Goal: Task Accomplishment & Management: Complete application form

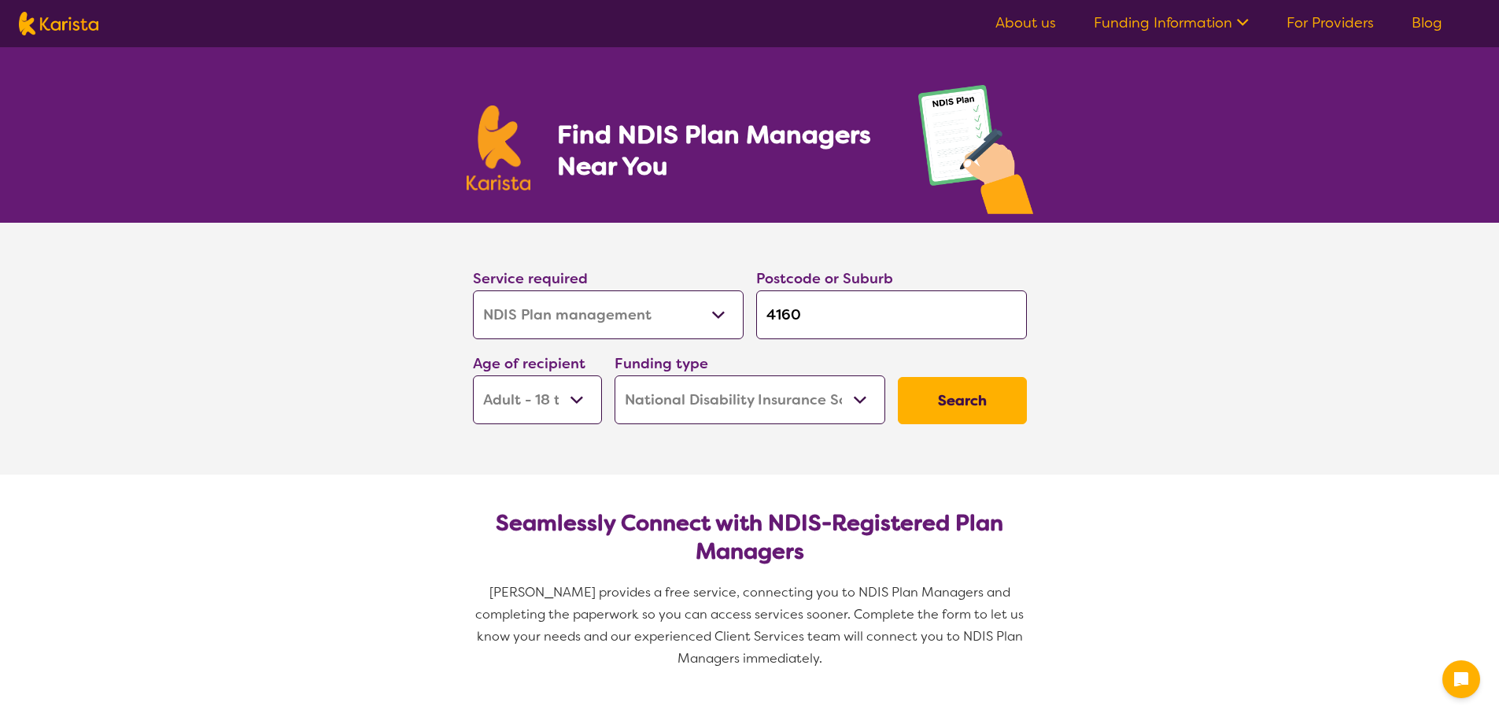
select select "NDIS Plan management"
select select "AD"
select select "NDIS"
select select "NDIS Plan management"
select select "AD"
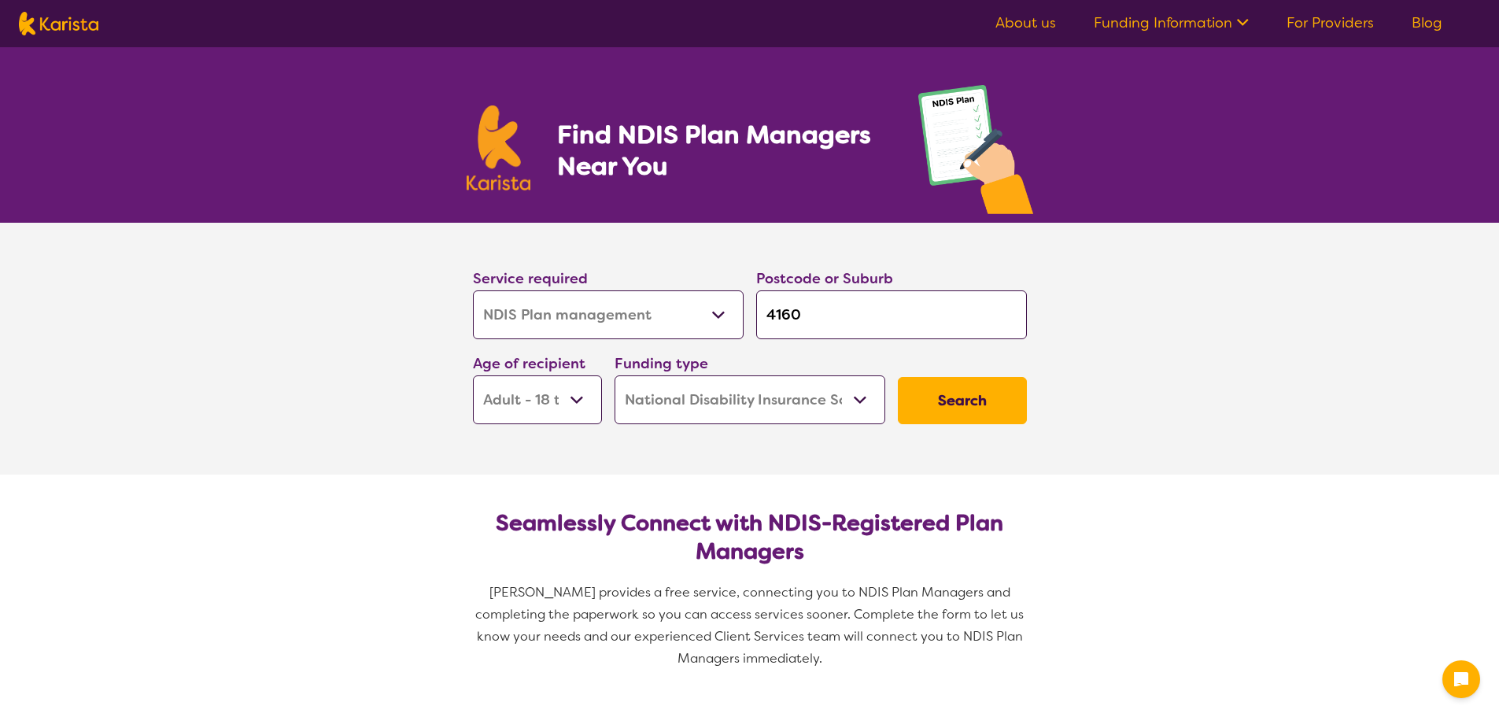
select select "NDIS"
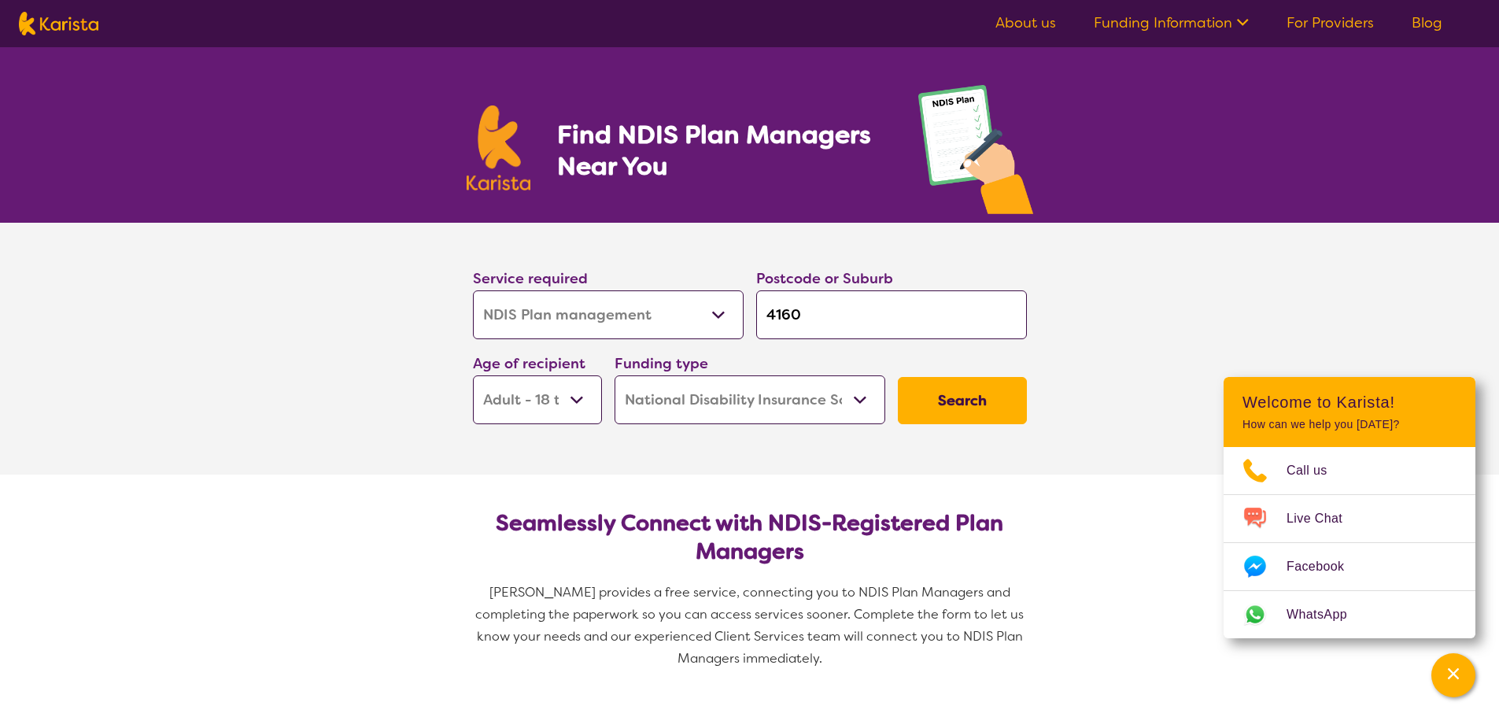
click at [593, 403] on select "Early Childhood - 0 to 9 Child - 10 to 11 Adolescent - 12 to 17 Adult - 18 to 6…" at bounding box center [537, 399] width 129 height 49
click at [473, 375] on select "Early Childhood - 0 to 9 Child - 10 to 11 Adolescent - 12 to 17 Adult - 18 to 6…" at bounding box center [537, 399] width 129 height 49
click at [713, 413] on select "Home Care Package (HCP) National Disability Insurance Scheme (NDIS) I don't know" at bounding box center [750, 399] width 271 height 49
click at [615, 375] on select "Home Care Package (HCP) National Disability Insurance Scheme (NDIS) I don't know" at bounding box center [750, 399] width 271 height 49
click at [952, 410] on button "Search" at bounding box center [962, 400] width 129 height 47
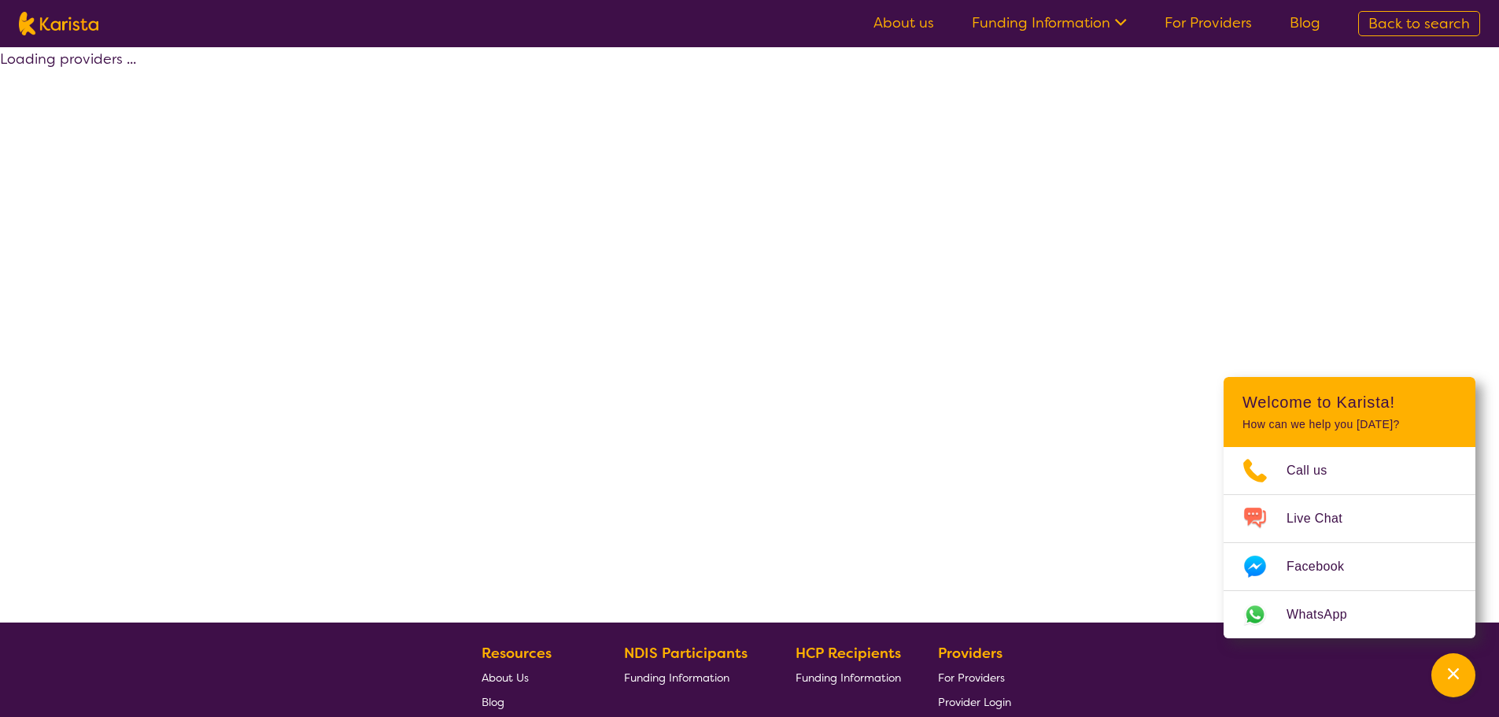
select select "by_score"
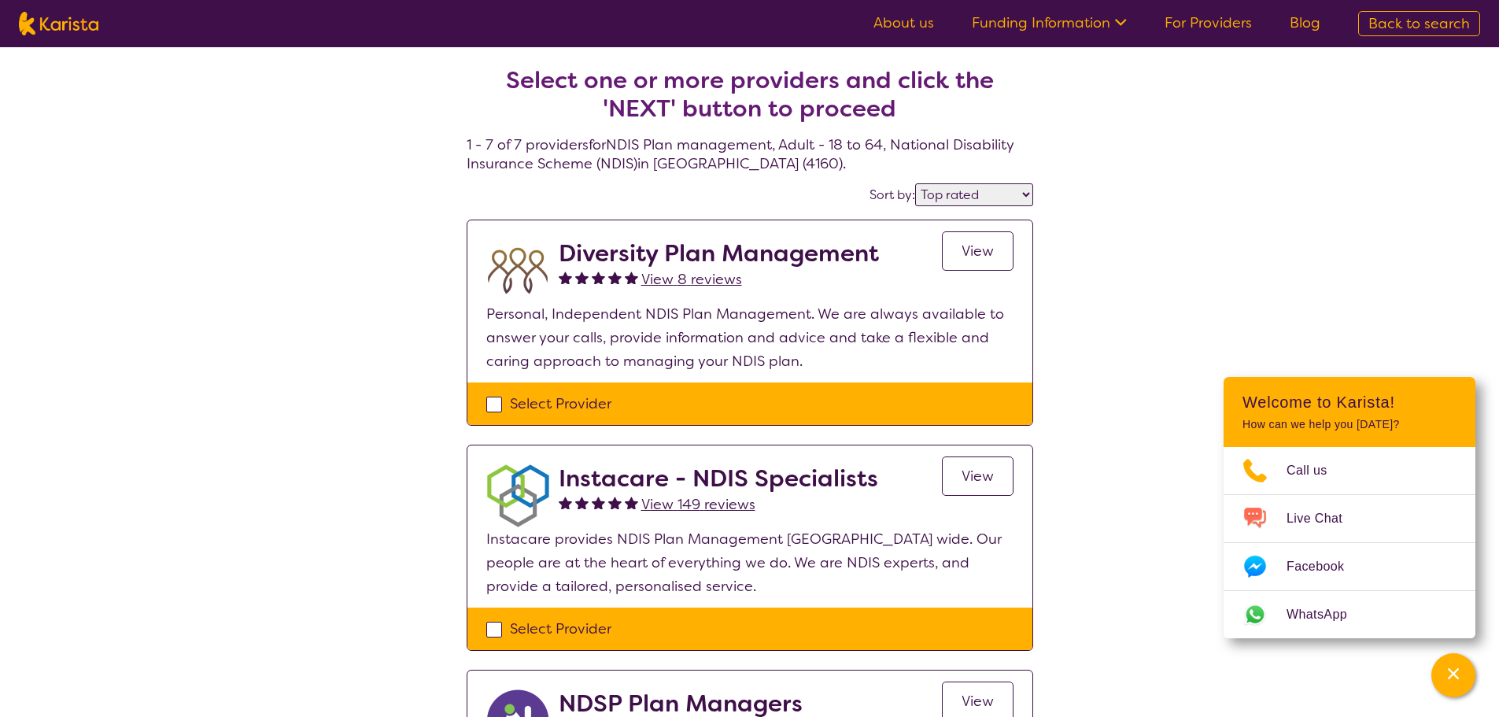
click at [1001, 477] on link "View" at bounding box center [978, 476] width 72 height 39
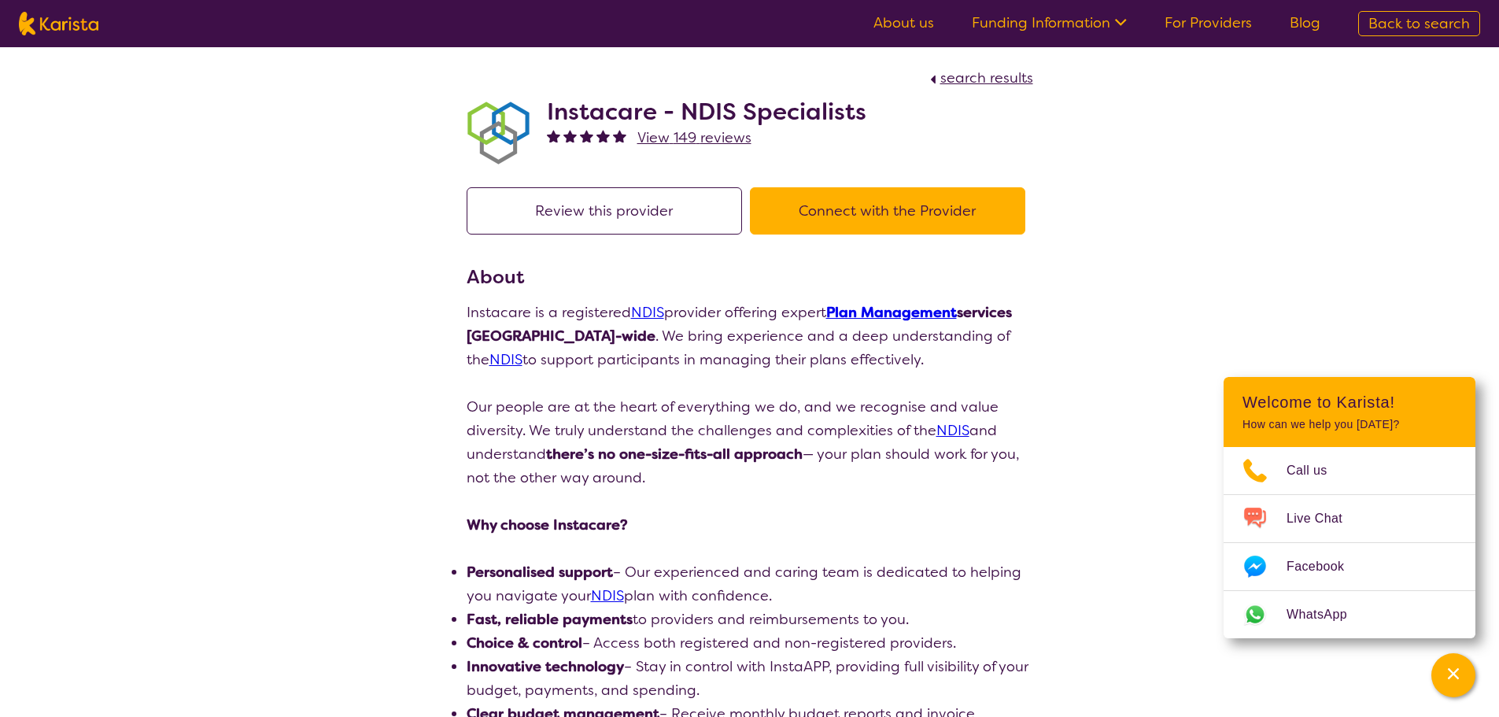
click at [730, 496] on p at bounding box center [750, 502] width 567 height 24
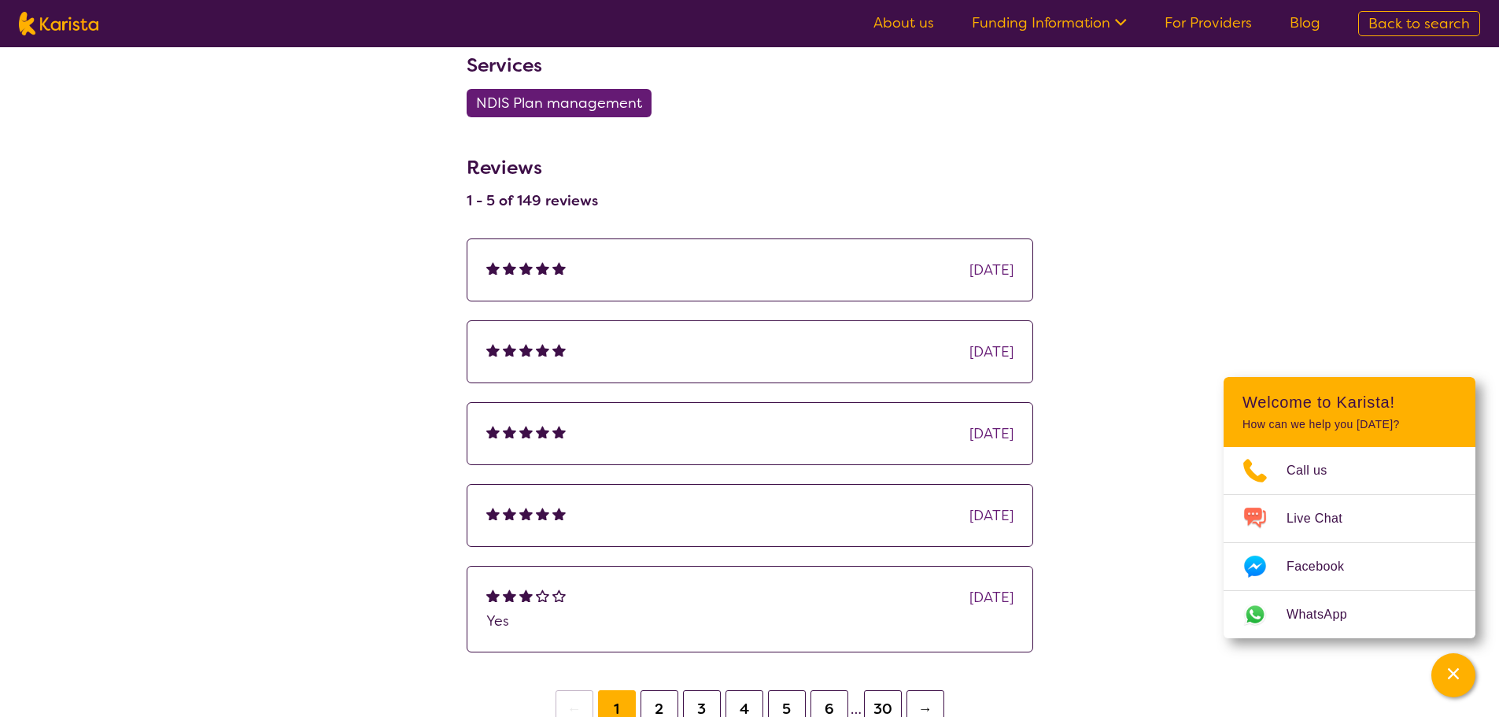
scroll to position [945, 0]
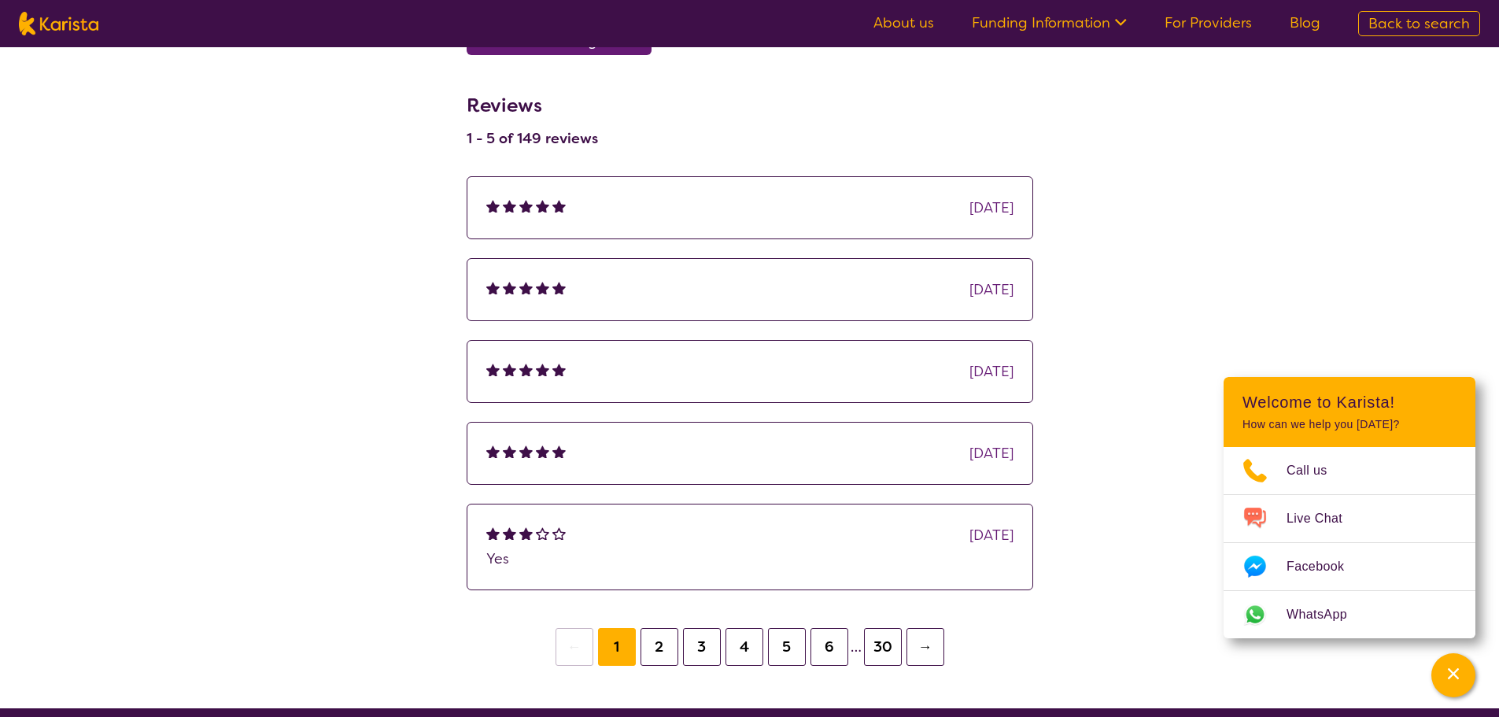
click at [741, 647] on button "4" at bounding box center [745, 647] width 38 height 38
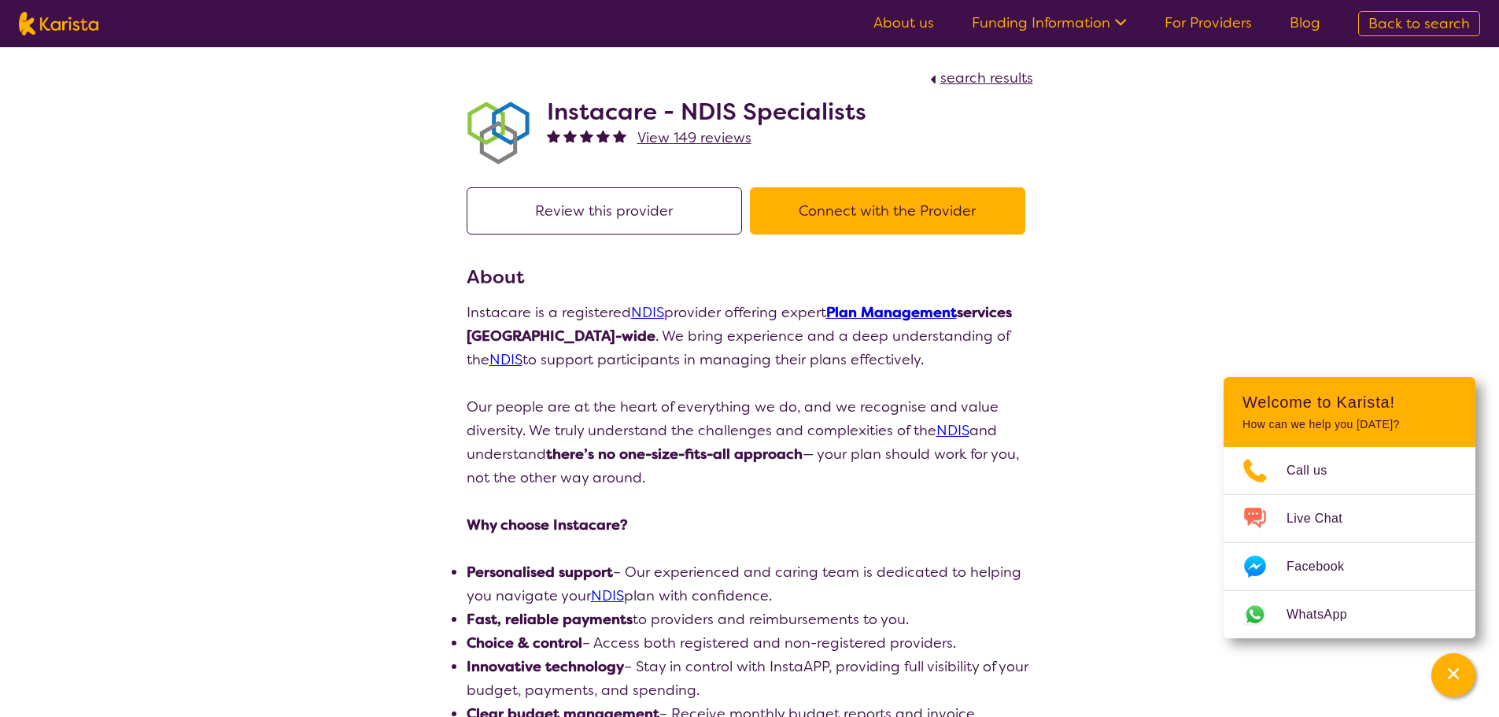
click at [896, 216] on button "Connect with the Provider" at bounding box center [887, 210] width 275 height 47
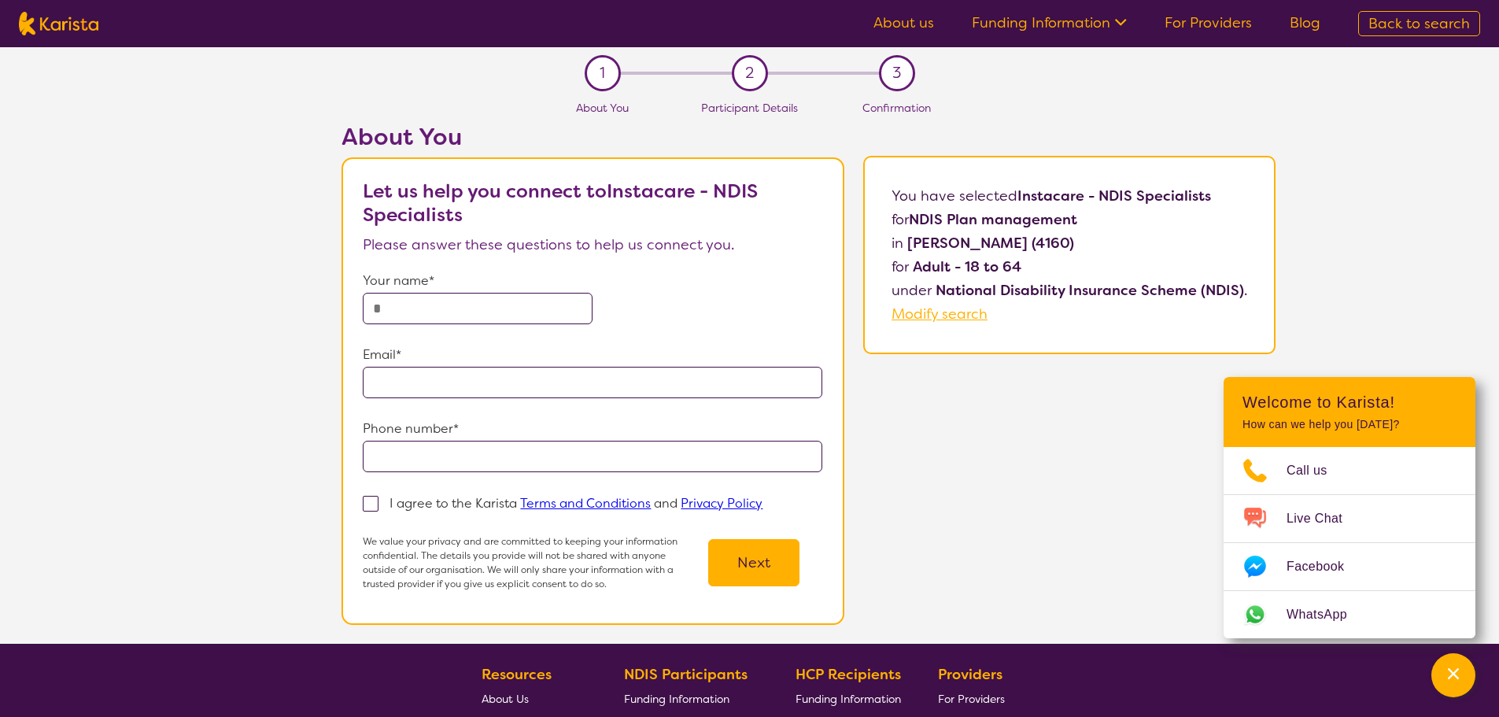
click at [468, 316] on input "text" at bounding box center [478, 308] width 230 height 31
type input "**********"
click at [368, 499] on span at bounding box center [371, 504] width 16 height 16
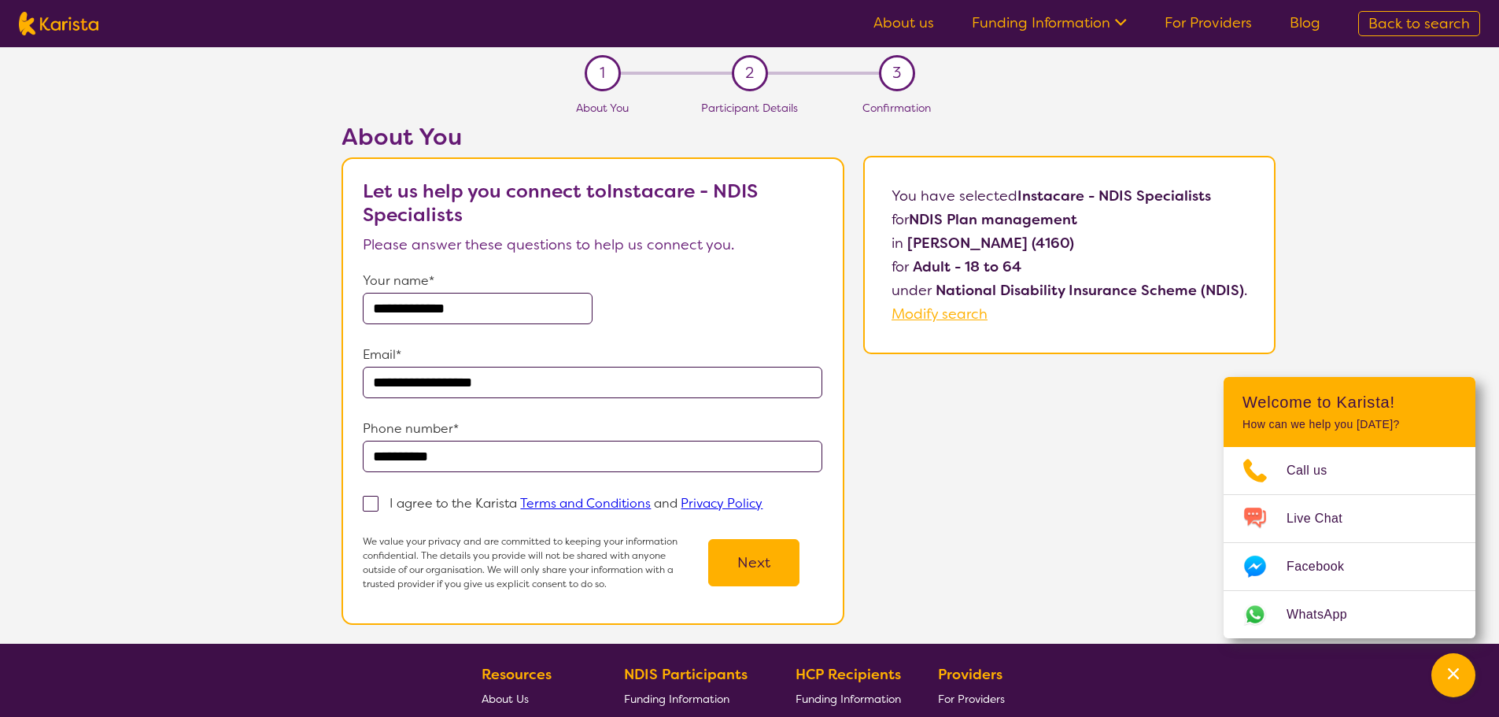
click at [763, 499] on input "I agree to the Karista Terms and Conditions and Privacy Policy" at bounding box center [768, 502] width 10 height 10
checkbox input "true"
click at [752, 572] on button "Next" at bounding box center [753, 562] width 91 height 47
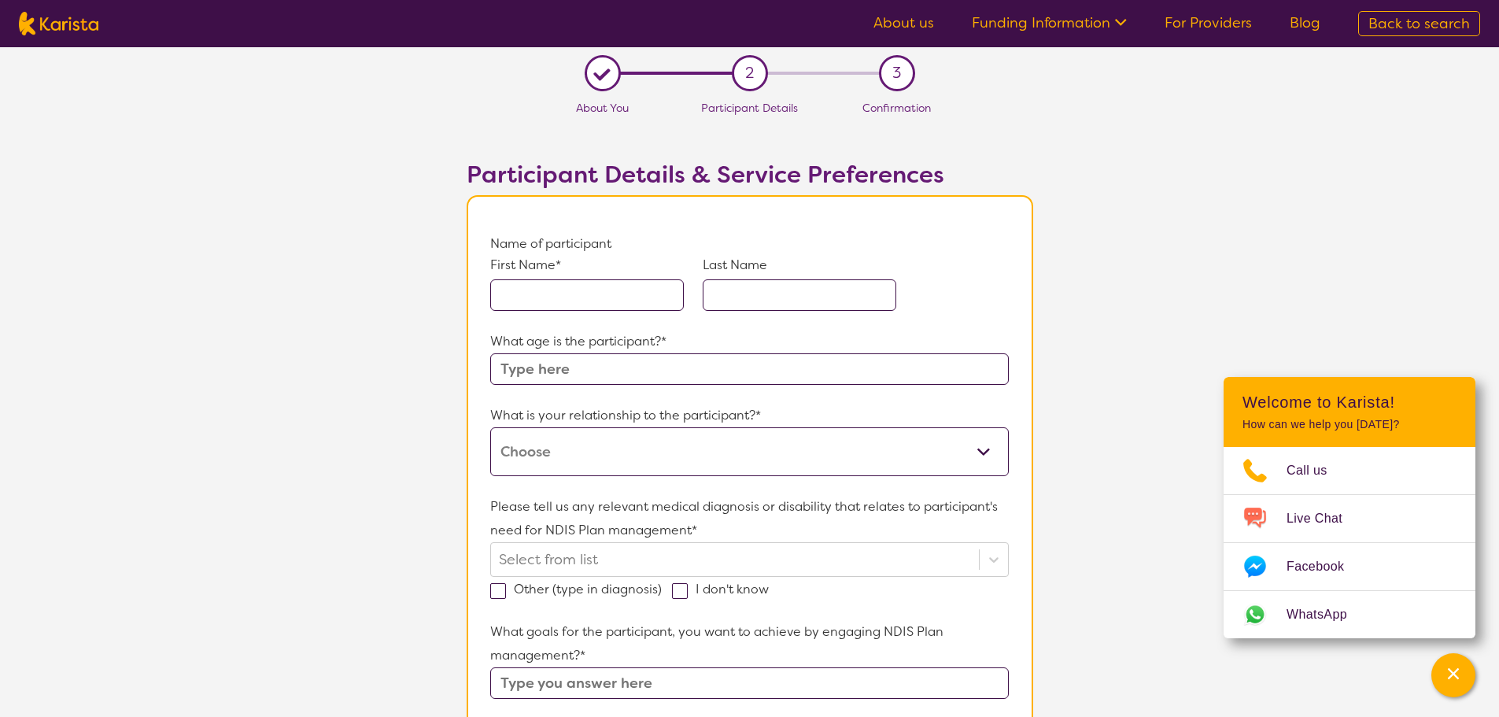
click at [568, 289] on input "text" at bounding box center [587, 294] width 194 height 31
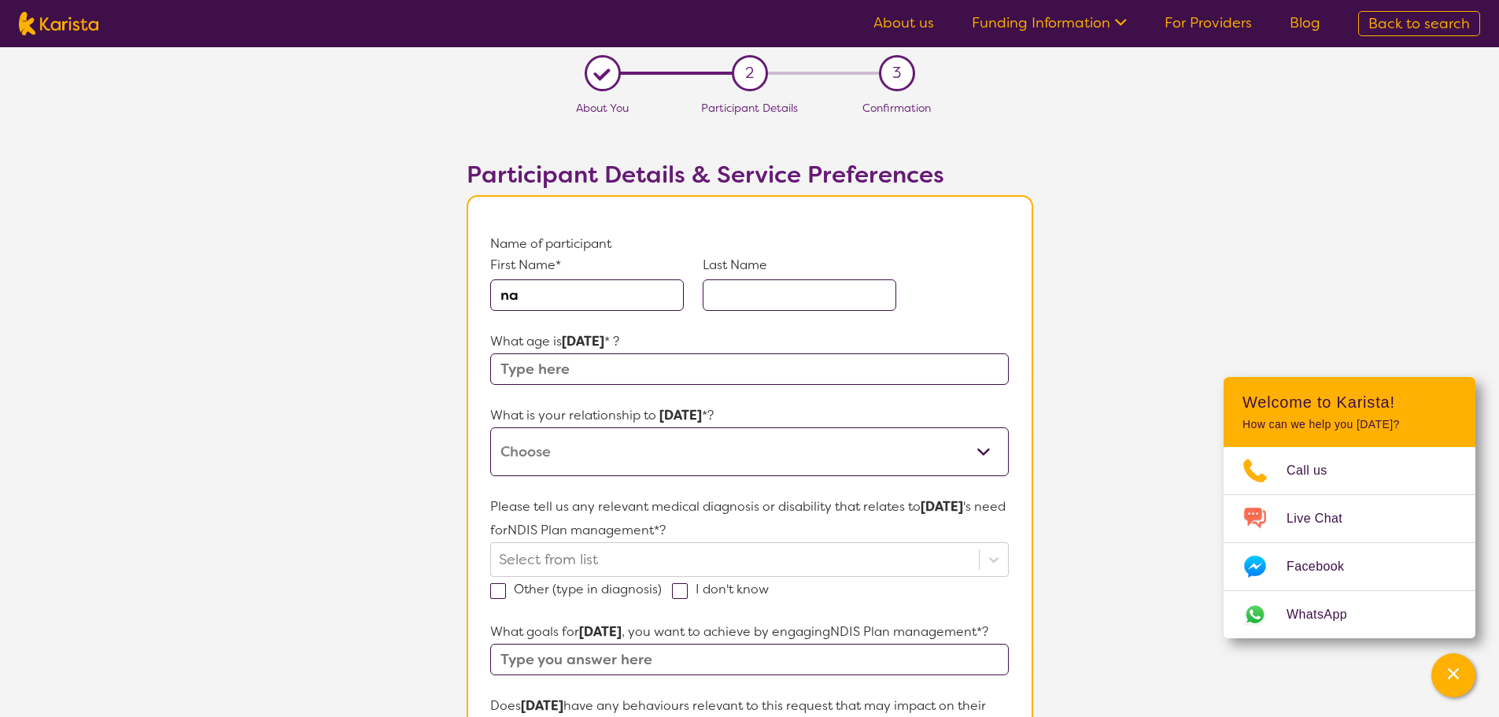
type input "n"
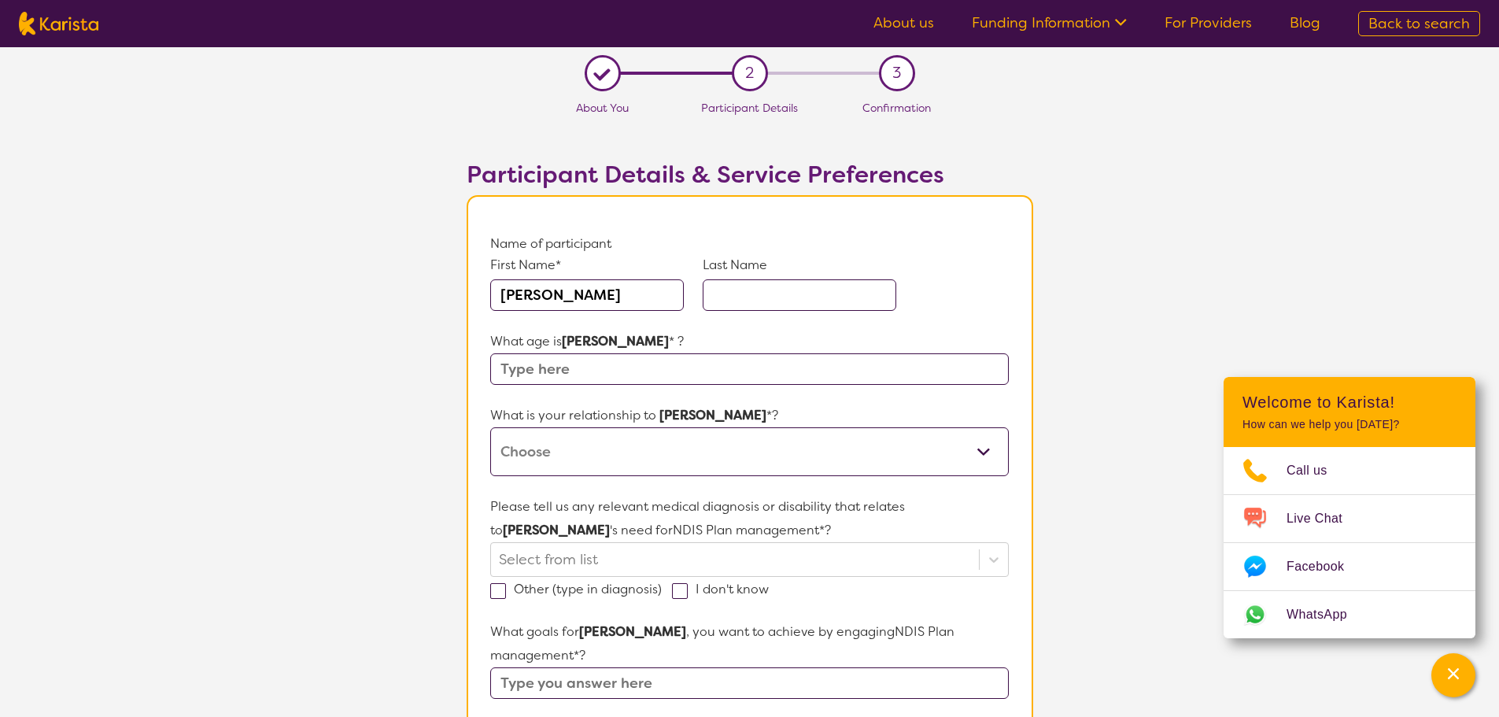
type input "[PERSON_NAME]"
type input "46"
click at [756, 458] on select "This request is for myself I am their parent I am their child I am their spouse…" at bounding box center [749, 451] width 518 height 49
select select "I am their spouse/partner"
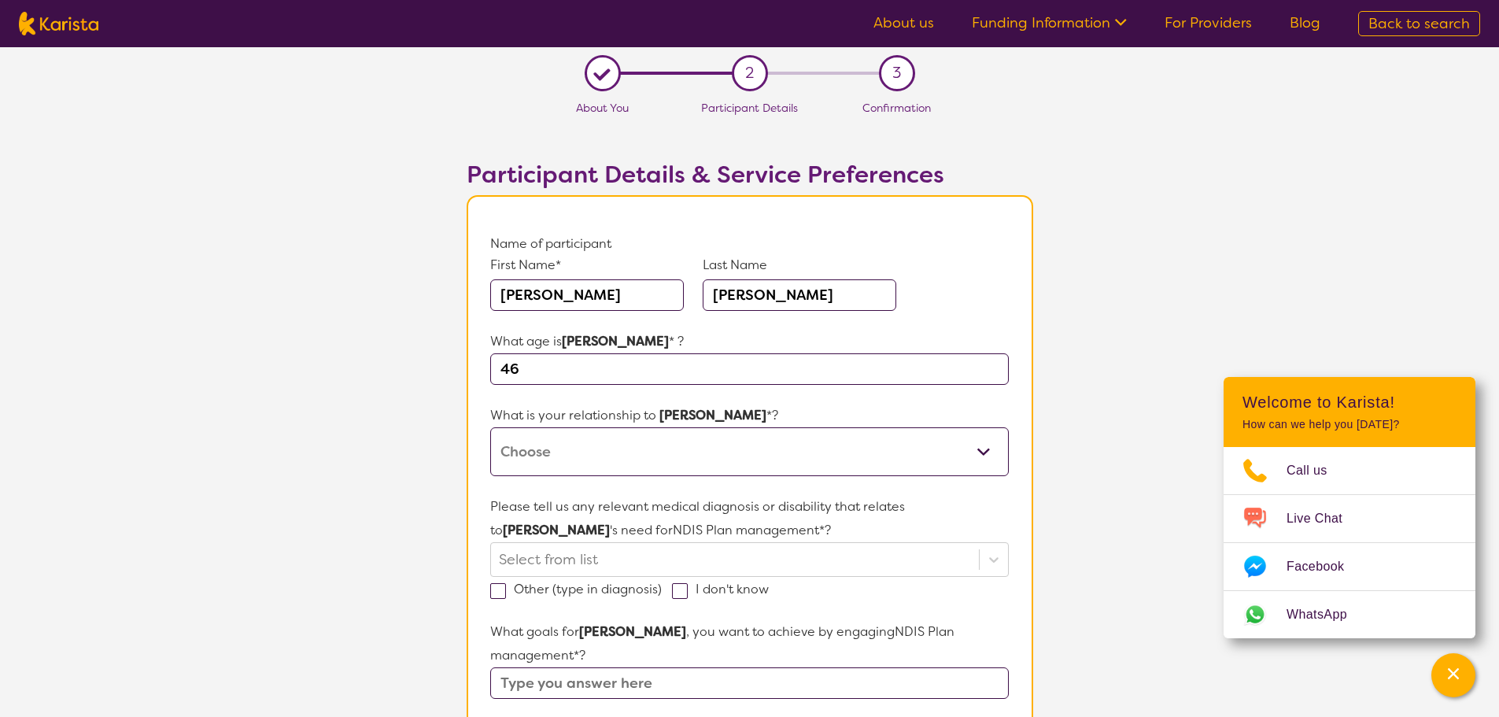
click at [490, 427] on select "This request is for myself I am their parent I am their child I am their spouse…" at bounding box center [749, 451] width 518 height 49
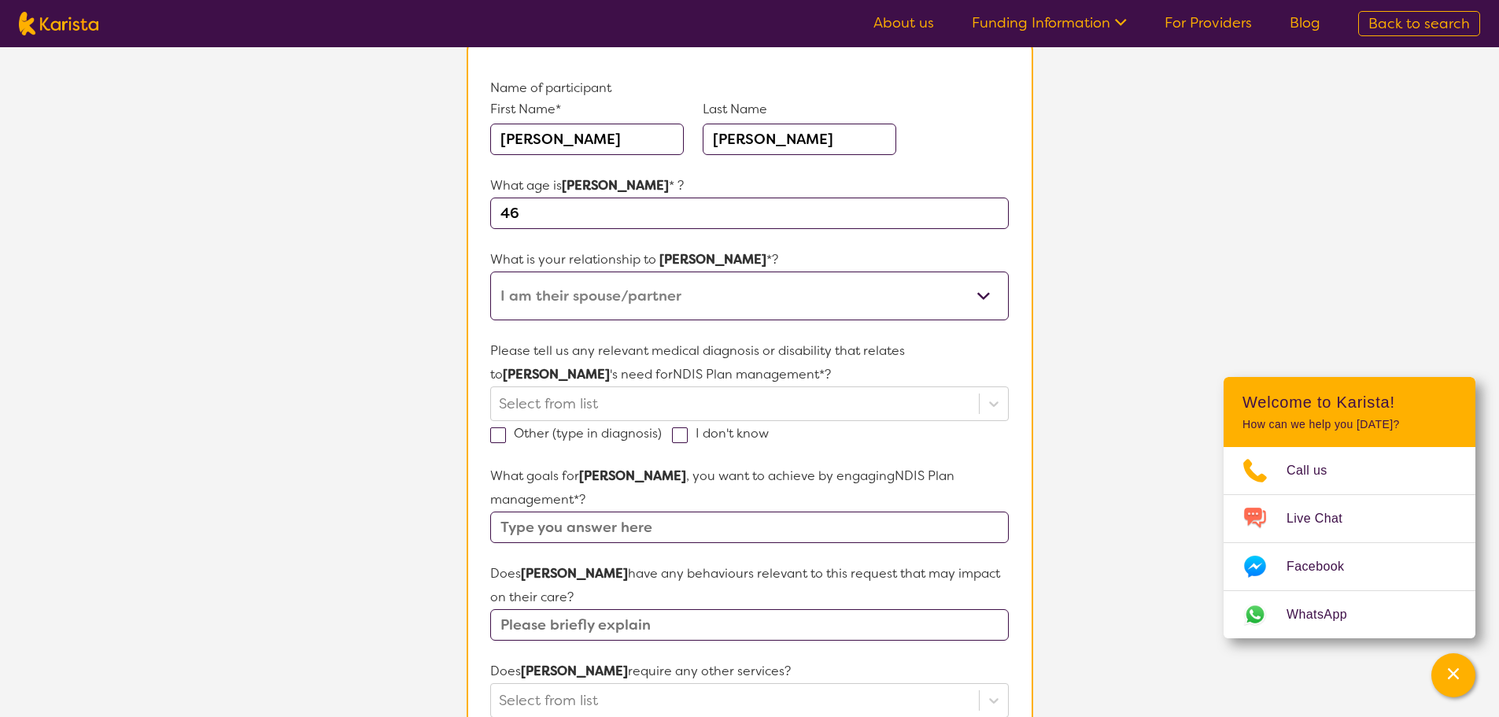
scroll to position [157, 0]
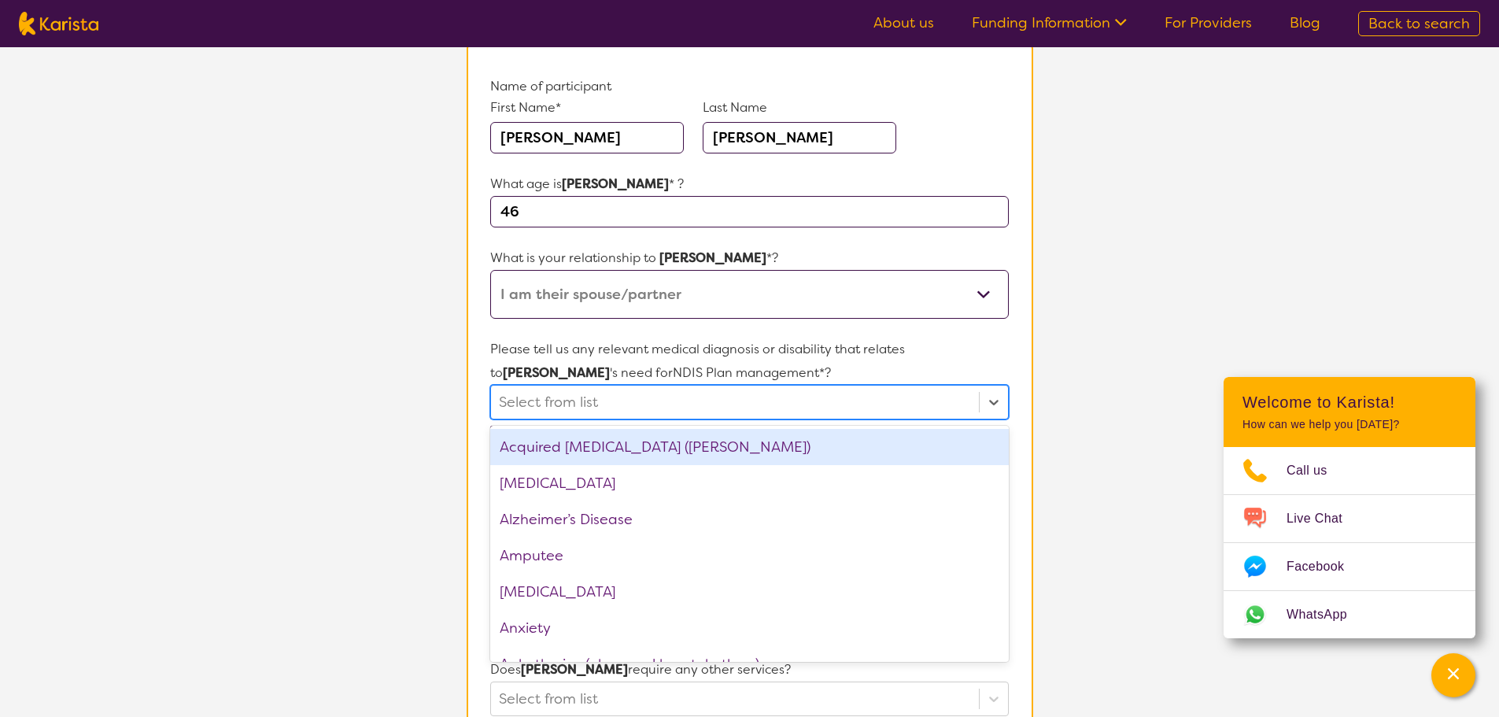
click at [616, 403] on div at bounding box center [734, 402] width 471 height 27
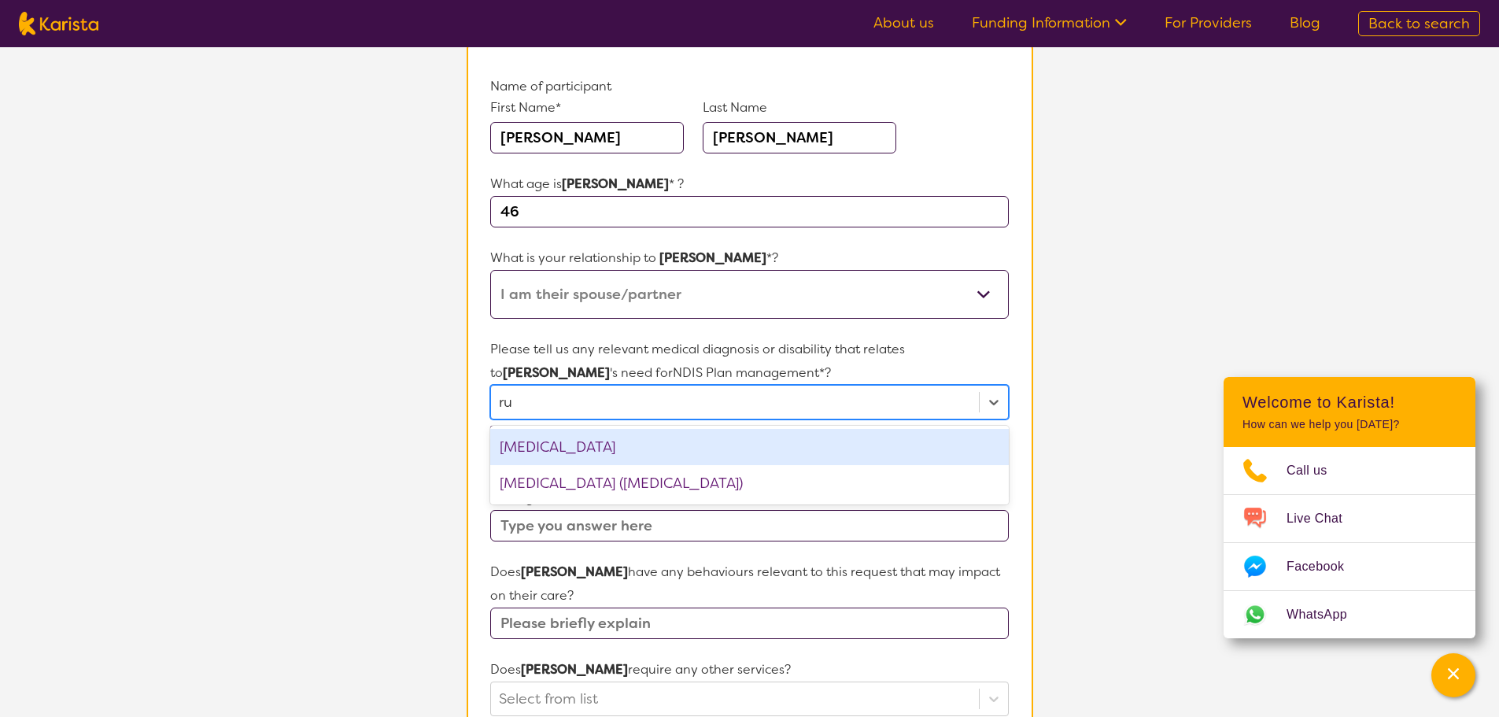
type input "r"
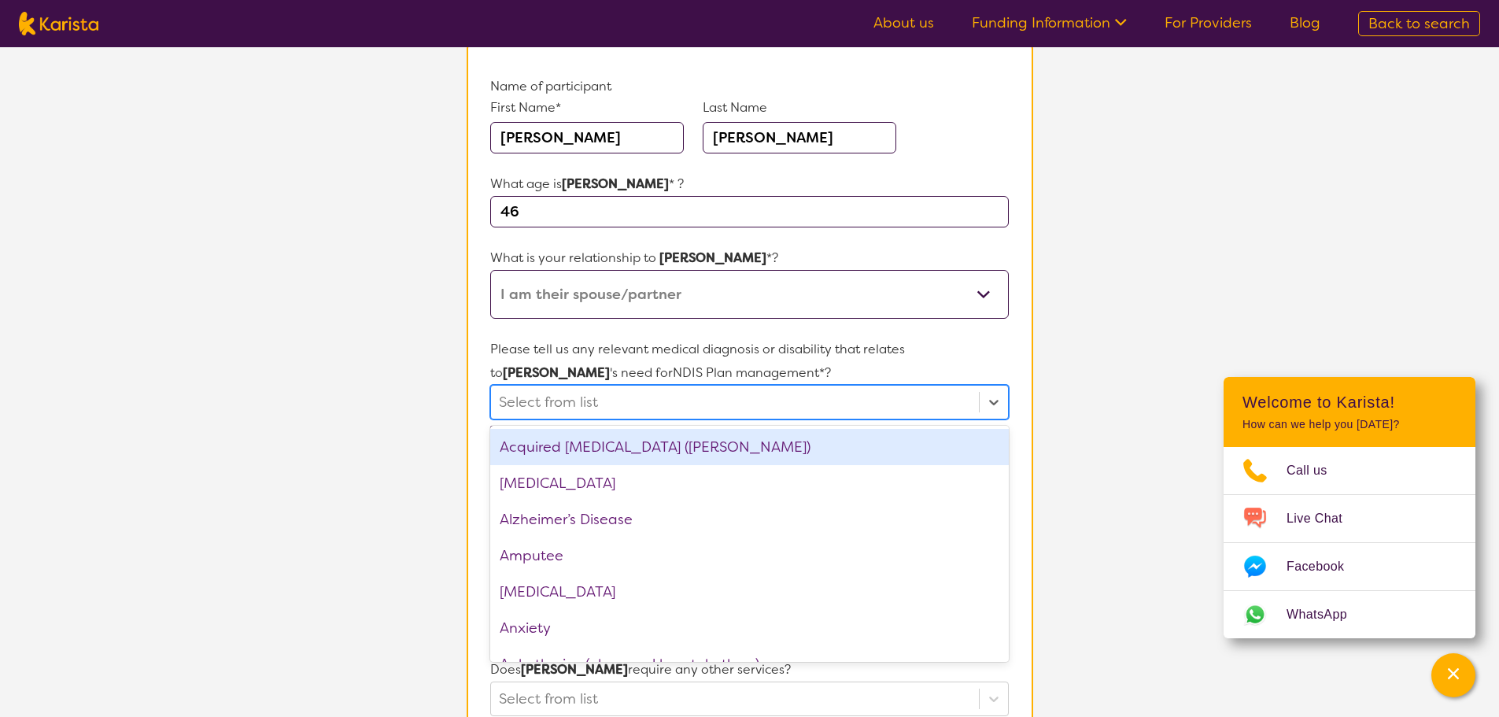
click at [621, 445] on div "Acquired [MEDICAL_DATA] ([PERSON_NAME])" at bounding box center [749, 447] width 518 height 36
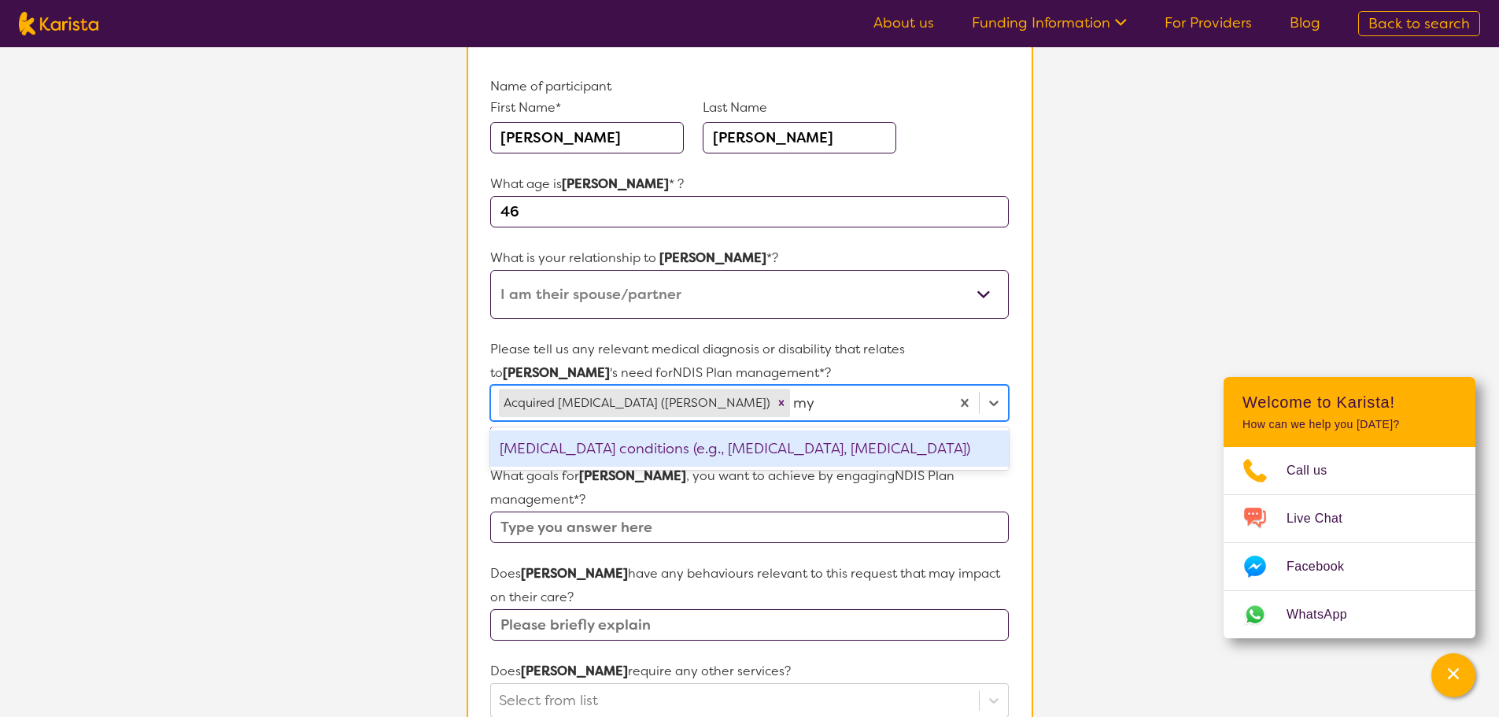
type input "m"
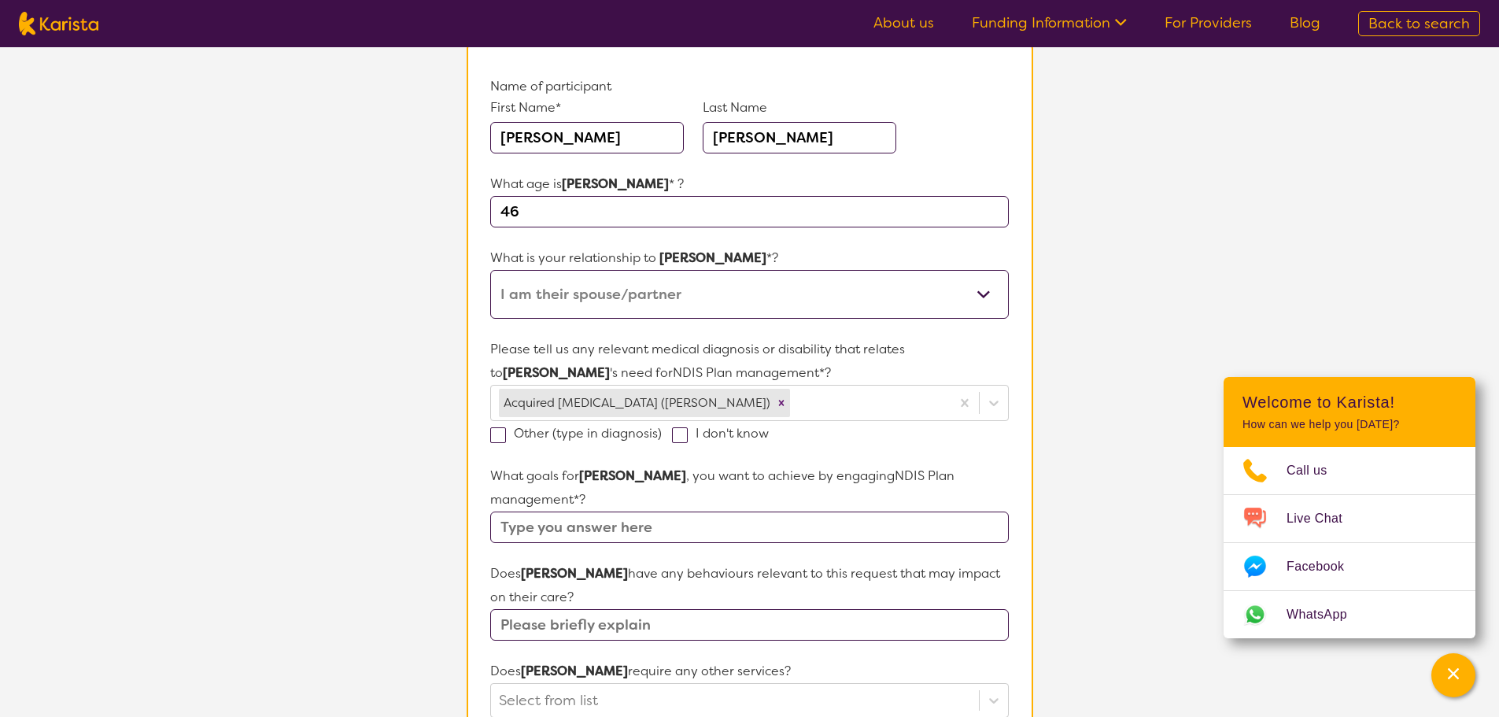
click at [391, 429] on section "L About You 2 Participant Details 3 Confirmation Participant Details & Service …" at bounding box center [749, 596] width 1499 height 1413
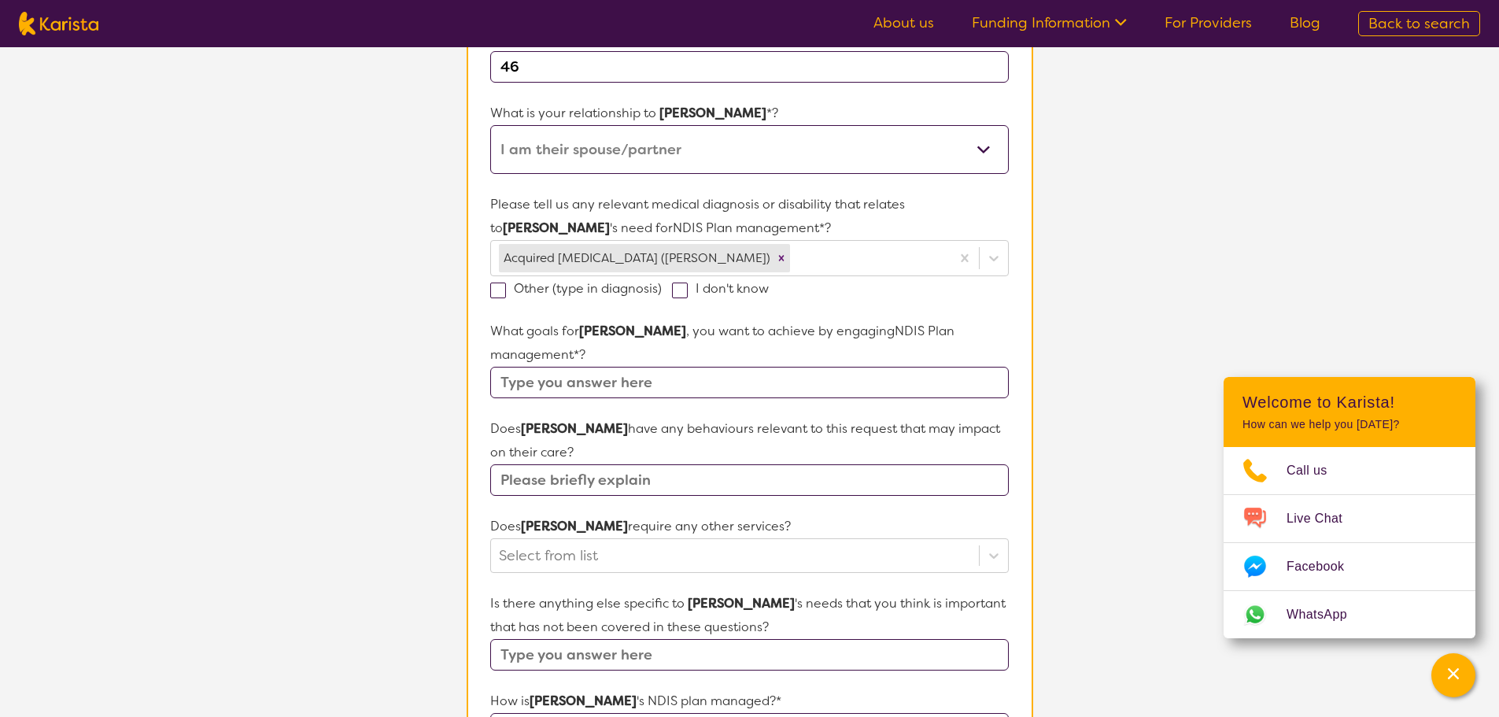
scroll to position [315, 0]
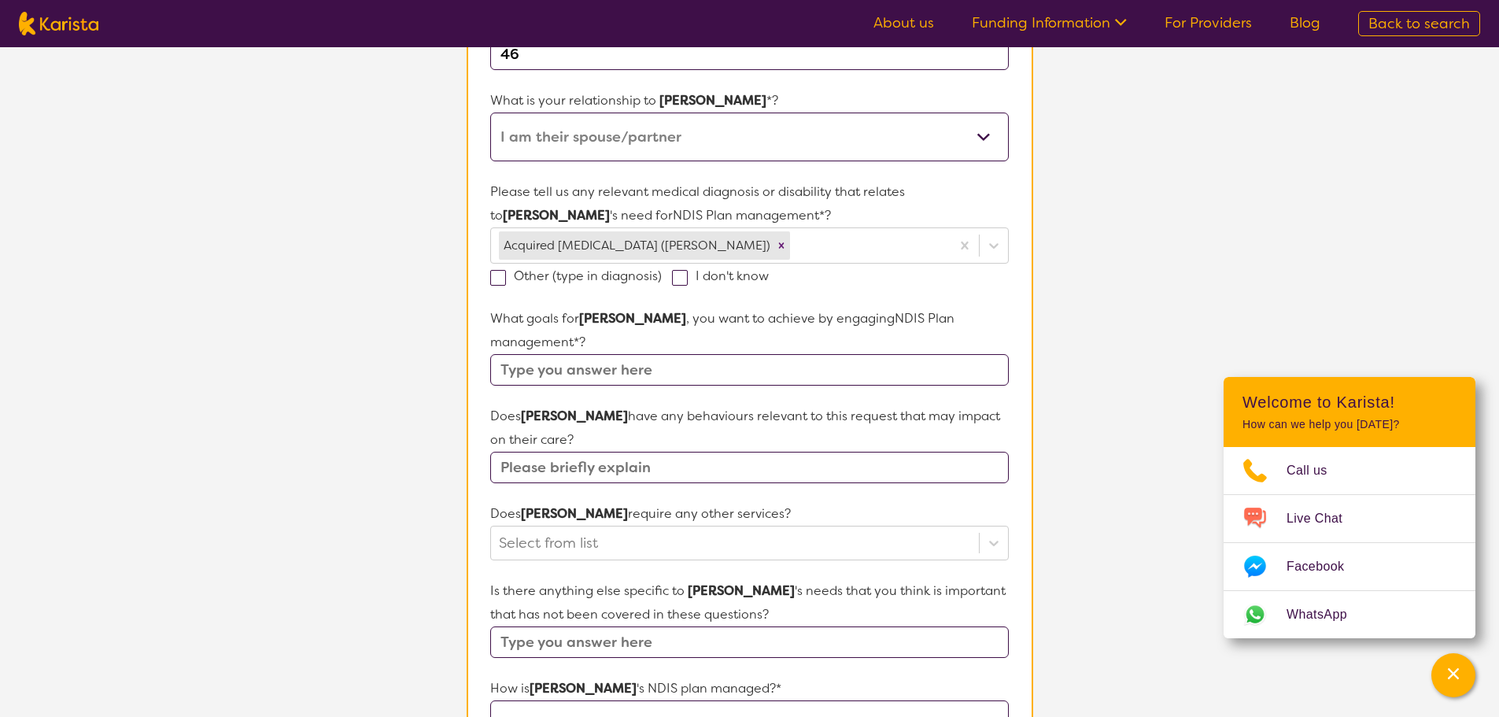
click at [603, 354] on input "text" at bounding box center [749, 369] width 518 height 31
type input "Engaging appropriate support"
click at [603, 452] on input "text" at bounding box center [749, 467] width 518 height 31
type input "N"
type input "Short term [MEDICAL_DATA]"
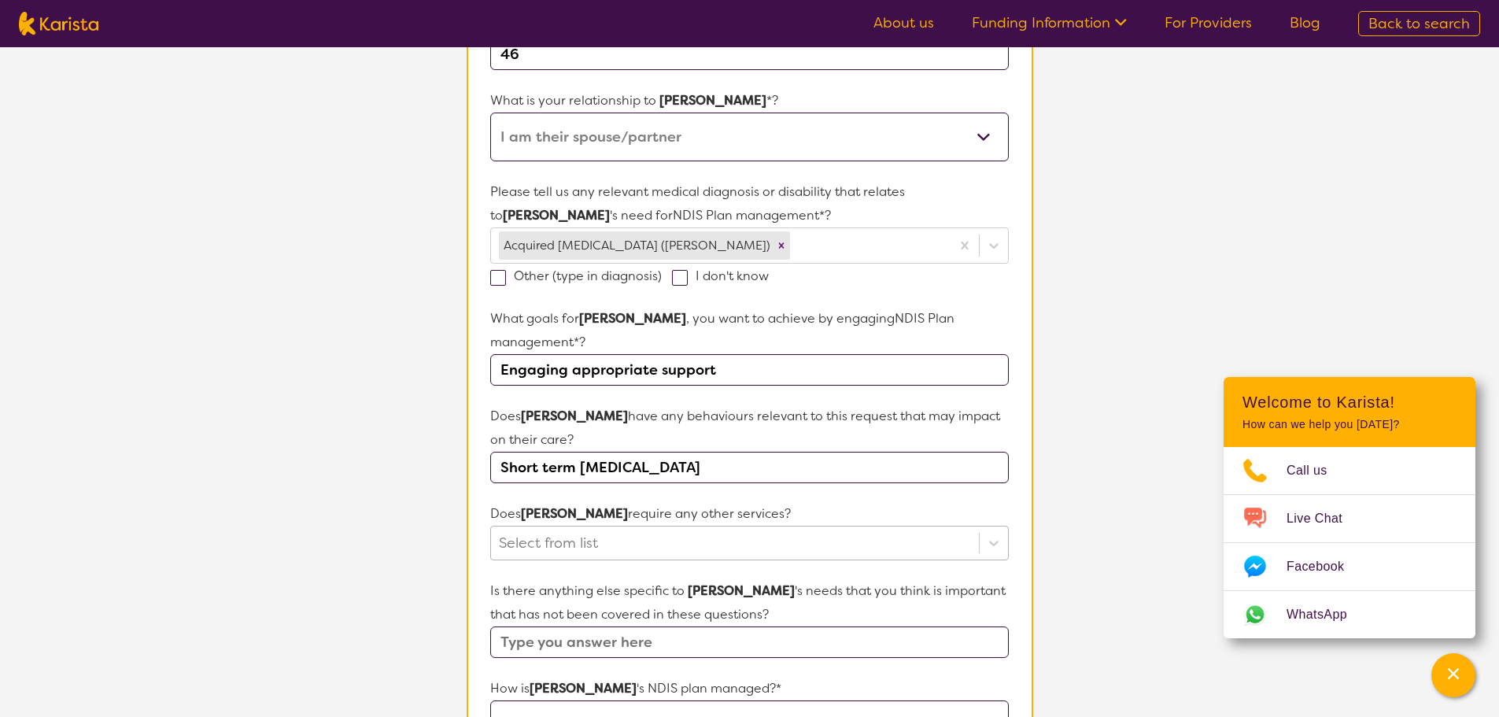
click at [597, 526] on div "Select from list" at bounding box center [749, 543] width 518 height 35
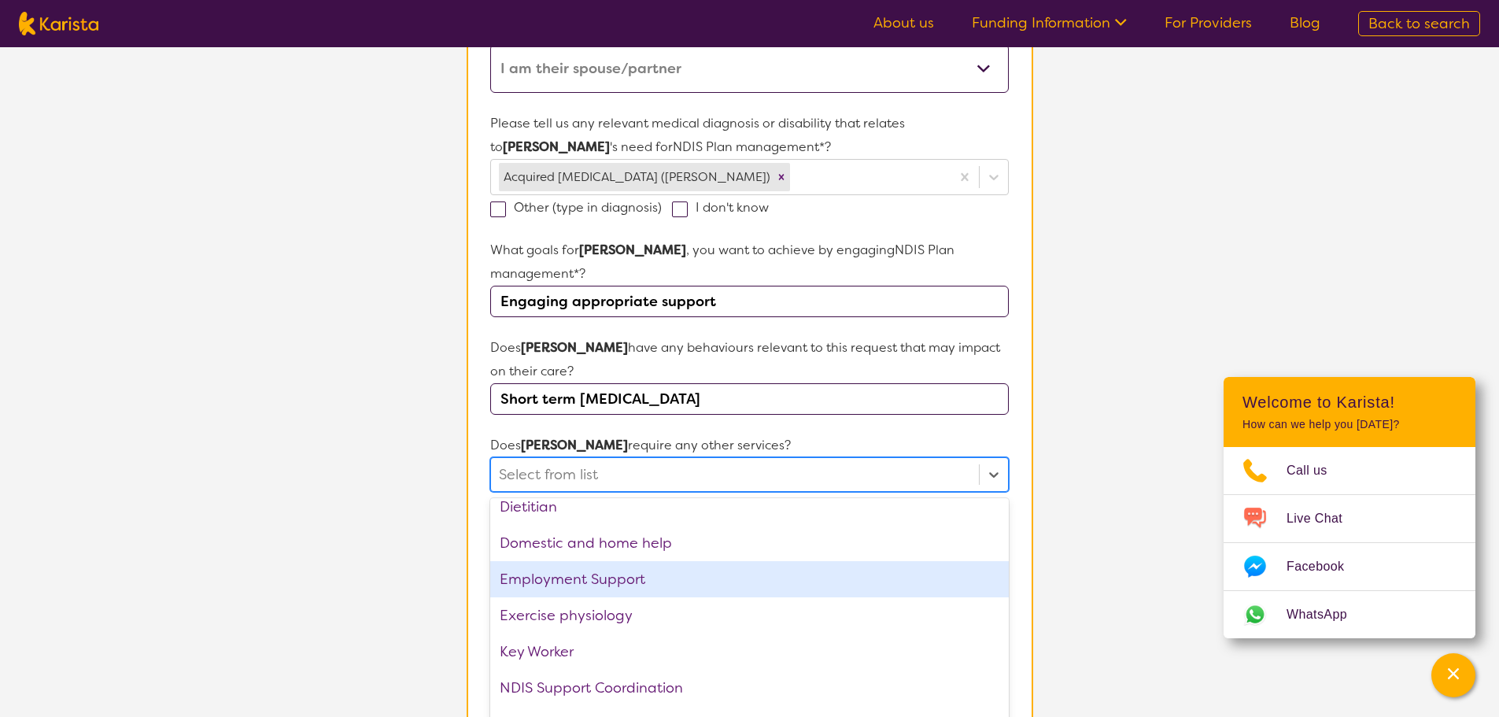
scroll to position [236, 0]
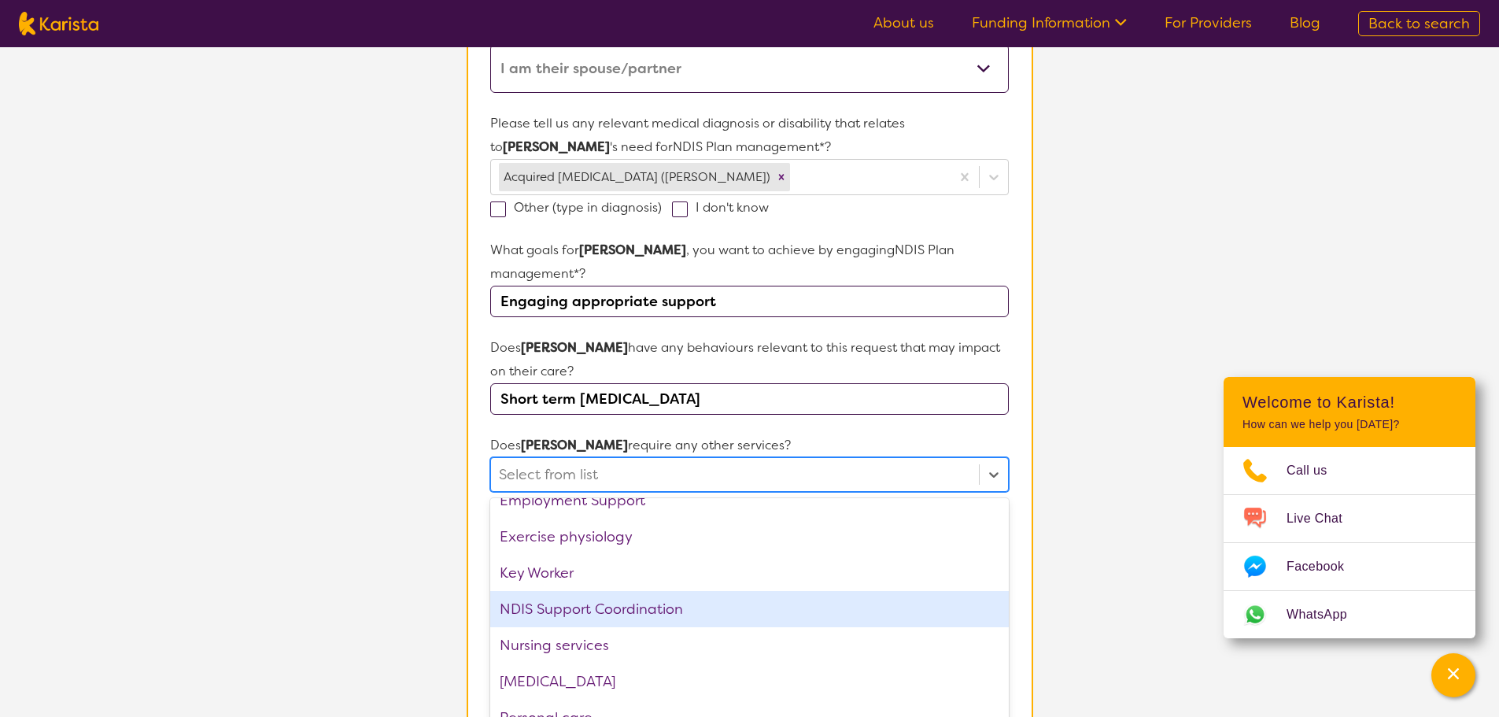
click at [718, 591] on div "NDIS Support Coordination" at bounding box center [749, 609] width 518 height 36
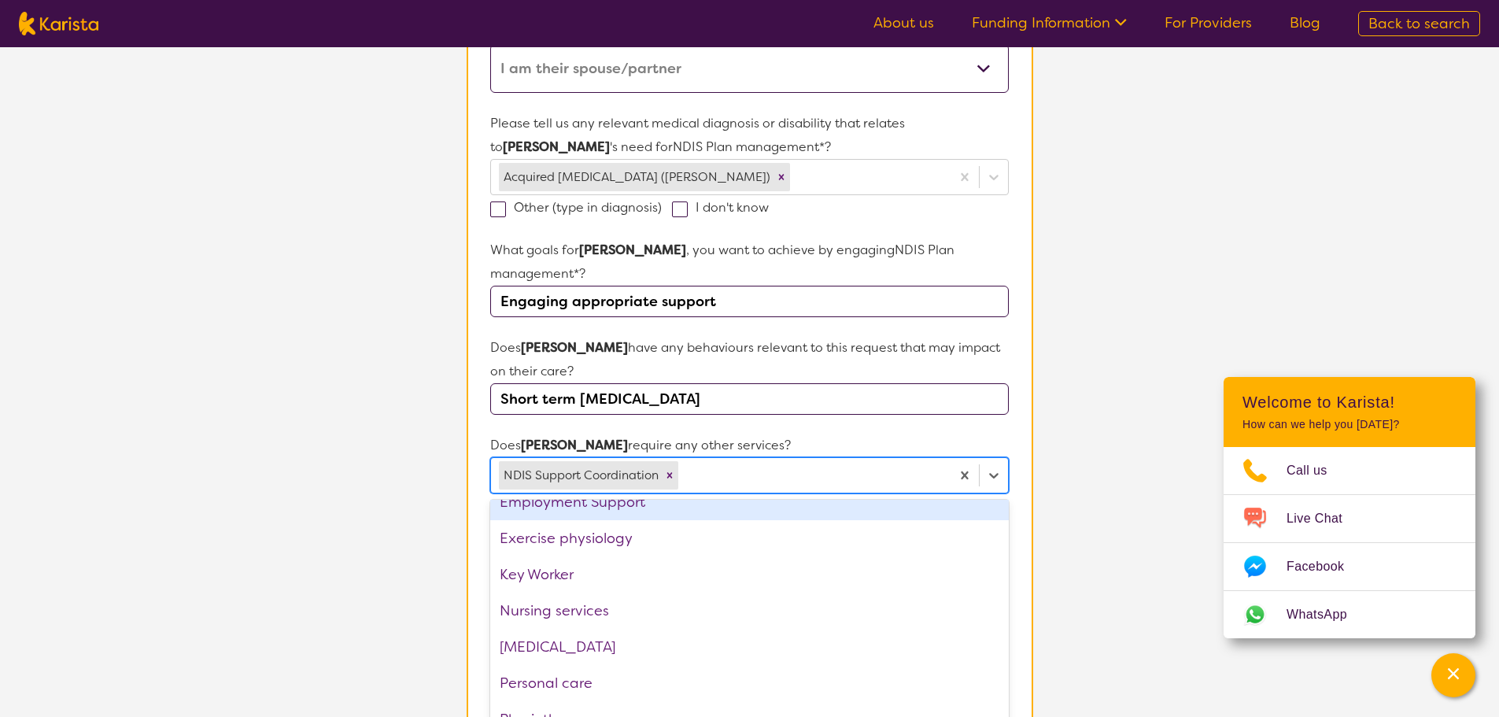
click at [727, 462] on div at bounding box center [812, 475] width 261 height 27
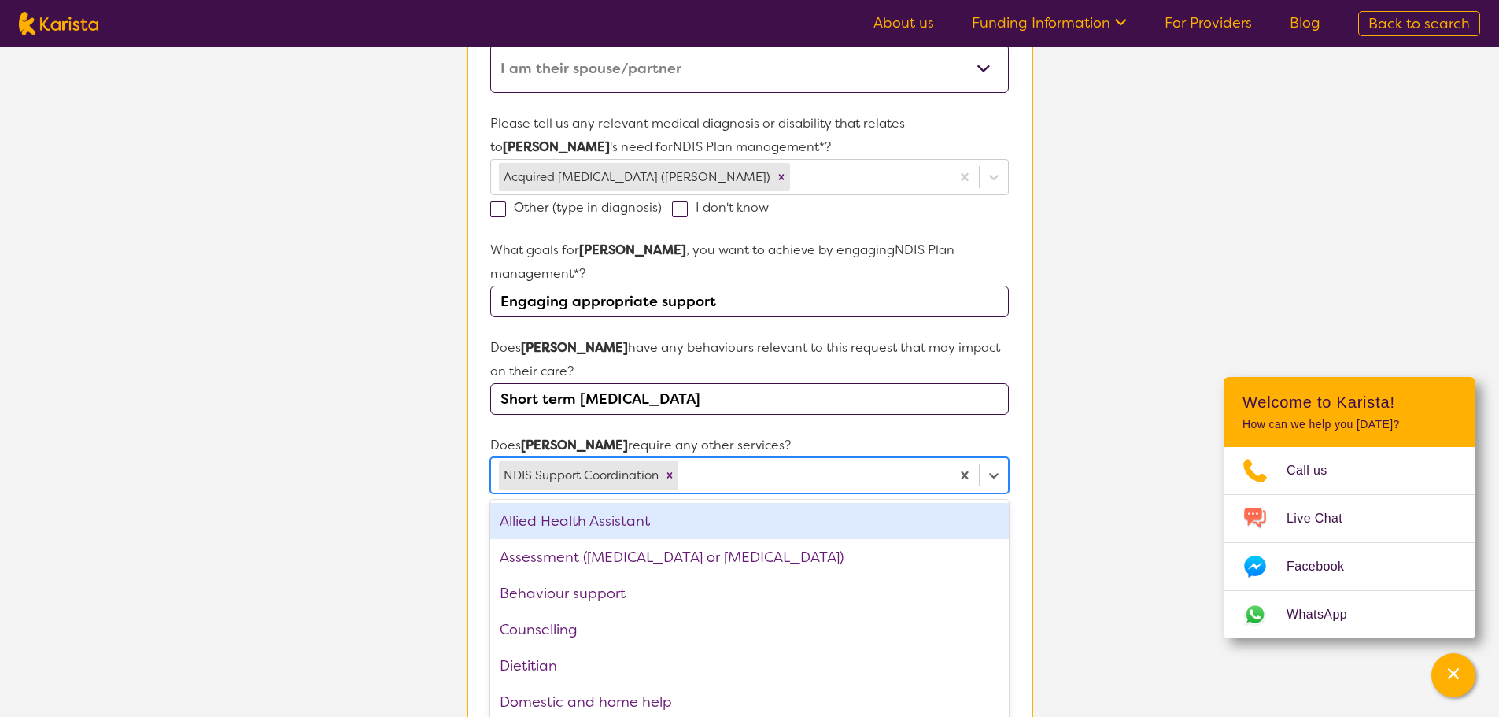
click at [730, 462] on div at bounding box center [812, 475] width 261 height 27
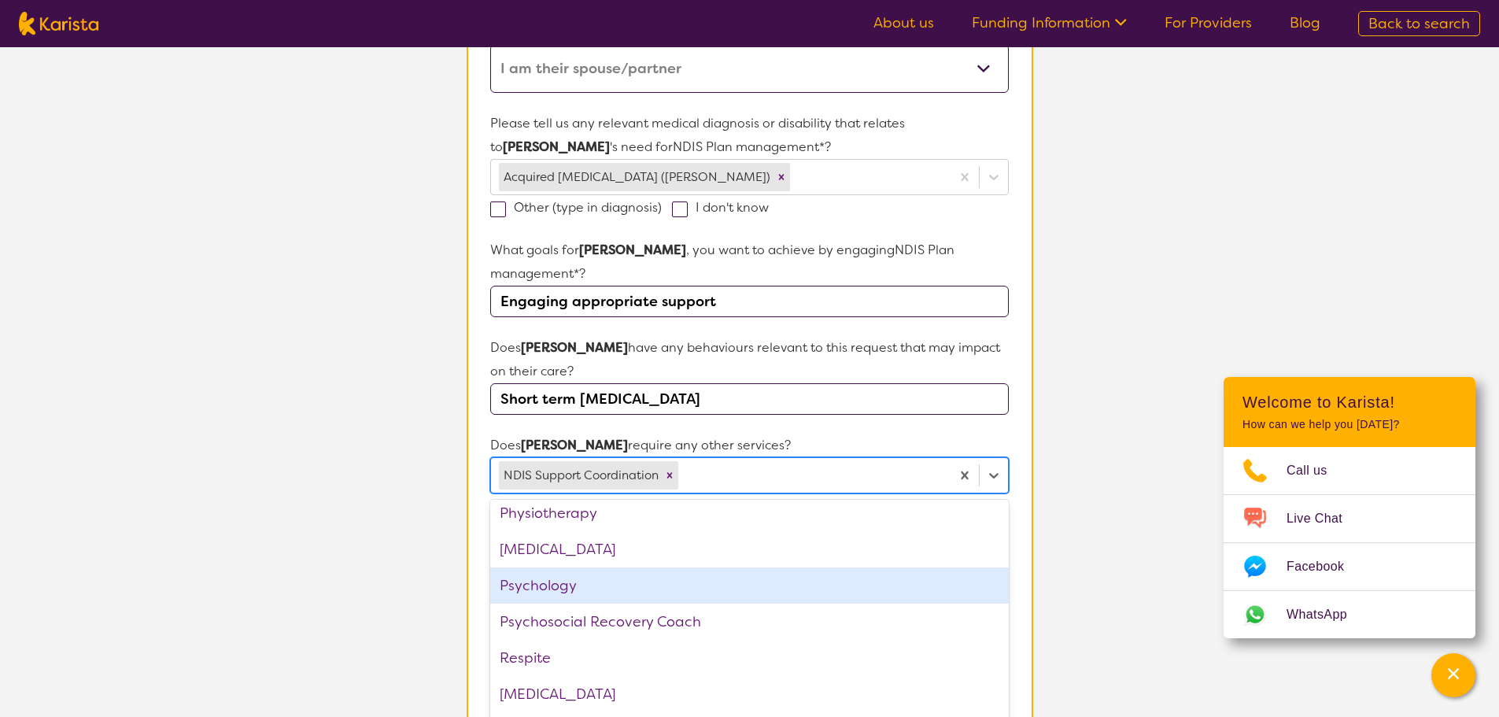
scroll to position [494, 0]
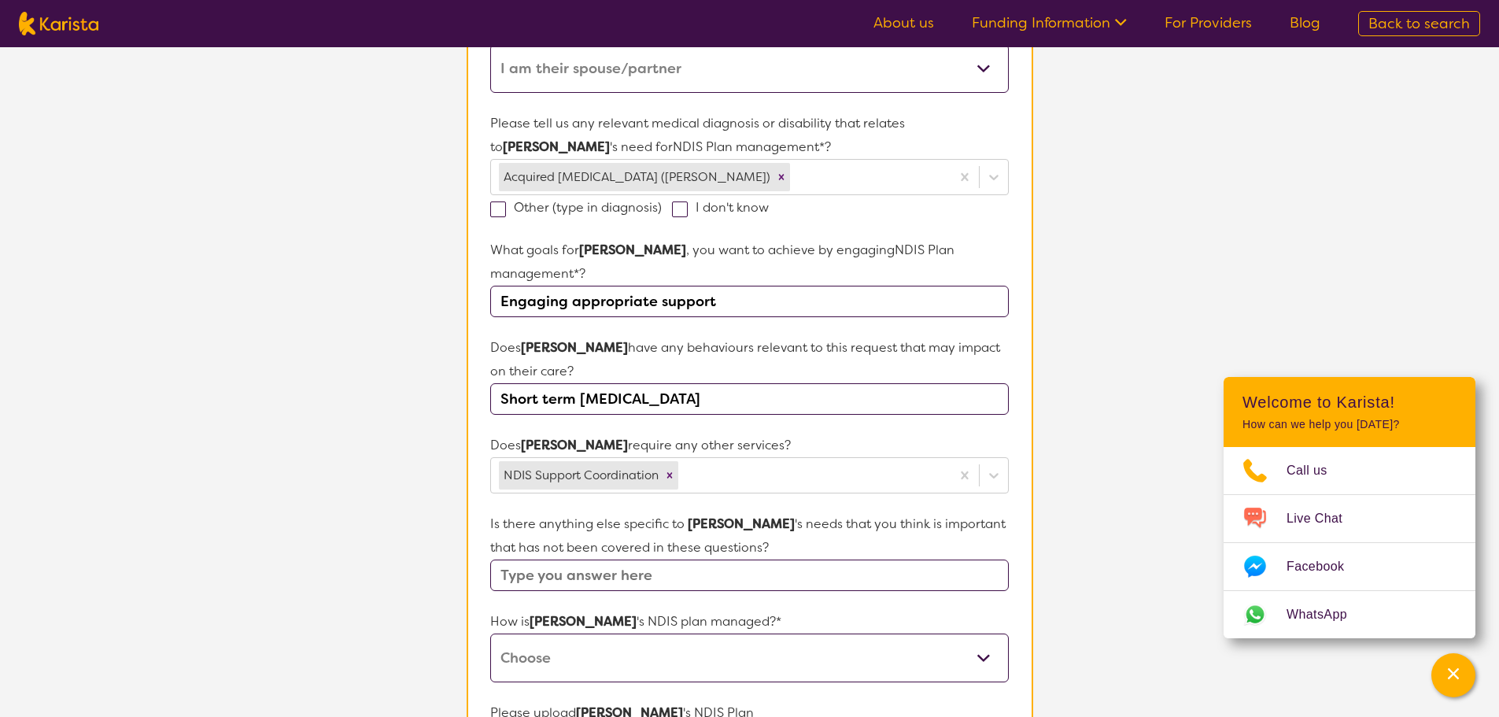
click at [365, 548] on section "L About You 2 Participant Details 3 Confirmation Participant Details & Service …" at bounding box center [749, 371] width 1499 height 1414
click at [653, 560] on input "text" at bounding box center [749, 575] width 518 height 31
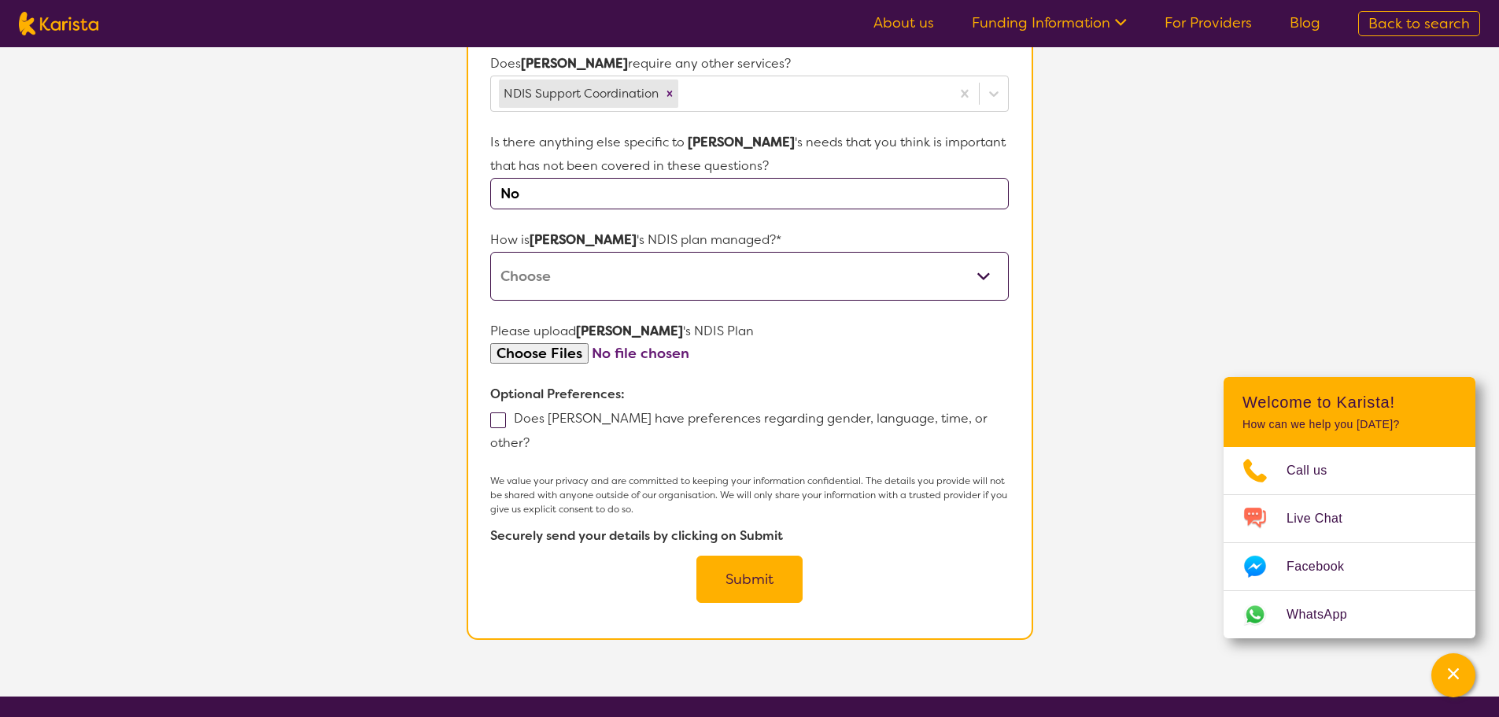
scroll to position [777, 0]
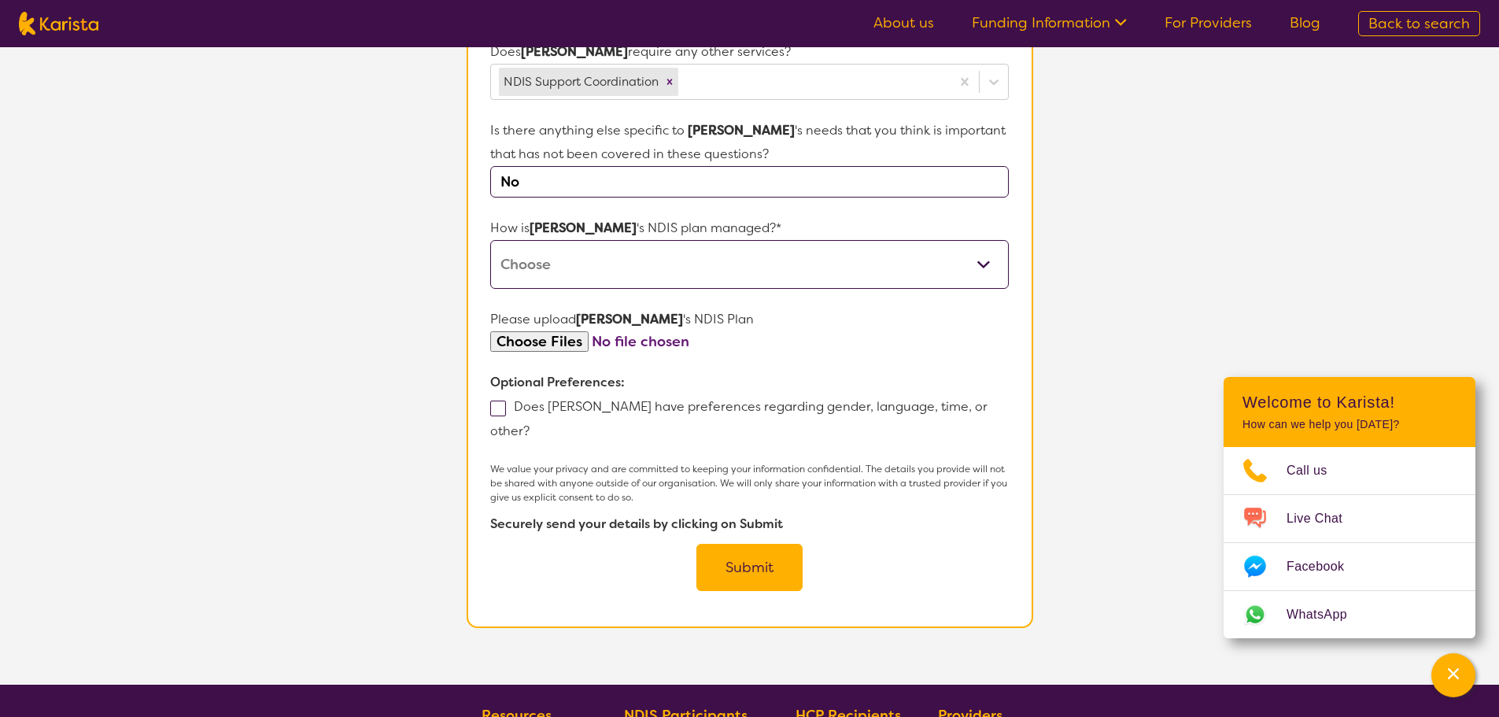
type input "No"
click at [612, 240] on select "Self-managed NDIS plan Managed by a registered plan management provider (not th…" at bounding box center [749, 264] width 518 height 49
click at [541, 462] on p "We value your privacy and are committed to keeping your information confidentia…" at bounding box center [749, 483] width 518 height 43
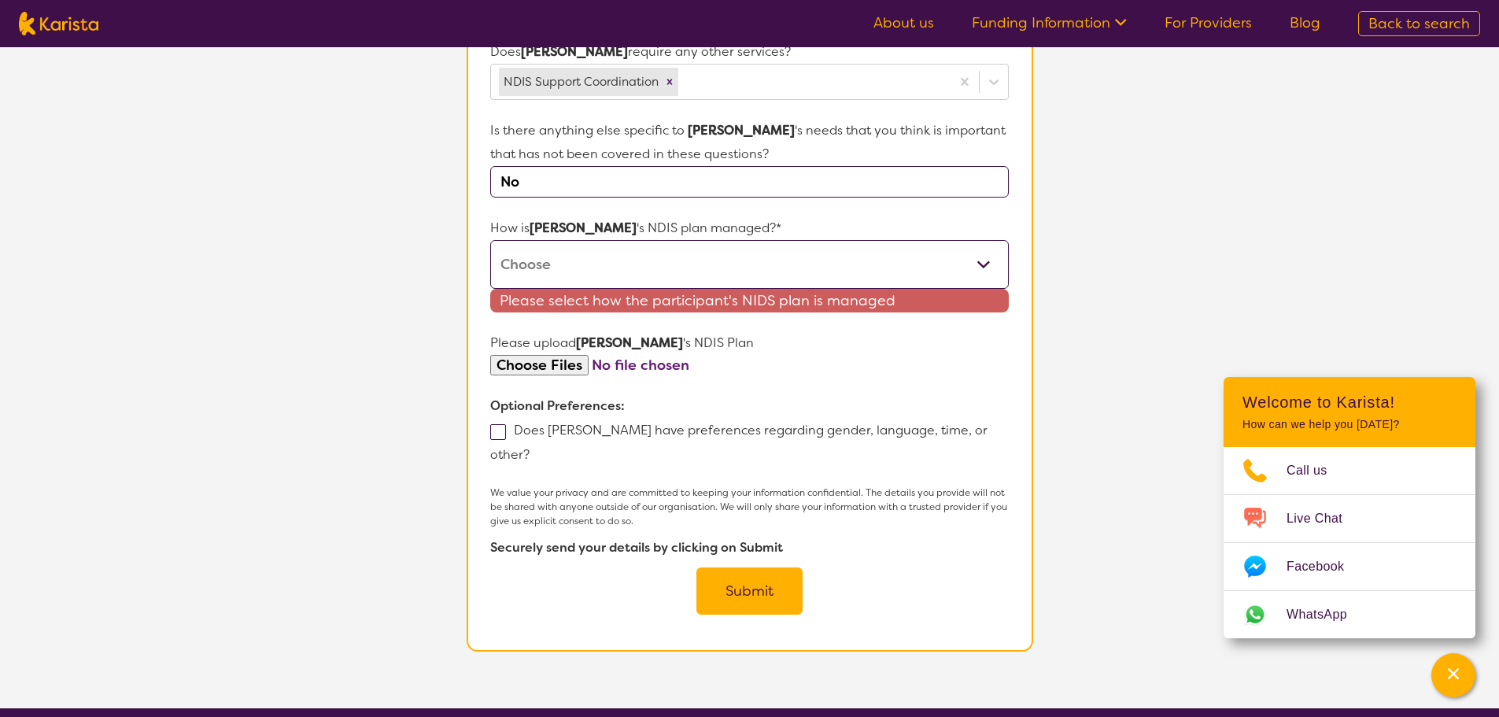
click at [719, 216] on p "How is Natalie 's NDIS plan managed?*" at bounding box center [749, 228] width 518 height 24
click at [1122, 17] on icon at bounding box center [1119, 21] width 17 height 17
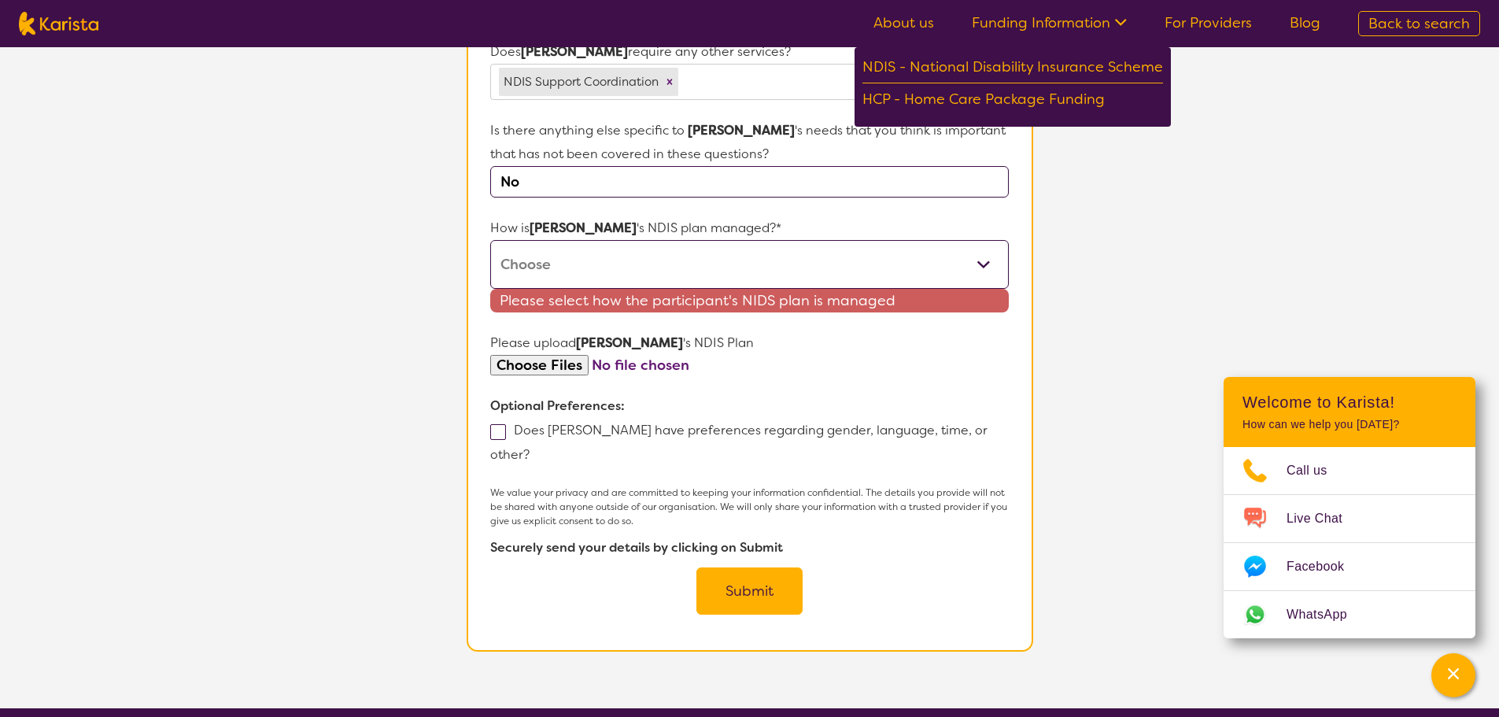
click at [1122, 17] on icon at bounding box center [1119, 21] width 17 height 17
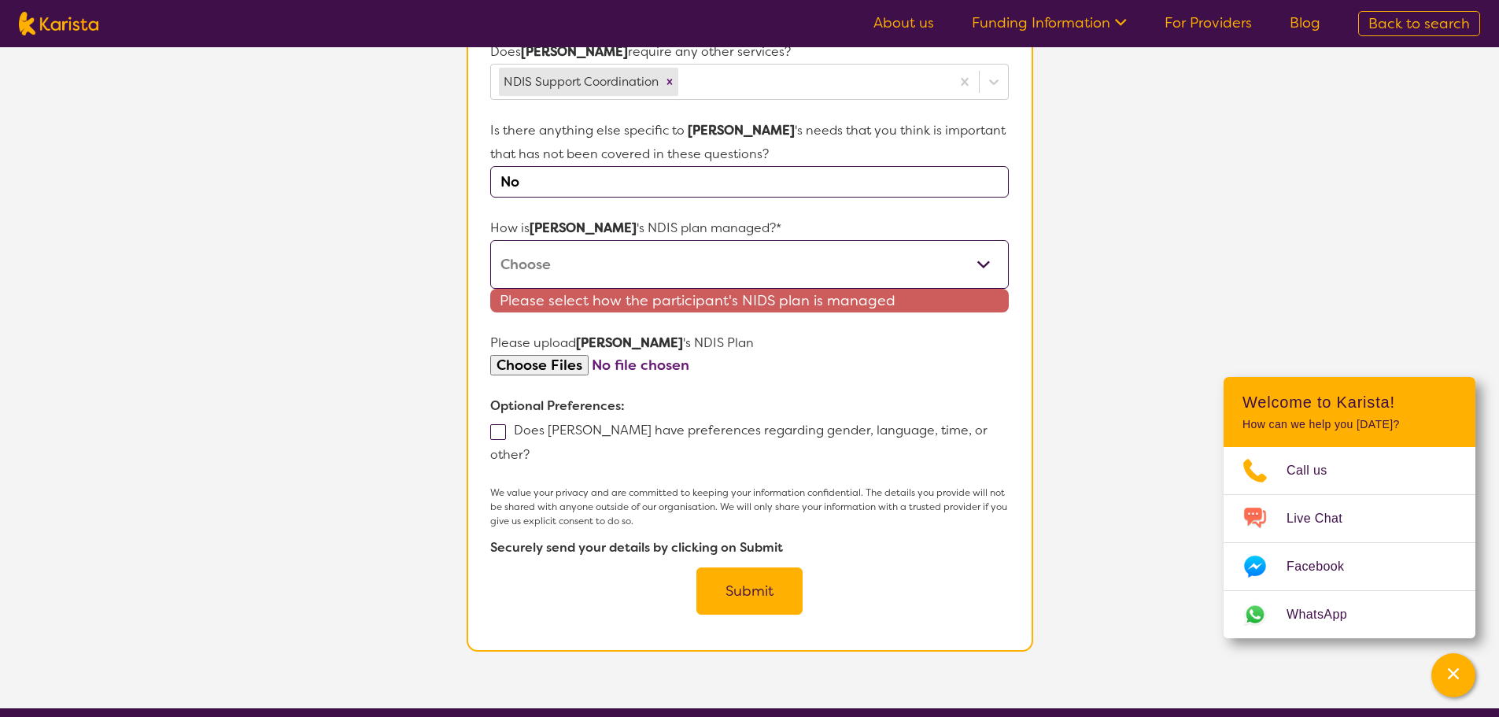
click at [705, 242] on select "Self-managed NDIS plan Managed by a registered plan management provider (not th…" at bounding box center [749, 264] width 518 height 49
drag, startPoint x: 284, startPoint y: 279, endPoint x: 311, endPoint y: 268, distance: 28.9
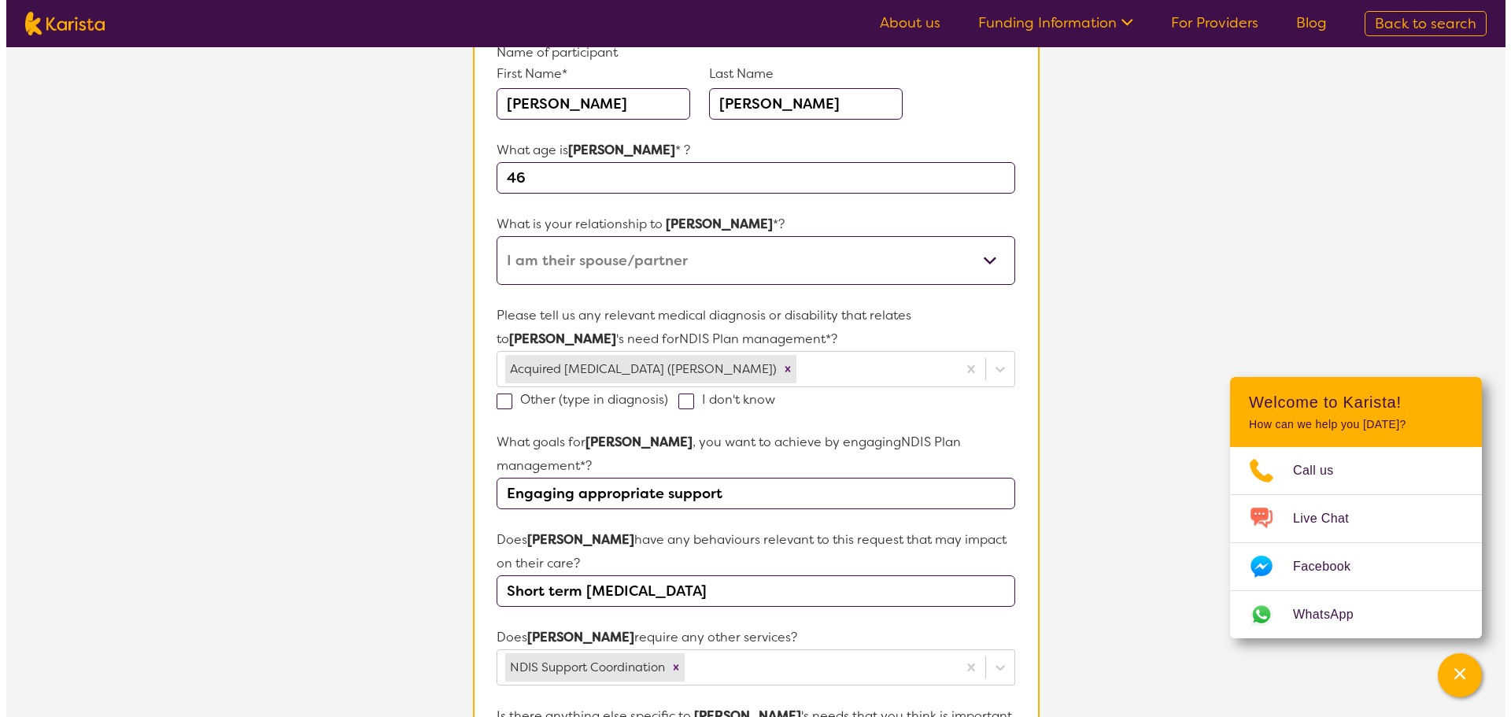
scroll to position [0, 0]
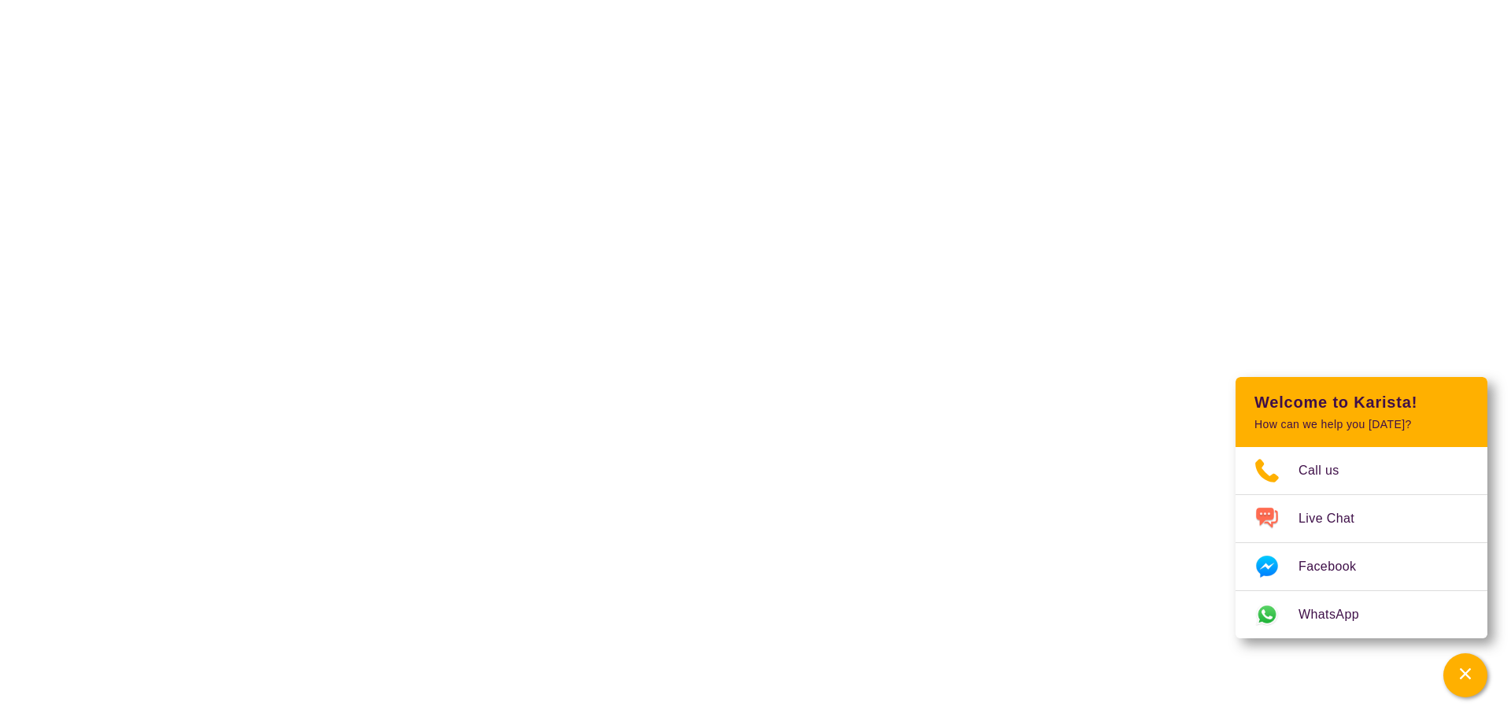
click at [495, 0] on html "End Conversation Request a call back I am looking for a disability or aged care…" at bounding box center [755, 0] width 1511 height 0
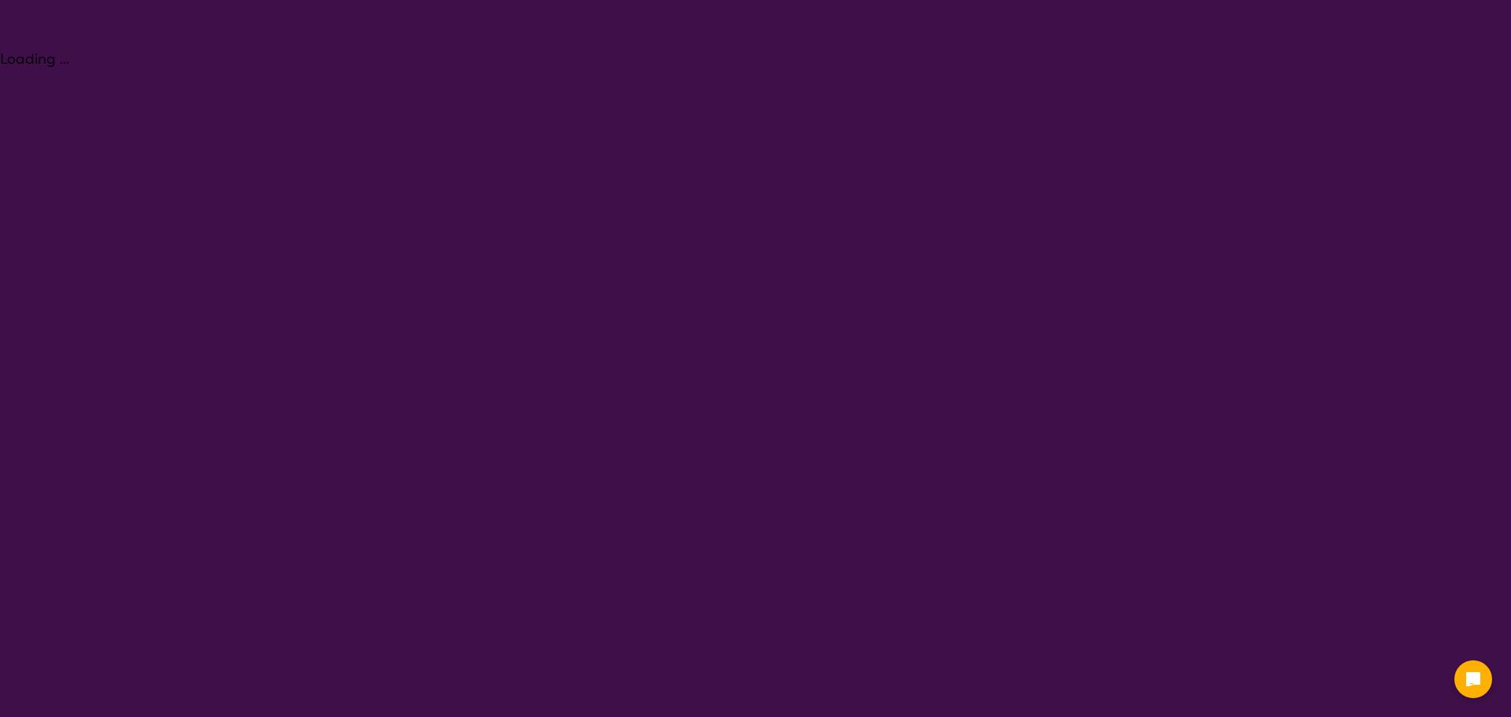
select select "NDIS Plan management"
select select "AD"
select select "NDIS"
select select "NDIS Plan management"
select select "AD"
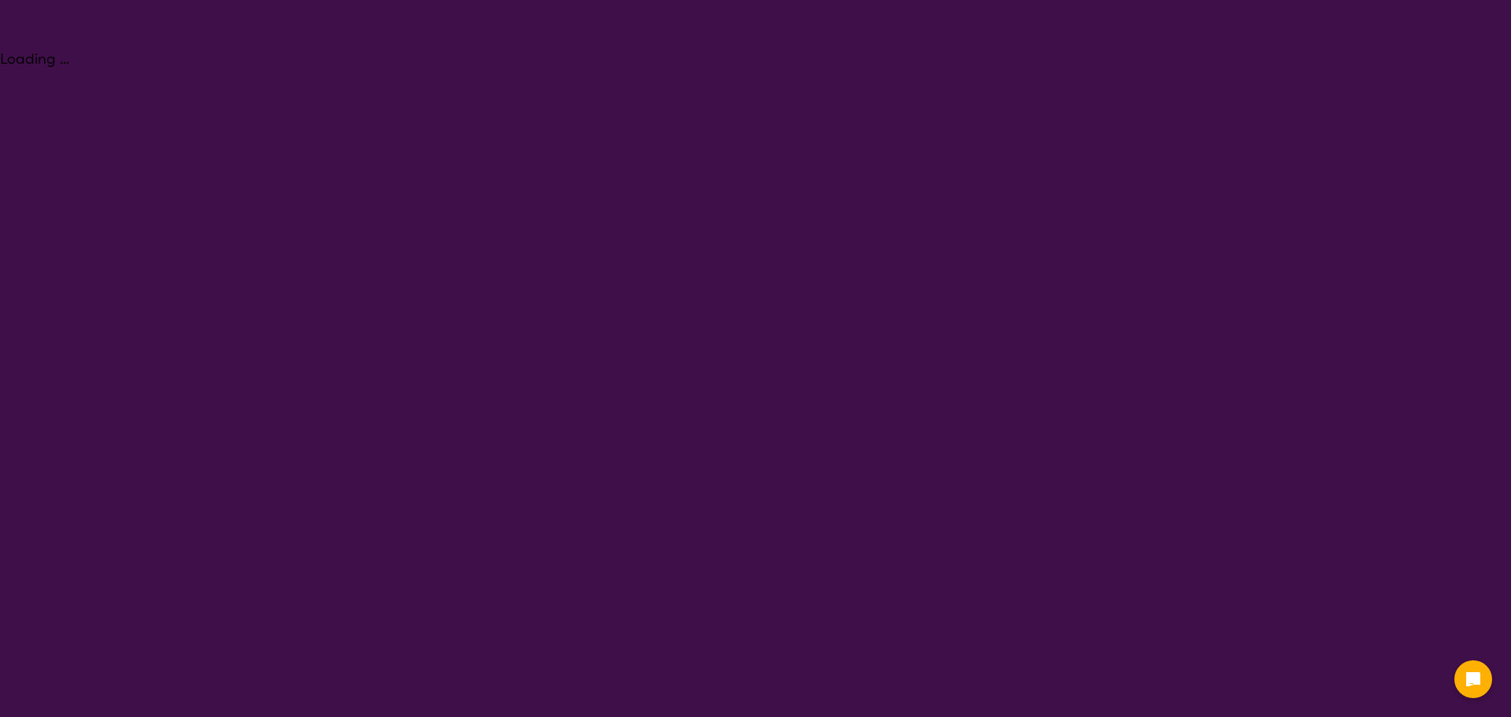
select select "NDIS"
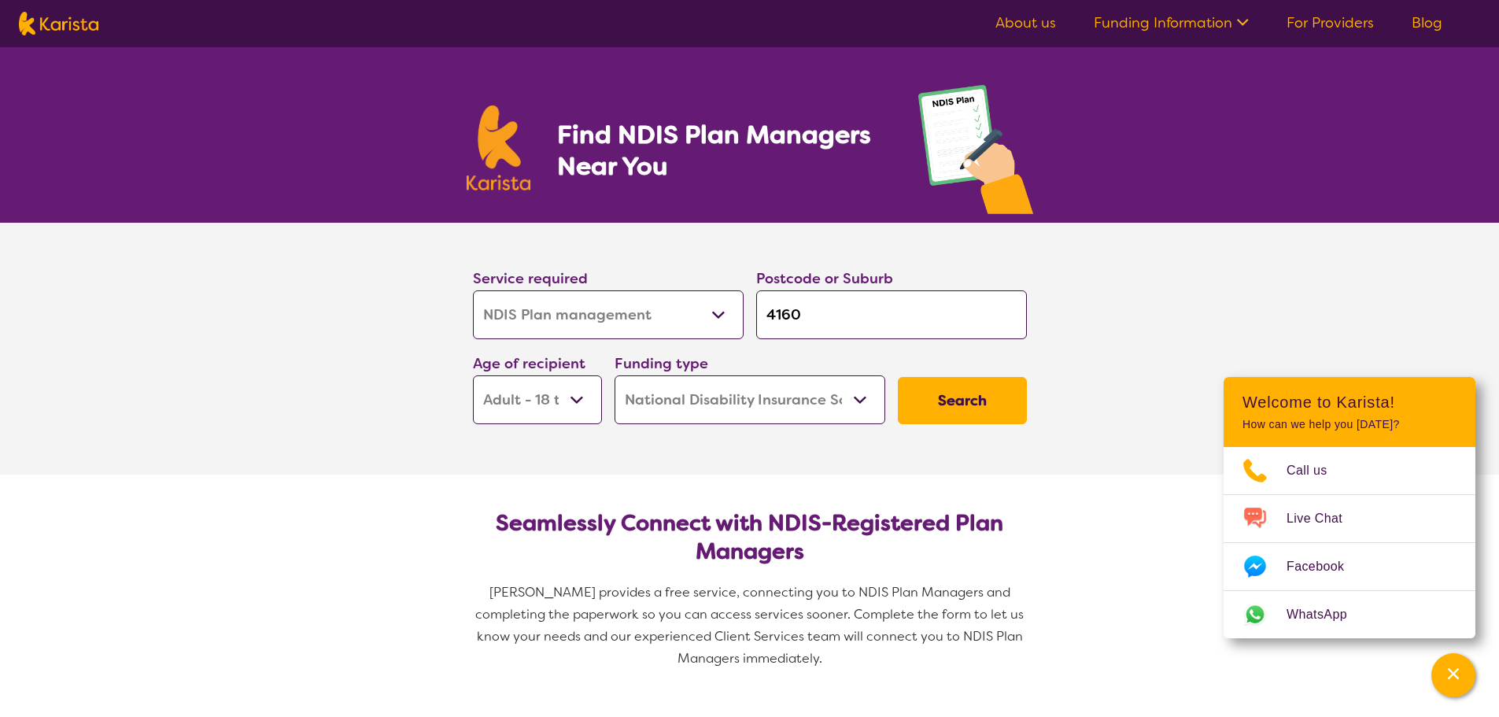
click at [941, 398] on button "Search" at bounding box center [962, 400] width 129 height 47
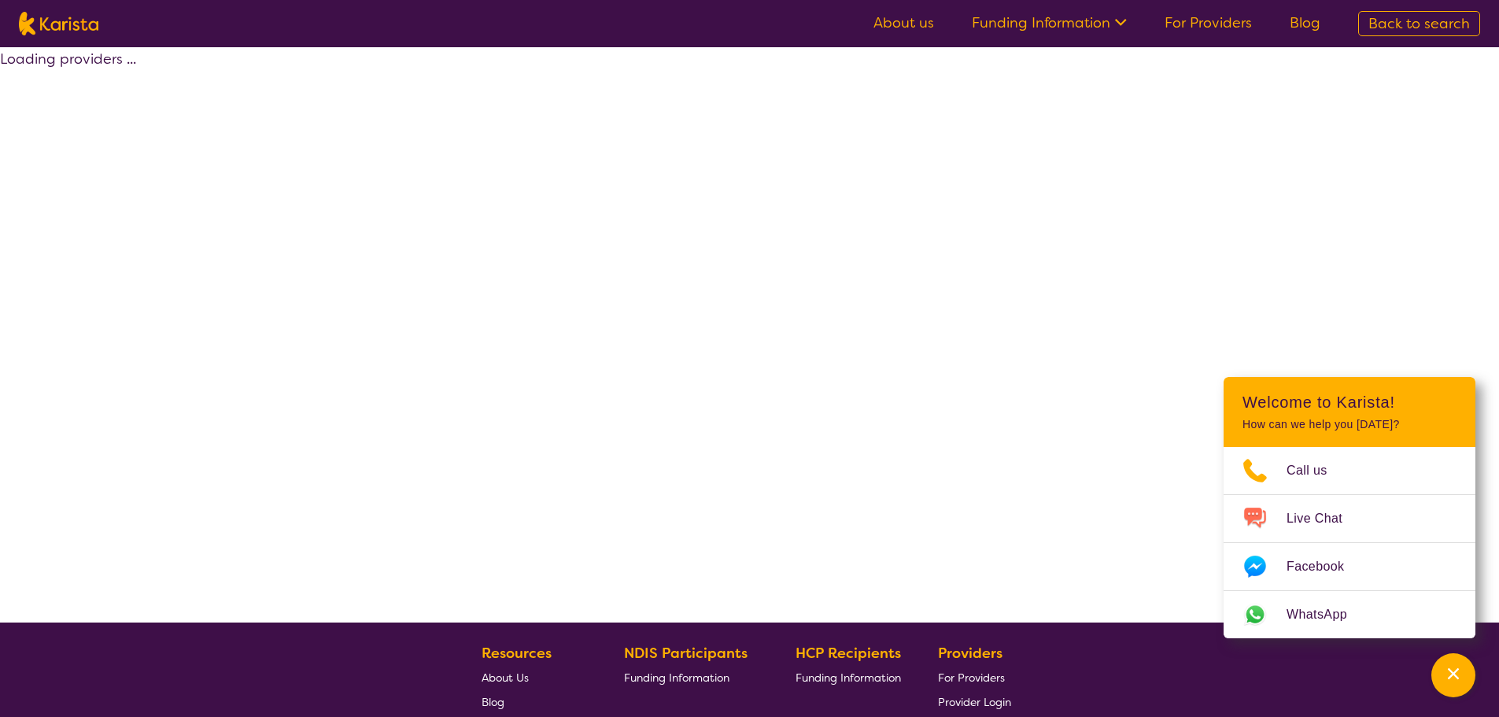
select select "by_score"
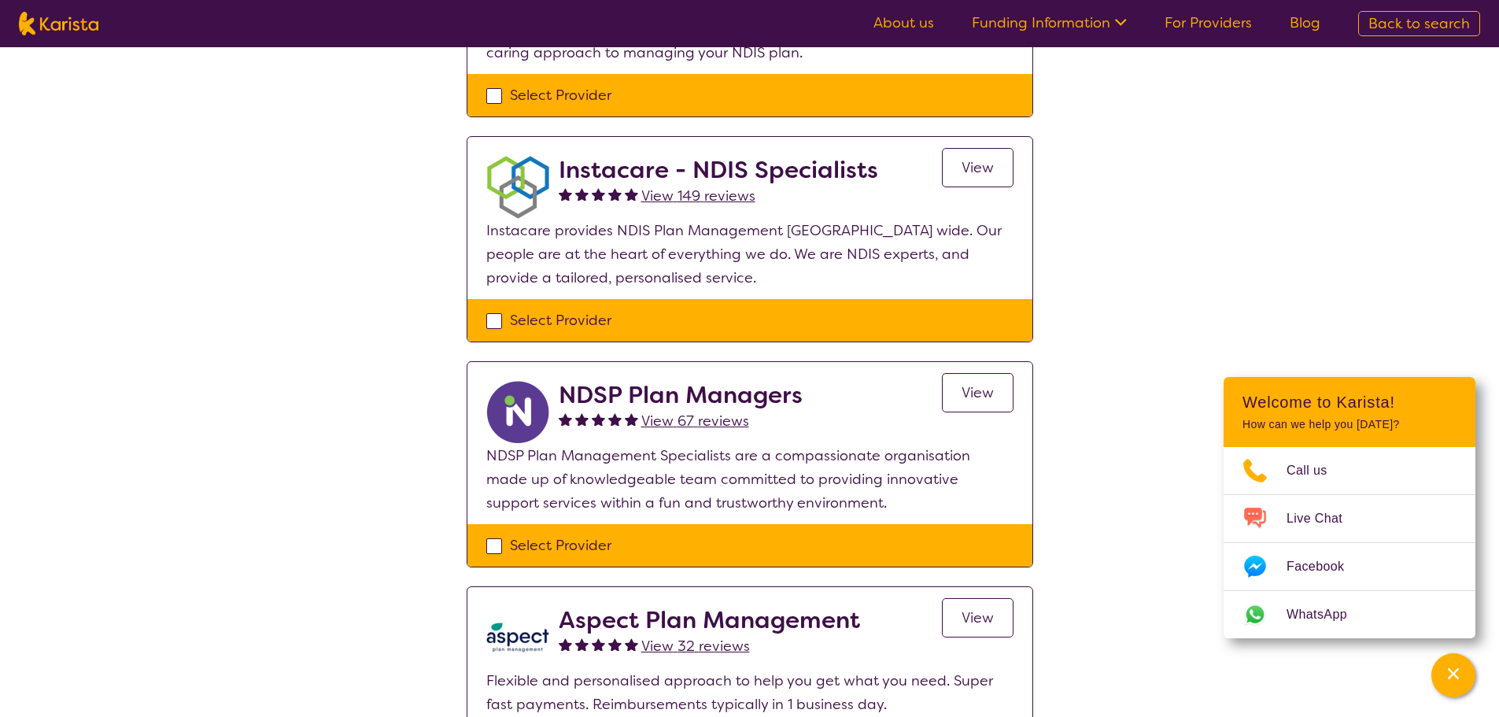
scroll to position [315, 0]
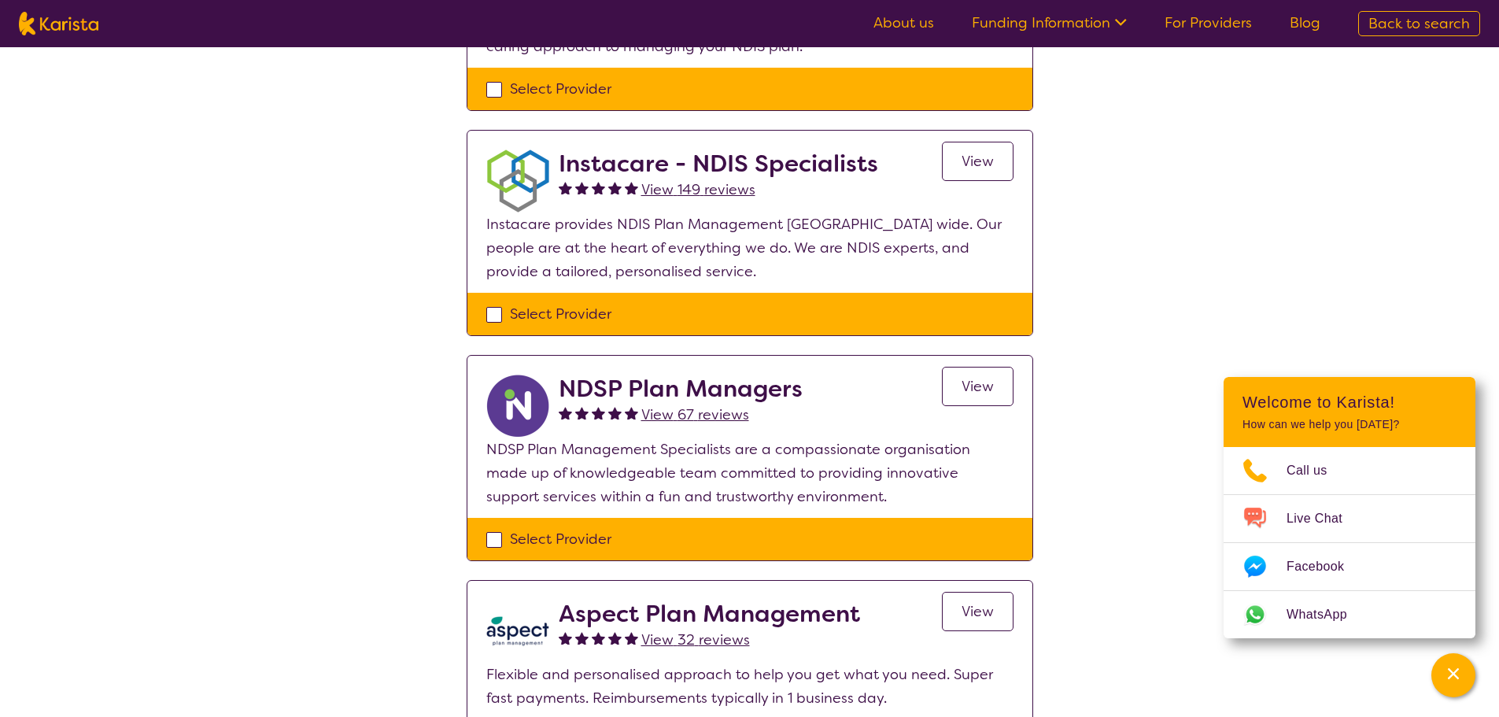
click at [672, 414] on span "View 67 reviews" at bounding box center [695, 414] width 108 height 19
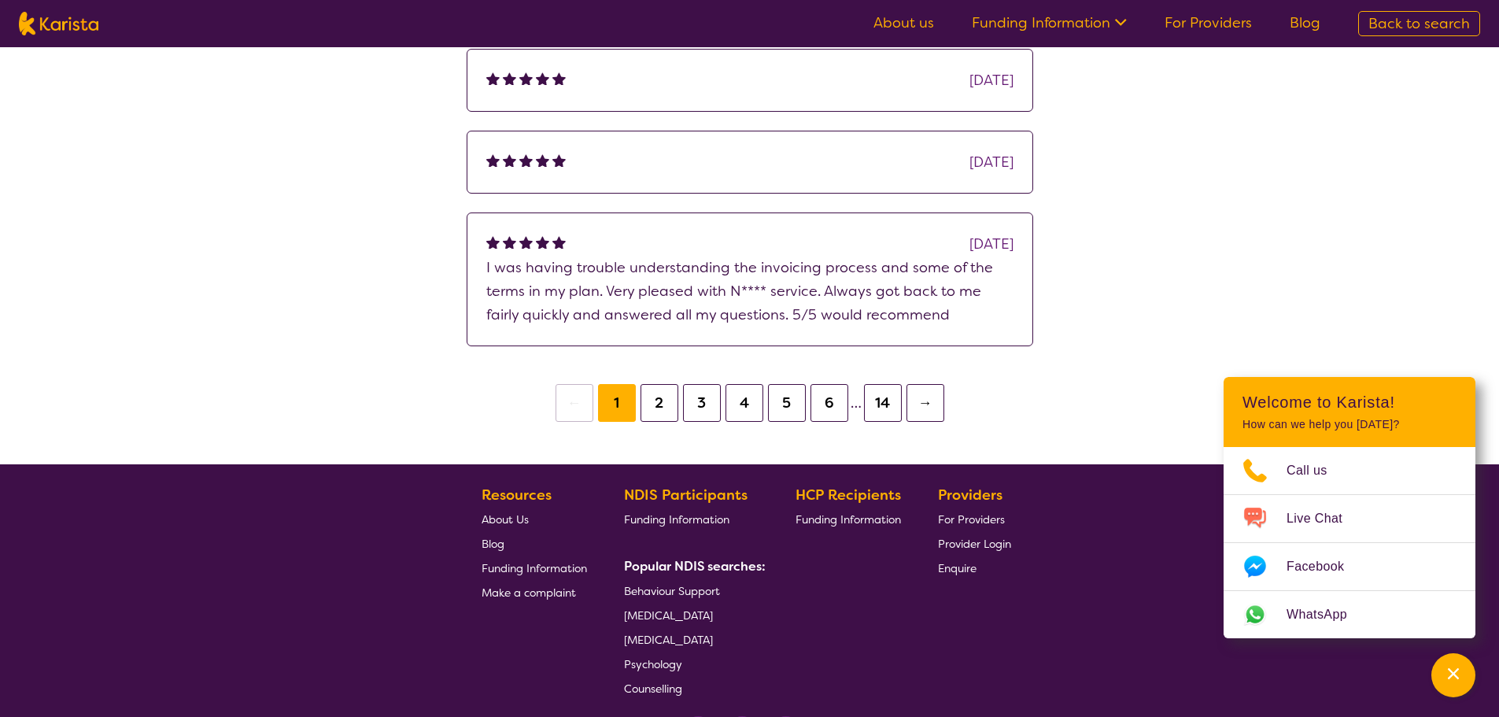
click at [793, 411] on button "5" at bounding box center [787, 403] width 38 height 38
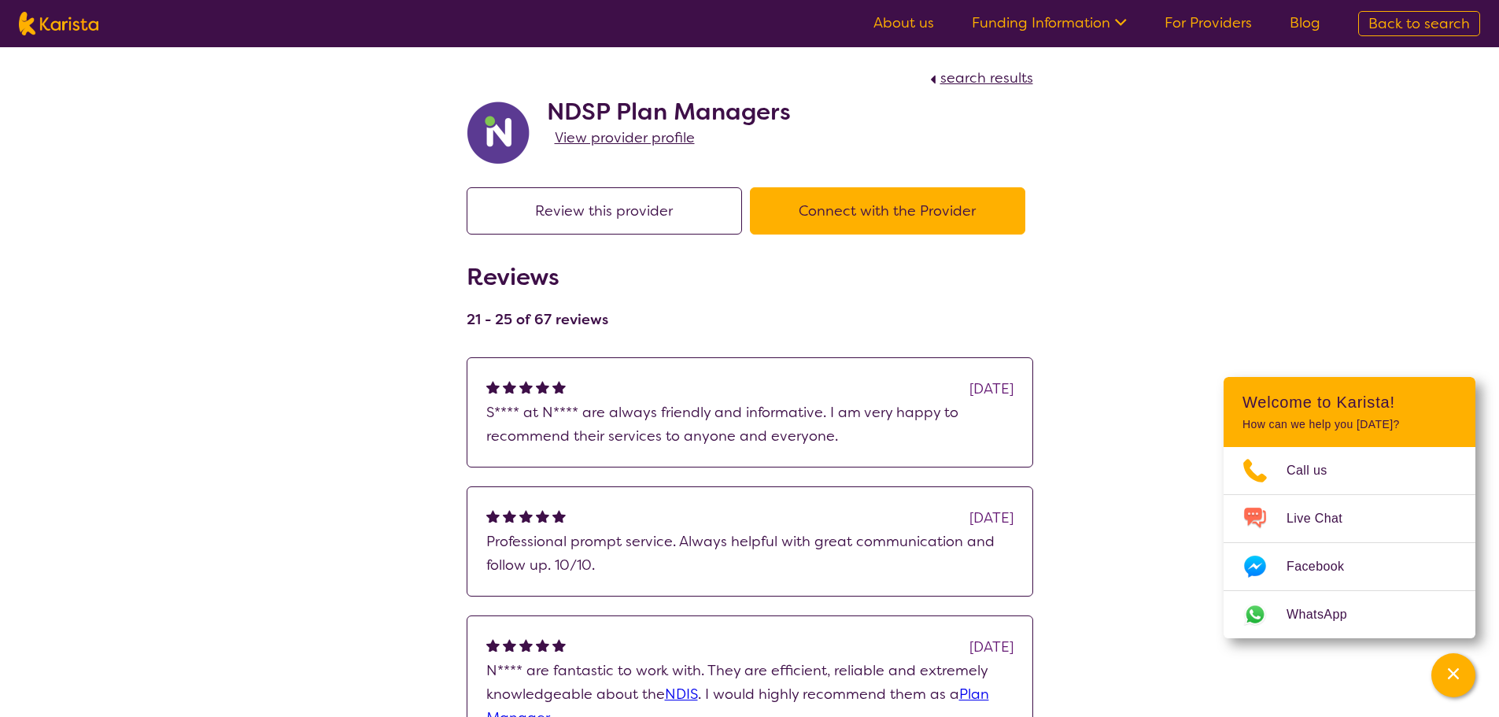
click at [880, 209] on button "Connect with the Provider" at bounding box center [887, 210] width 275 height 47
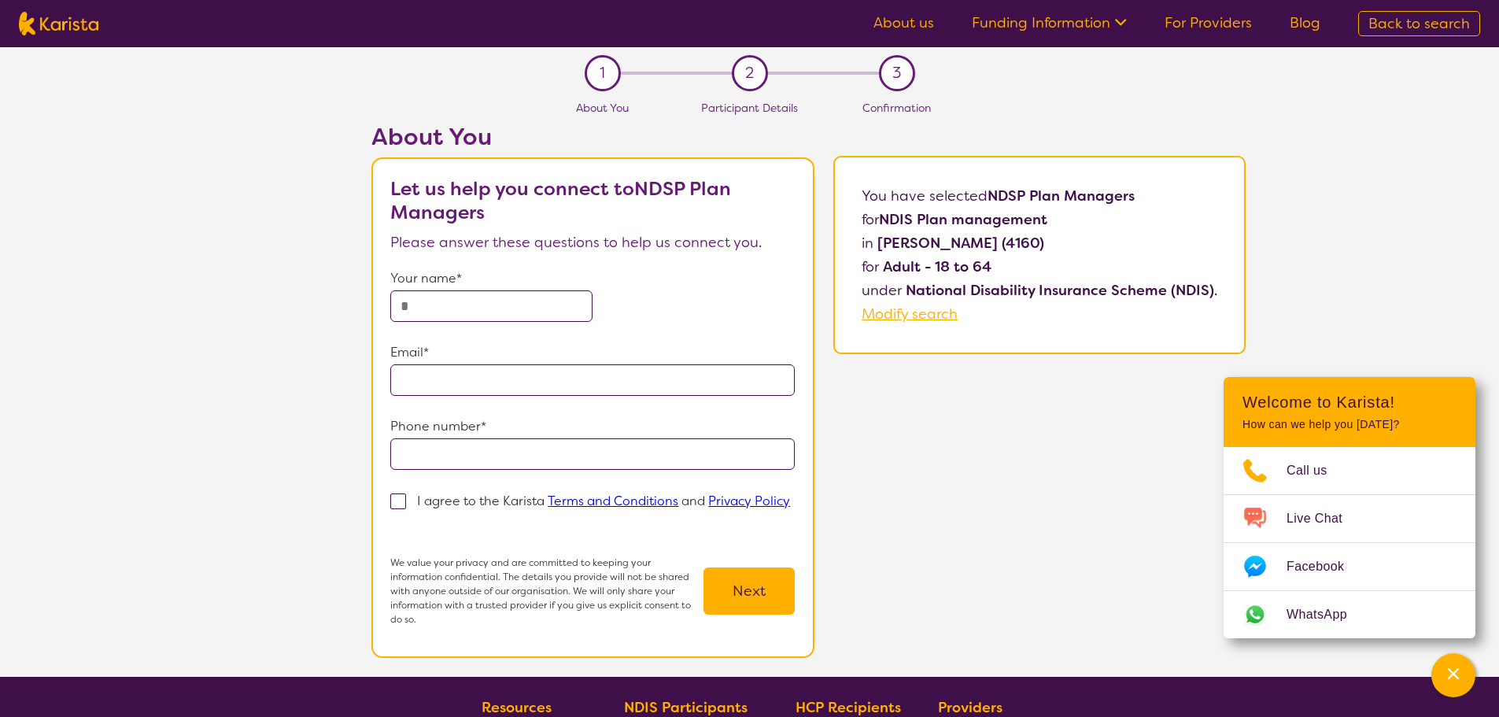
click at [506, 315] on input "text" at bounding box center [491, 305] width 202 height 31
type input "**********"
click at [402, 502] on span at bounding box center [398, 502] width 16 height 16
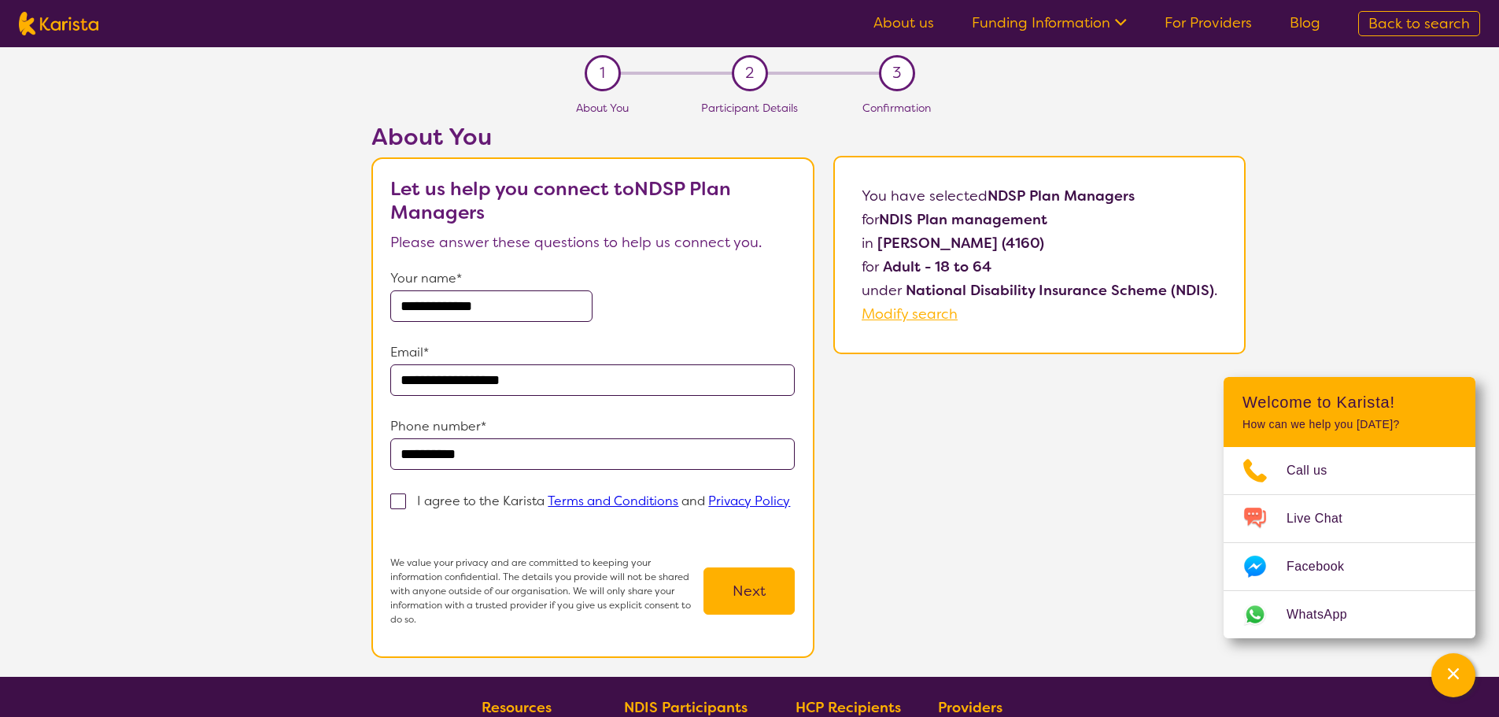
click at [401, 519] on input "I agree to the Karista Terms and Conditions and Privacy Policy" at bounding box center [395, 524] width 10 height 10
checkbox input "true"
click at [735, 595] on button "Next" at bounding box center [749, 591] width 91 height 47
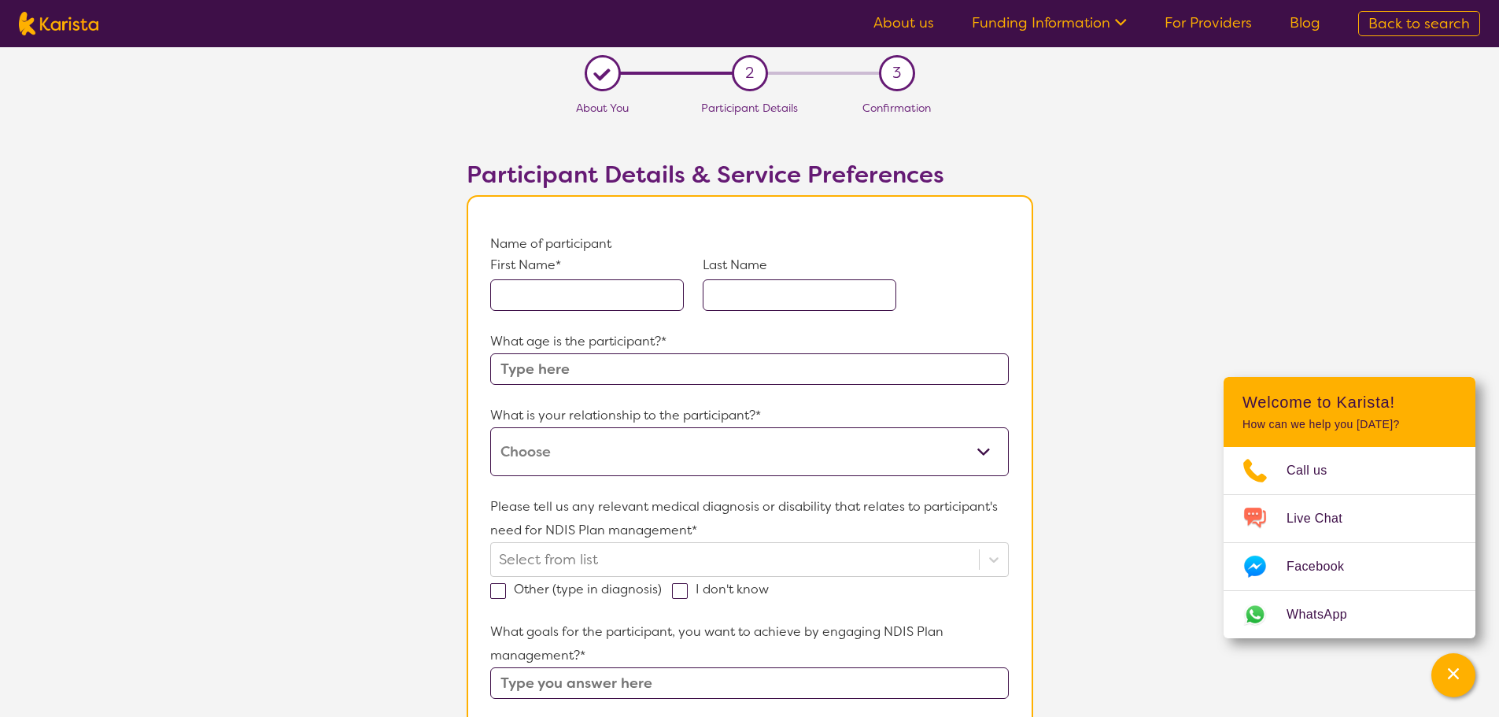
click at [533, 296] on input "text" at bounding box center [587, 294] width 194 height 31
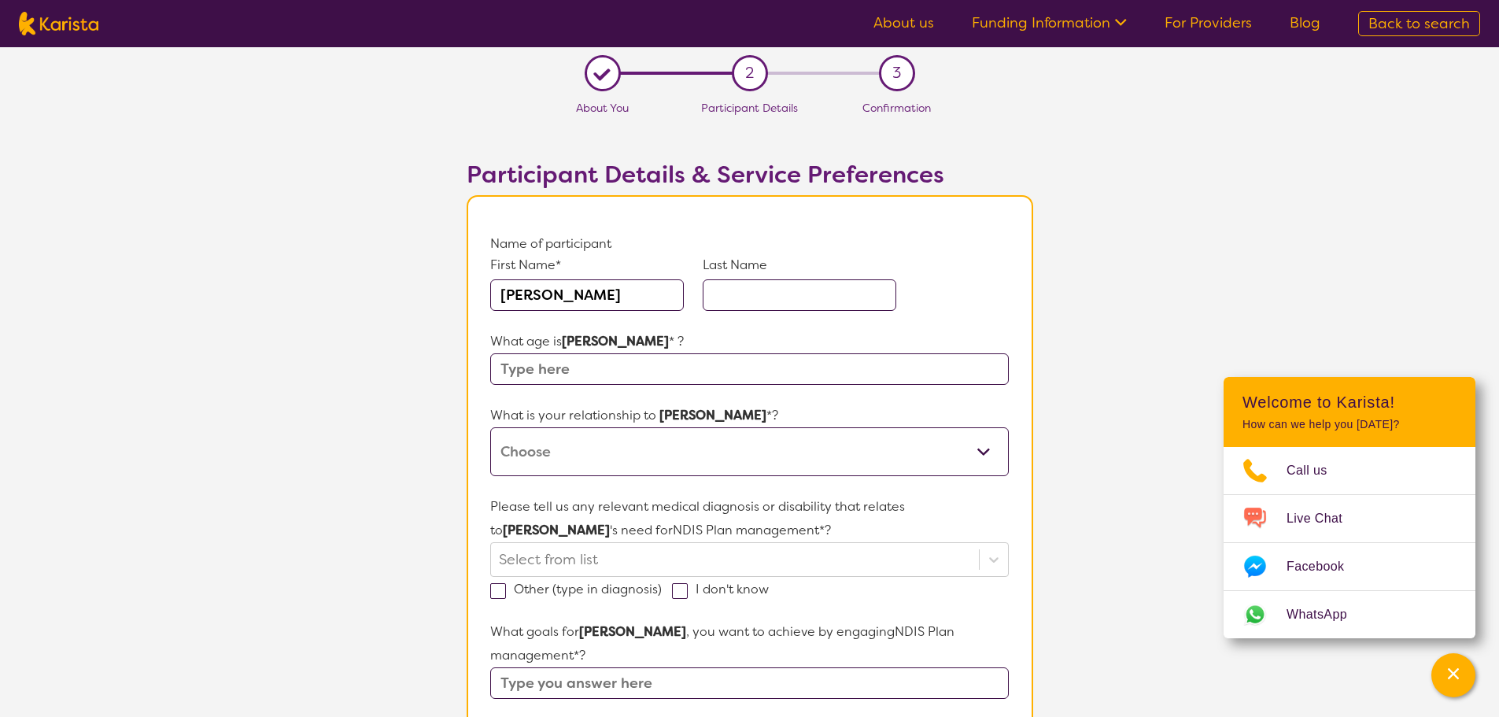
type input "[PERSON_NAME]"
click at [516, 372] on input "text" at bounding box center [749, 368] width 518 height 31
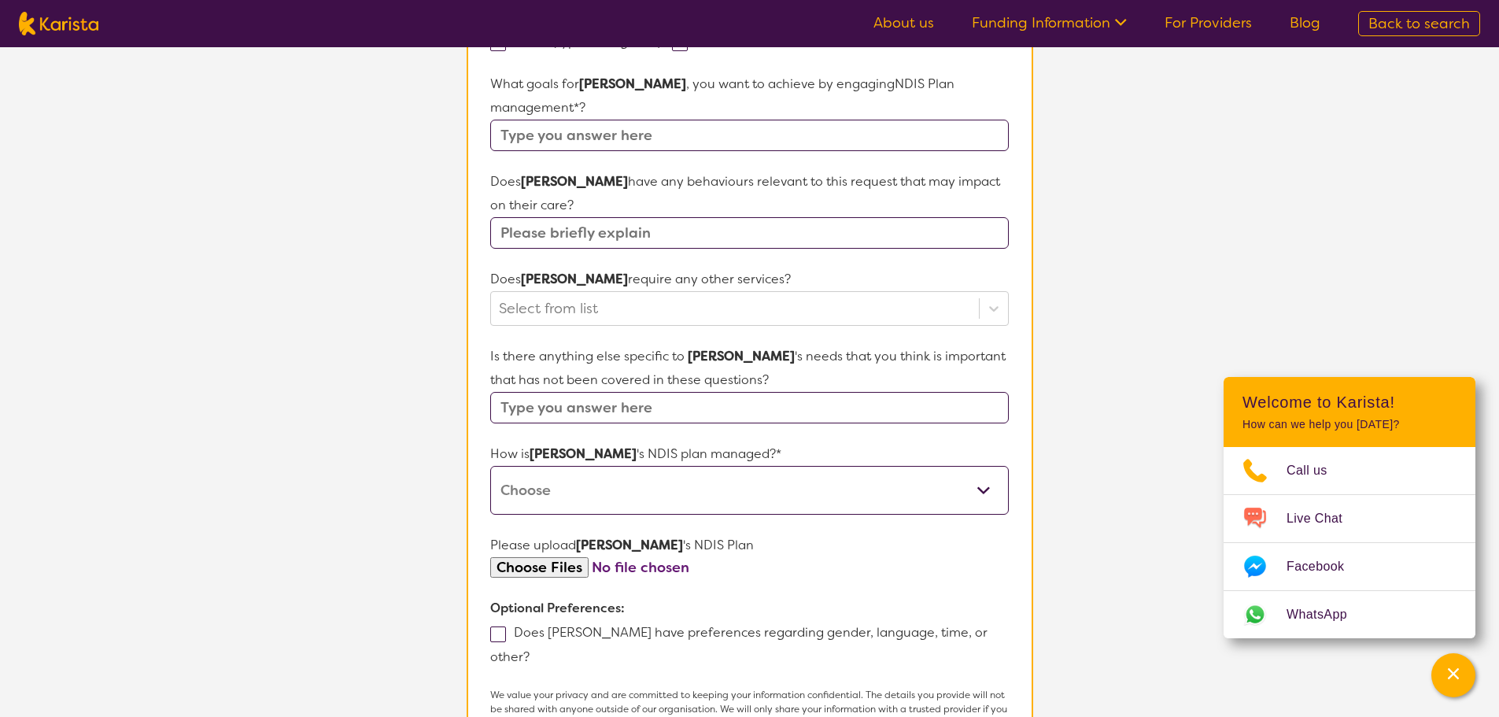
scroll to position [708, 0]
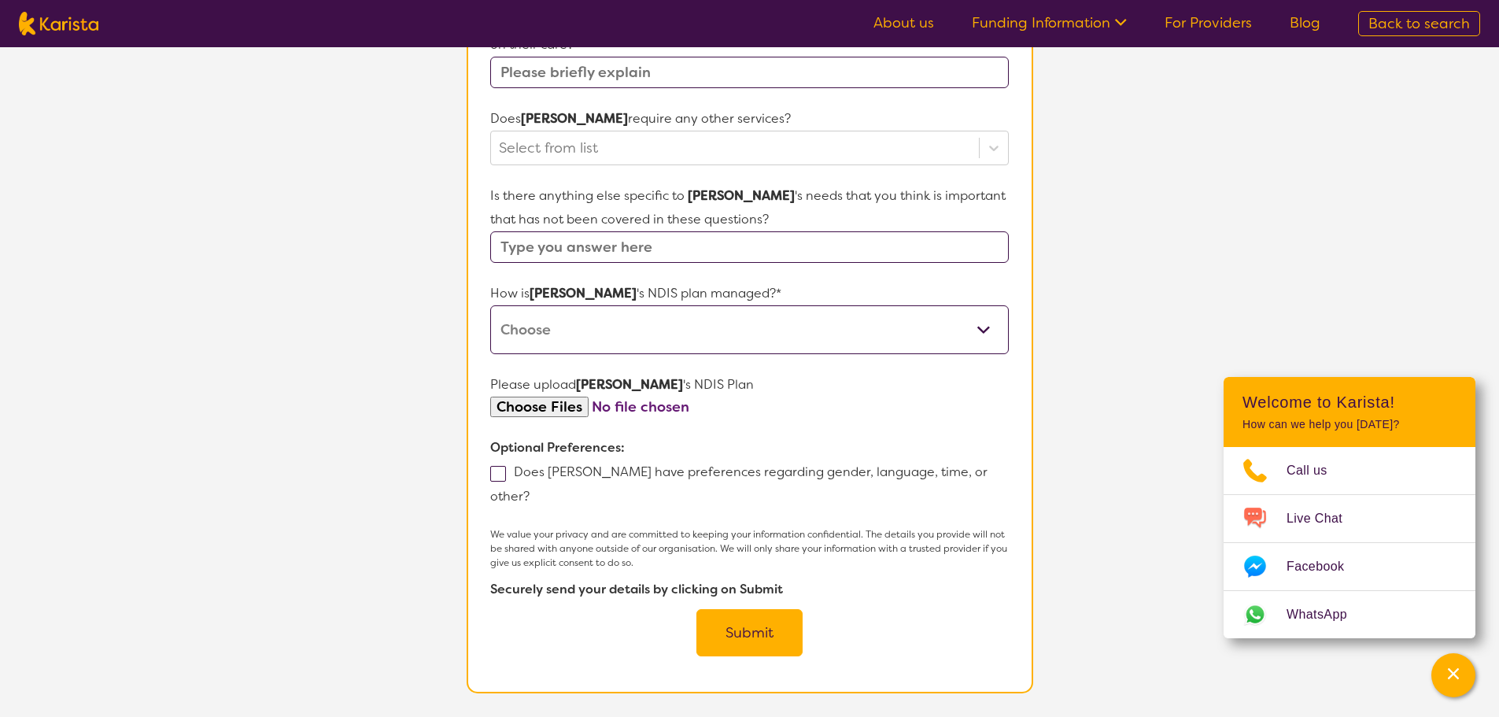
type input "46"
click at [493, 466] on span at bounding box center [498, 474] width 16 height 16
click at [530, 490] on input "Does [PERSON_NAME] have preferences regarding gender, language, time, or other?" at bounding box center [535, 495] width 10 height 10
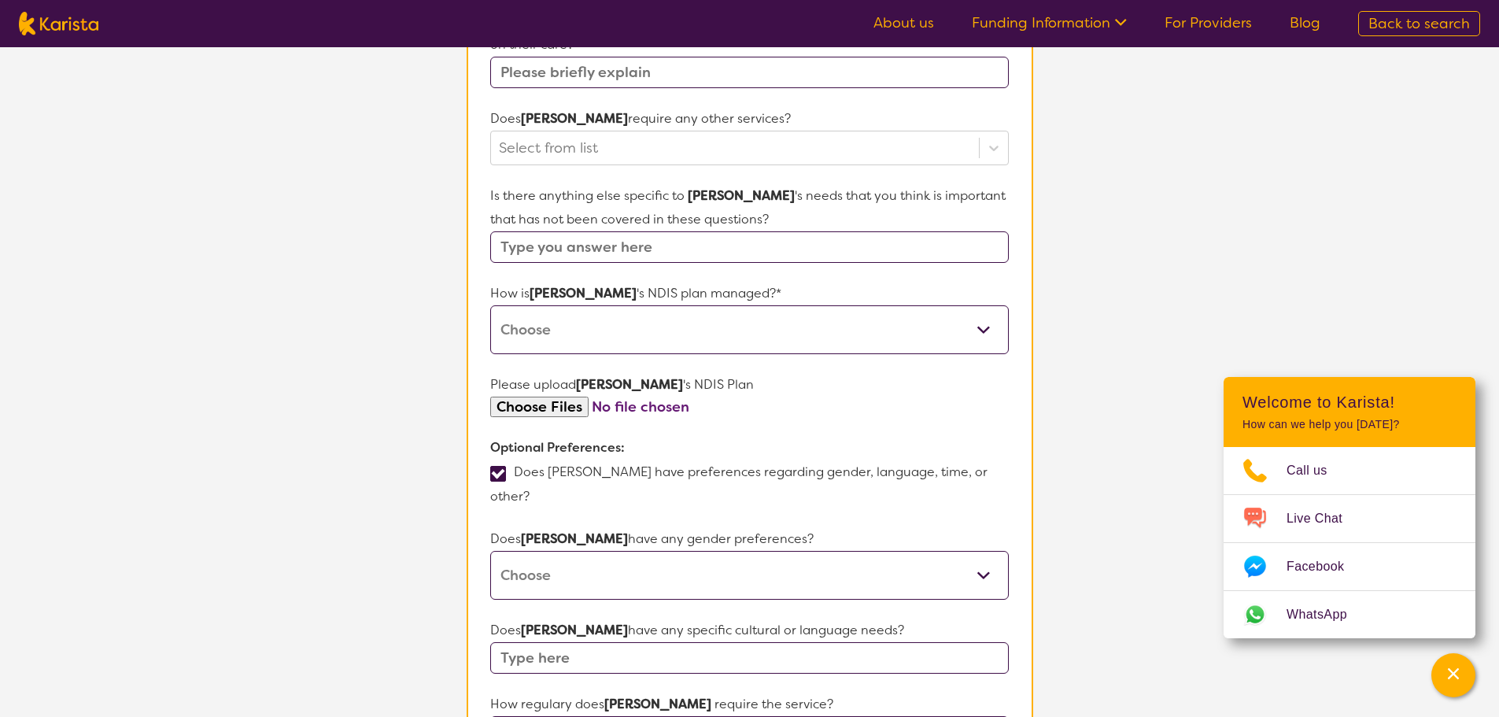
click at [493, 466] on span at bounding box center [498, 474] width 16 height 16
click at [530, 490] on input "Does [PERSON_NAME] have preferences regarding gender, language, time, or other?" at bounding box center [535, 495] width 10 height 10
checkbox input "false"
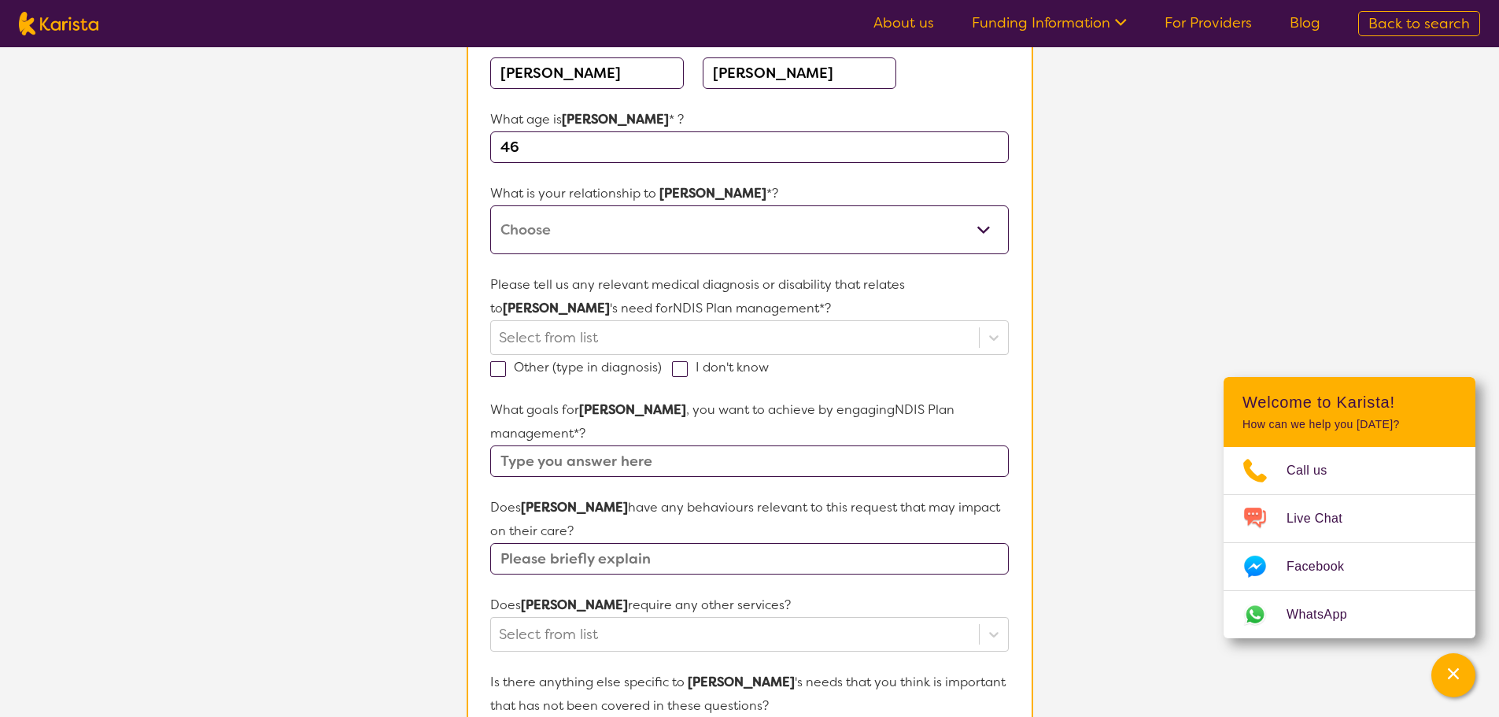
scroll to position [157, 0]
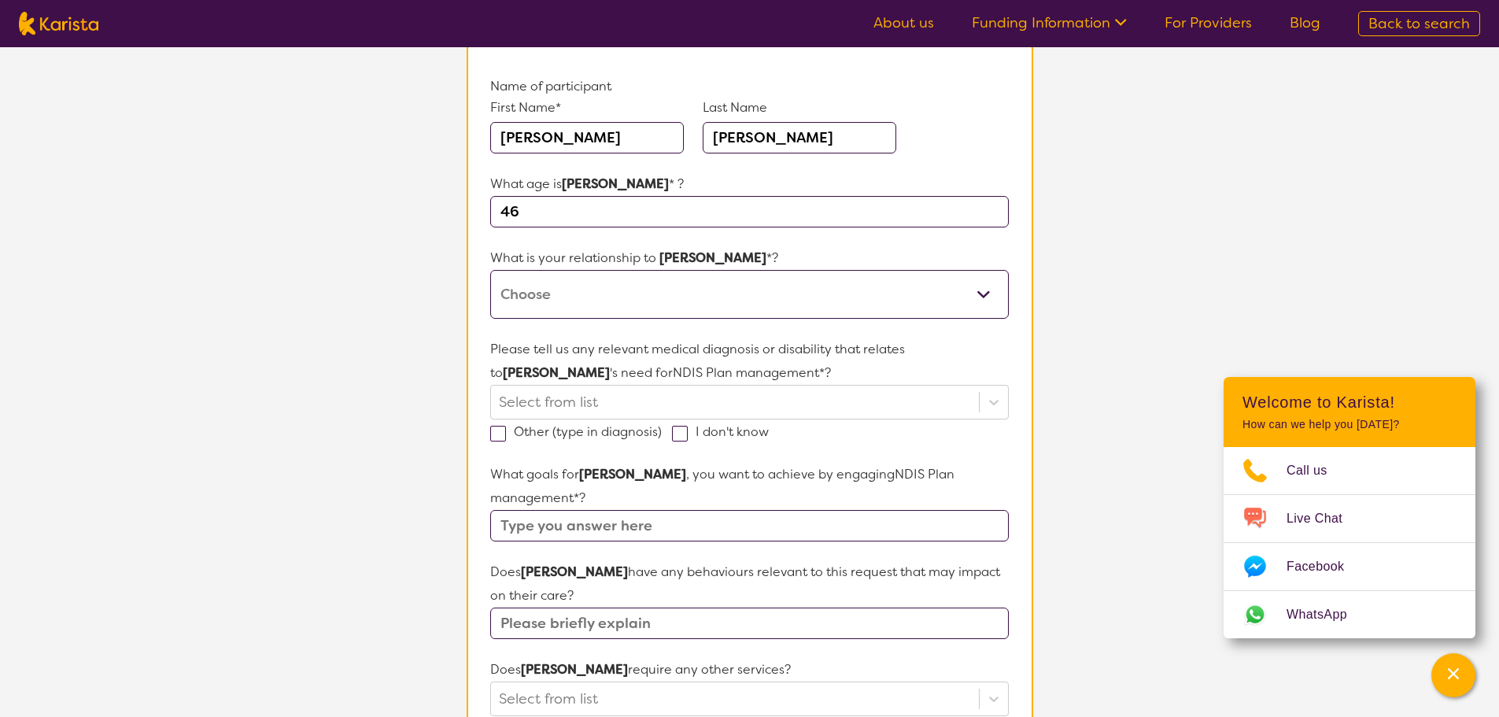
click at [550, 306] on select "This request is for myself I am their parent I am their child I am their spouse…" at bounding box center [749, 294] width 518 height 49
select select "I am their spouse/partner"
click at [490, 270] on select "This request is for myself I am their parent I am their child I am their spouse…" at bounding box center [749, 294] width 518 height 49
click at [547, 401] on div at bounding box center [734, 402] width 471 height 27
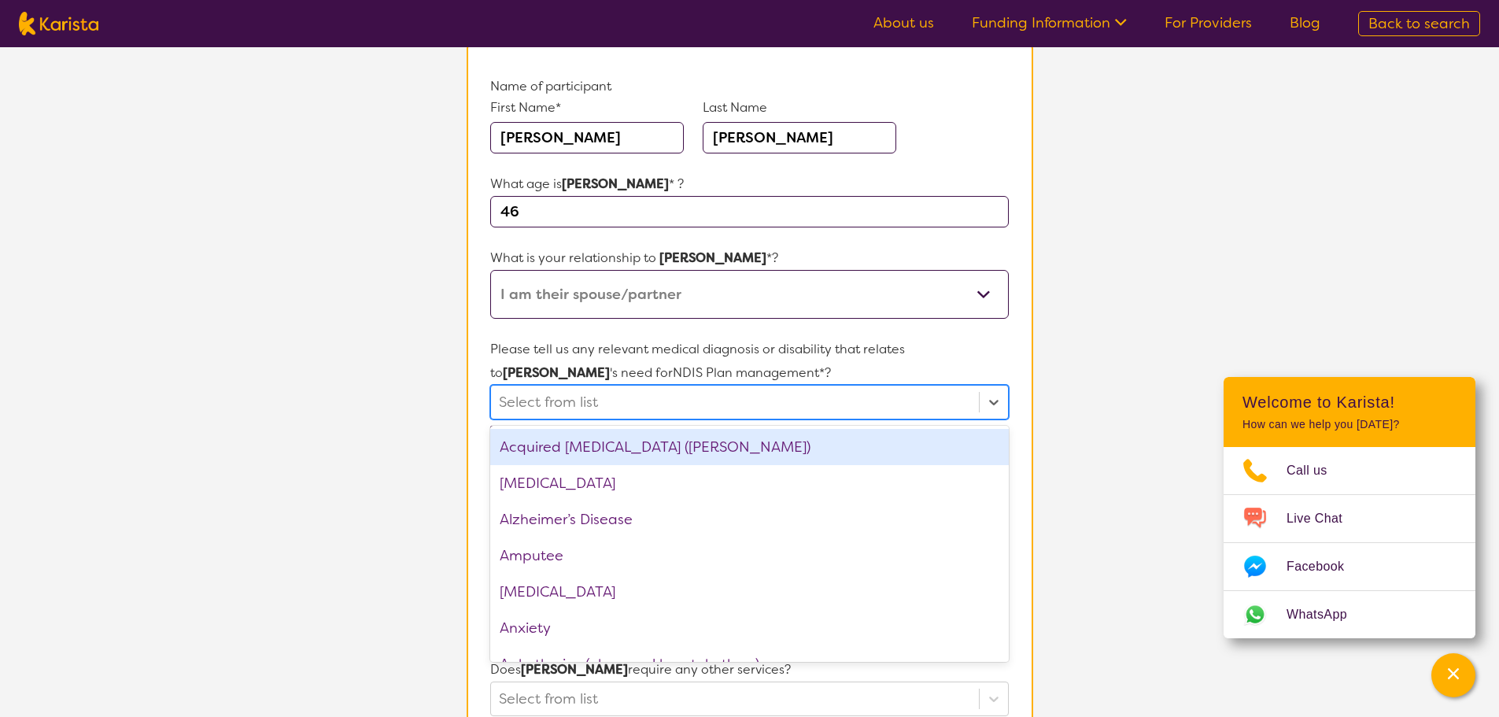
click at [569, 449] on div "Acquired [MEDICAL_DATA] ([PERSON_NAME])" at bounding box center [749, 447] width 518 height 36
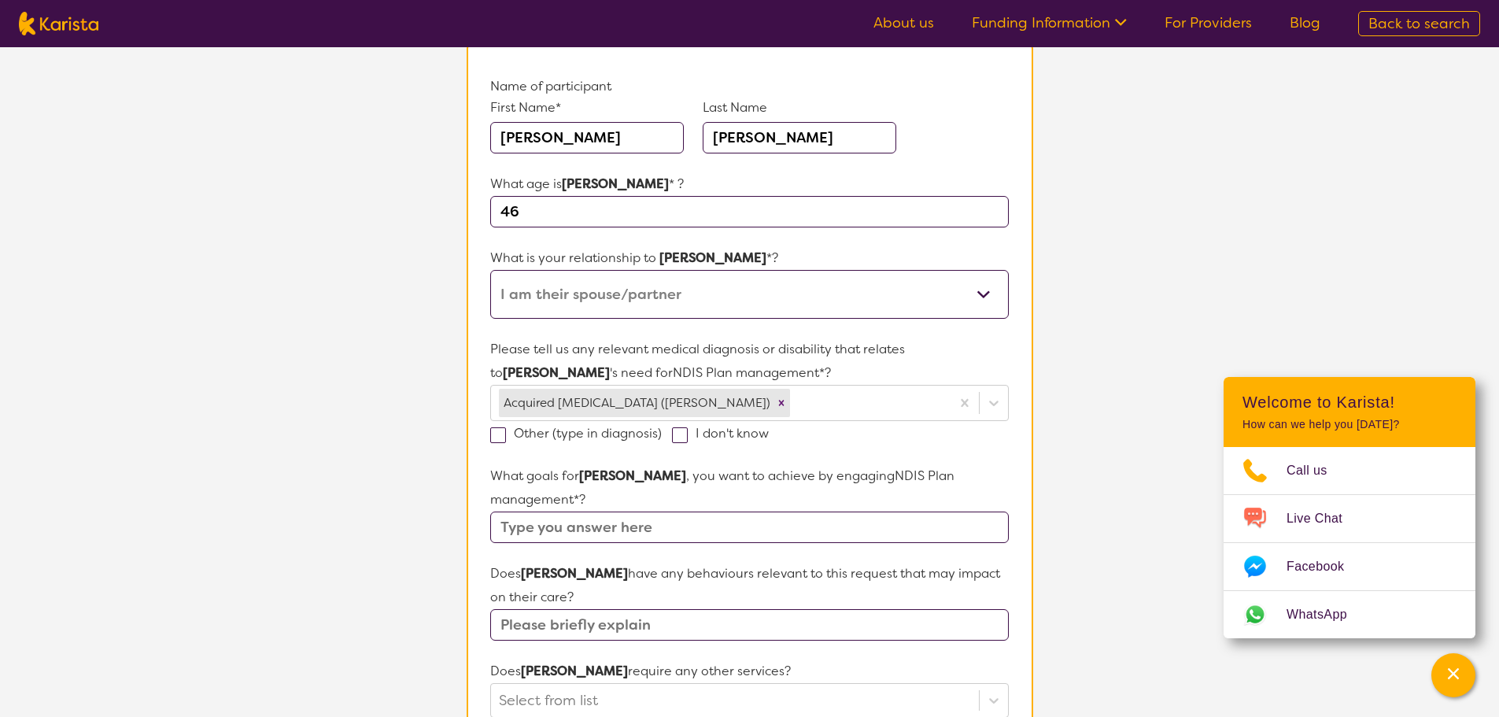
drag, startPoint x: 402, startPoint y: 431, endPoint x: 454, endPoint y: 431, distance: 51.9
click at [402, 430] on section "L About You 2 Participant Details 3 Confirmation Participant Details & Service …" at bounding box center [749, 596] width 1499 height 1413
click at [612, 512] on input "text" at bounding box center [749, 527] width 518 height 31
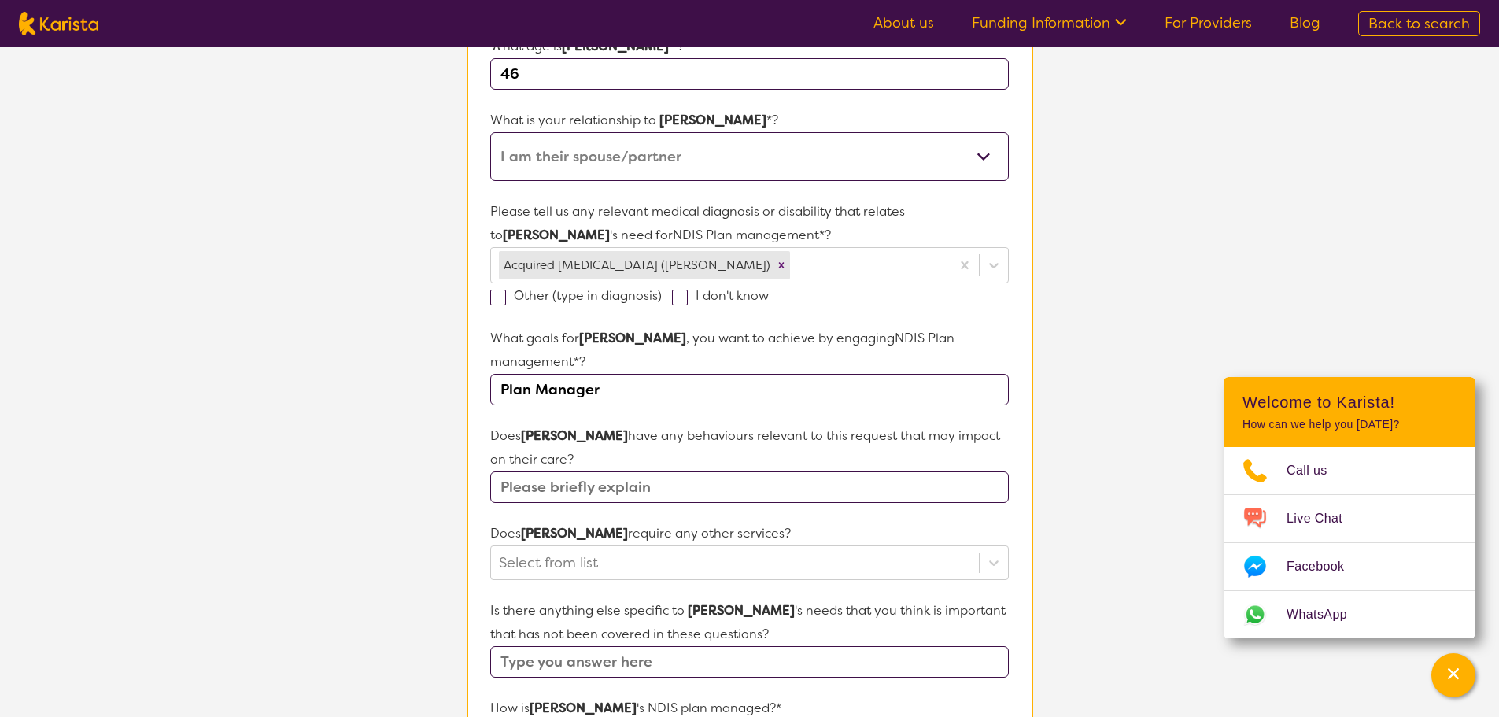
scroll to position [315, 0]
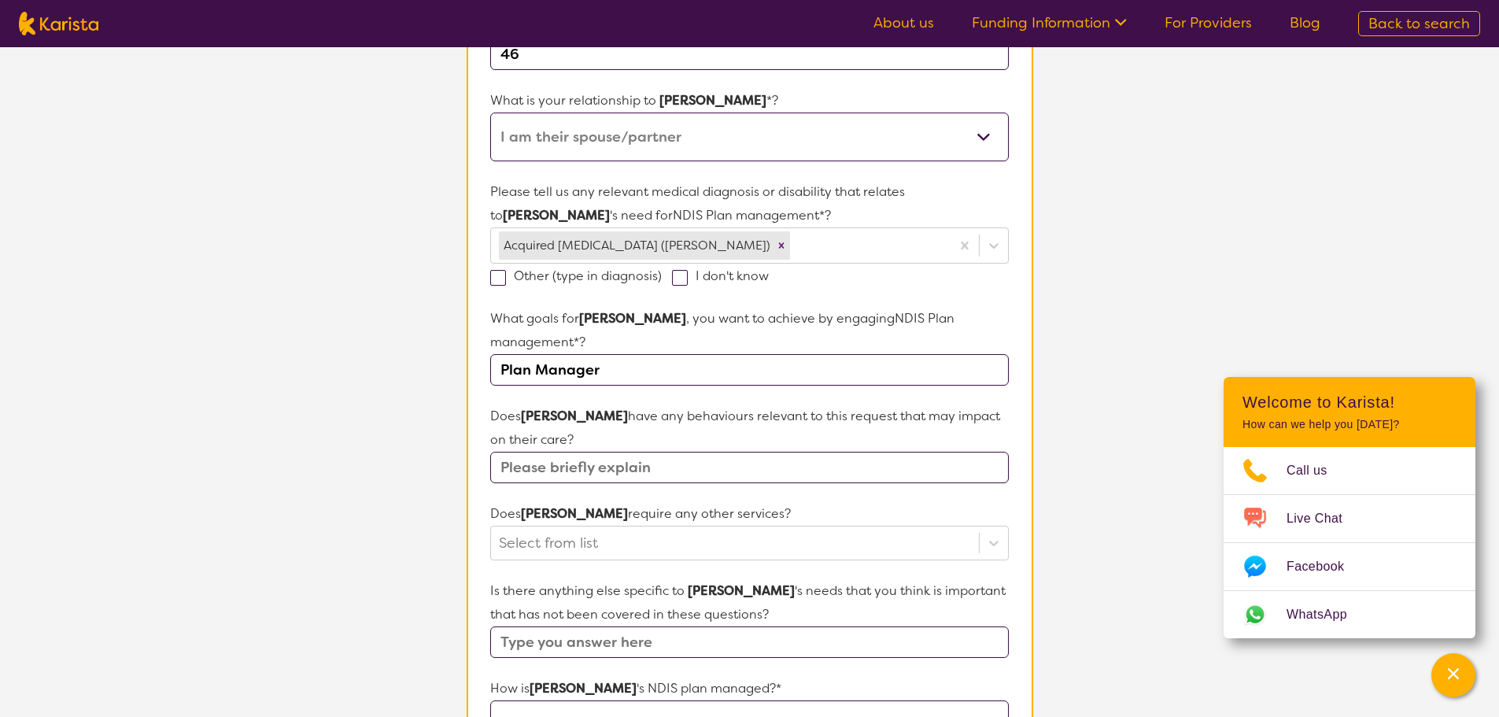
type input "Plan Manager"
click at [594, 452] on input "text" at bounding box center [749, 467] width 518 height 31
type input "N"
type input "Short term [MEDICAL_DATA]"
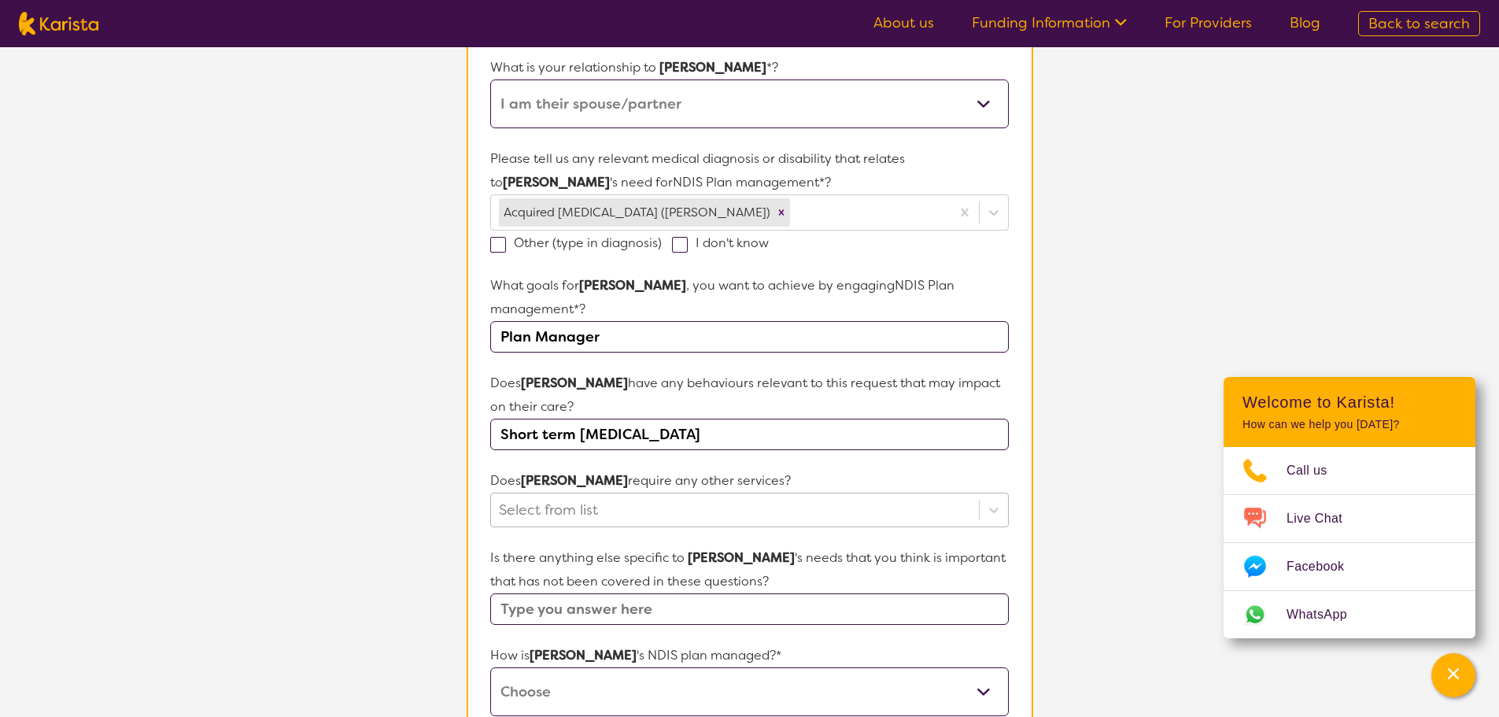
click at [603, 519] on div "Select from list" at bounding box center [749, 510] width 518 height 35
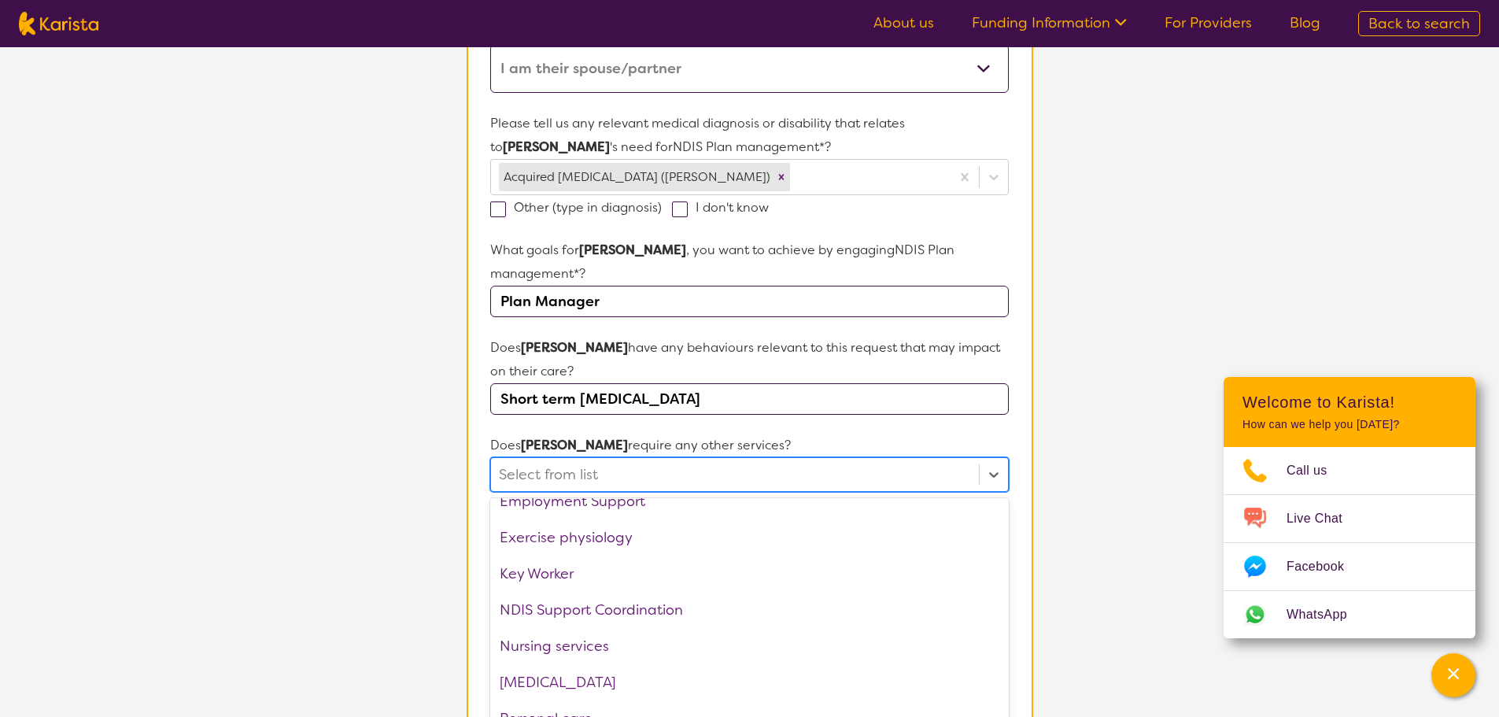
scroll to position [236, 0]
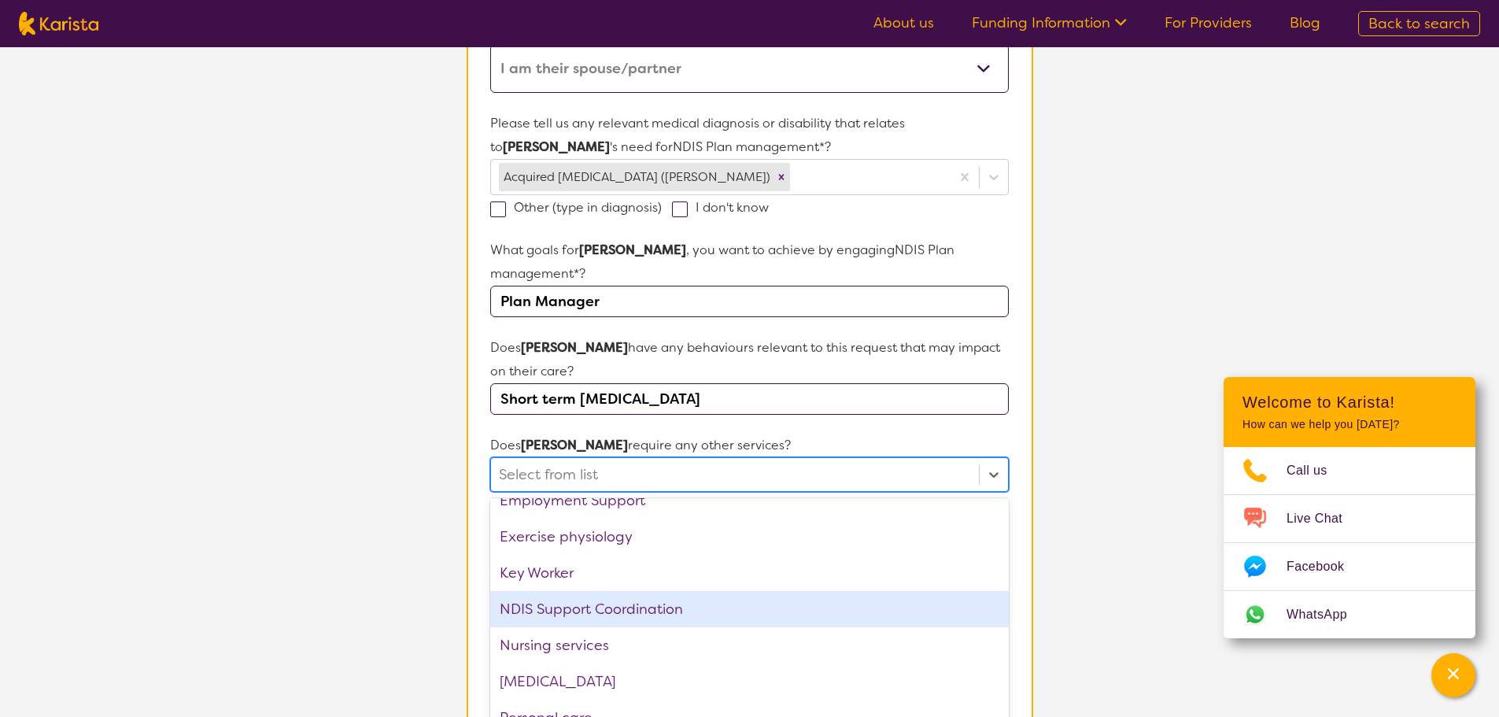
click at [623, 591] on div "NDIS Support Coordination" at bounding box center [749, 609] width 518 height 36
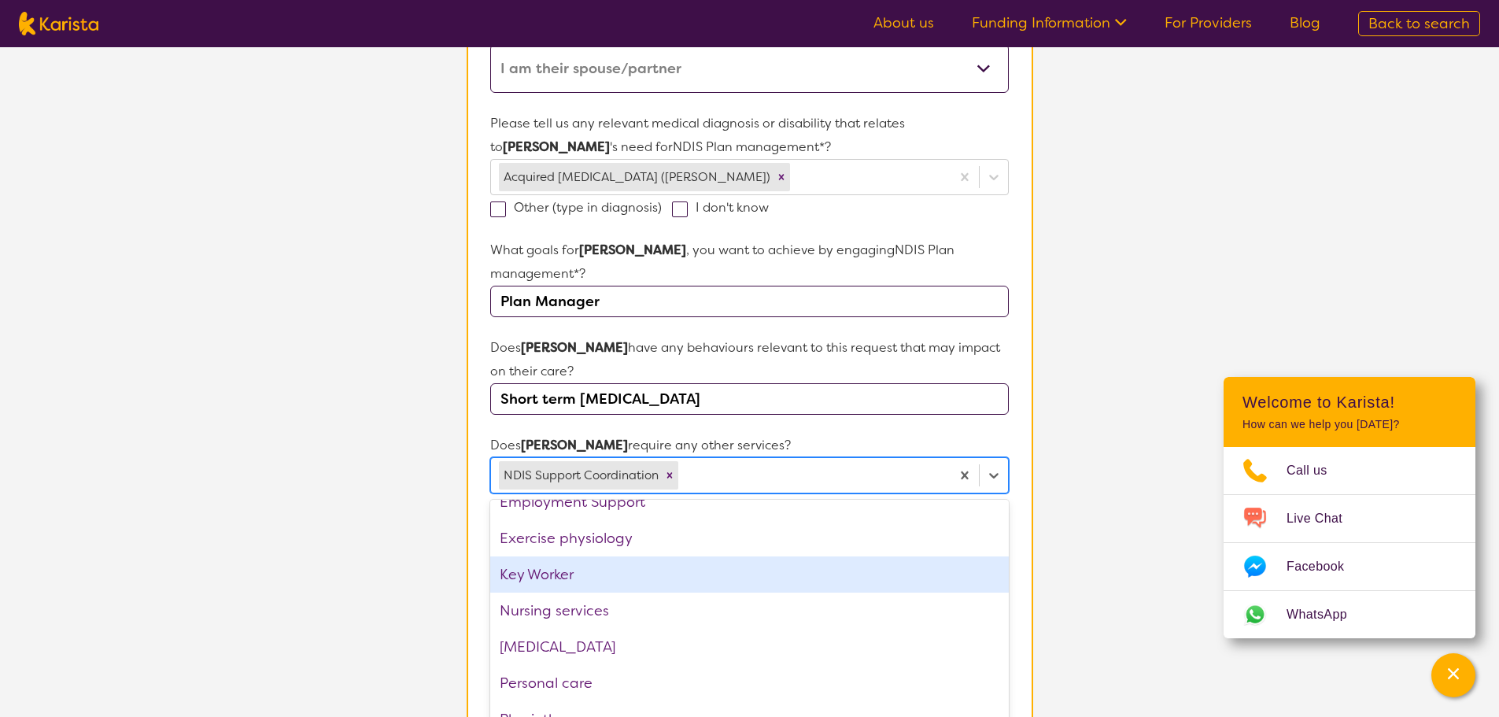
click at [425, 527] on section "L About You 2 Participant Details 3 Confirmation Participant Details & Service …" at bounding box center [749, 371] width 1499 height 1414
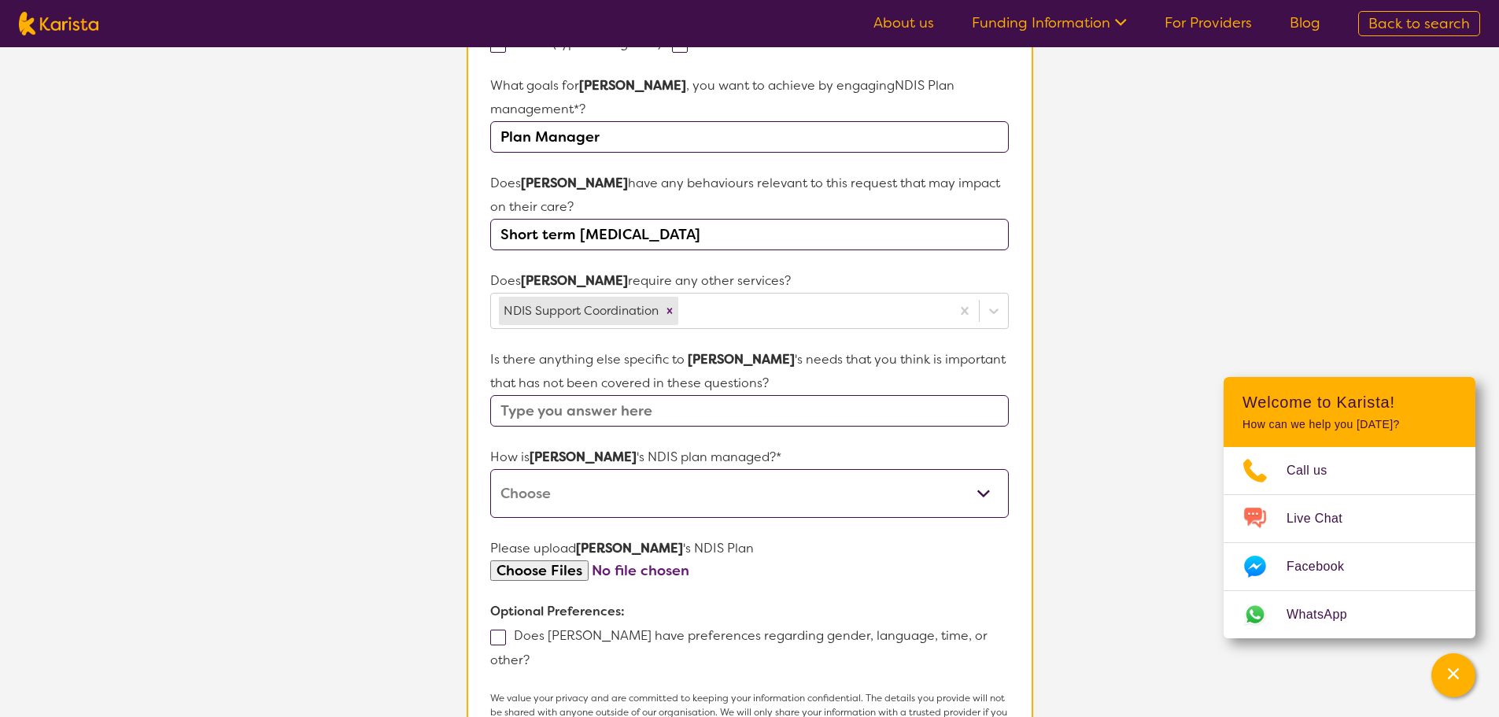
scroll to position [619, 0]
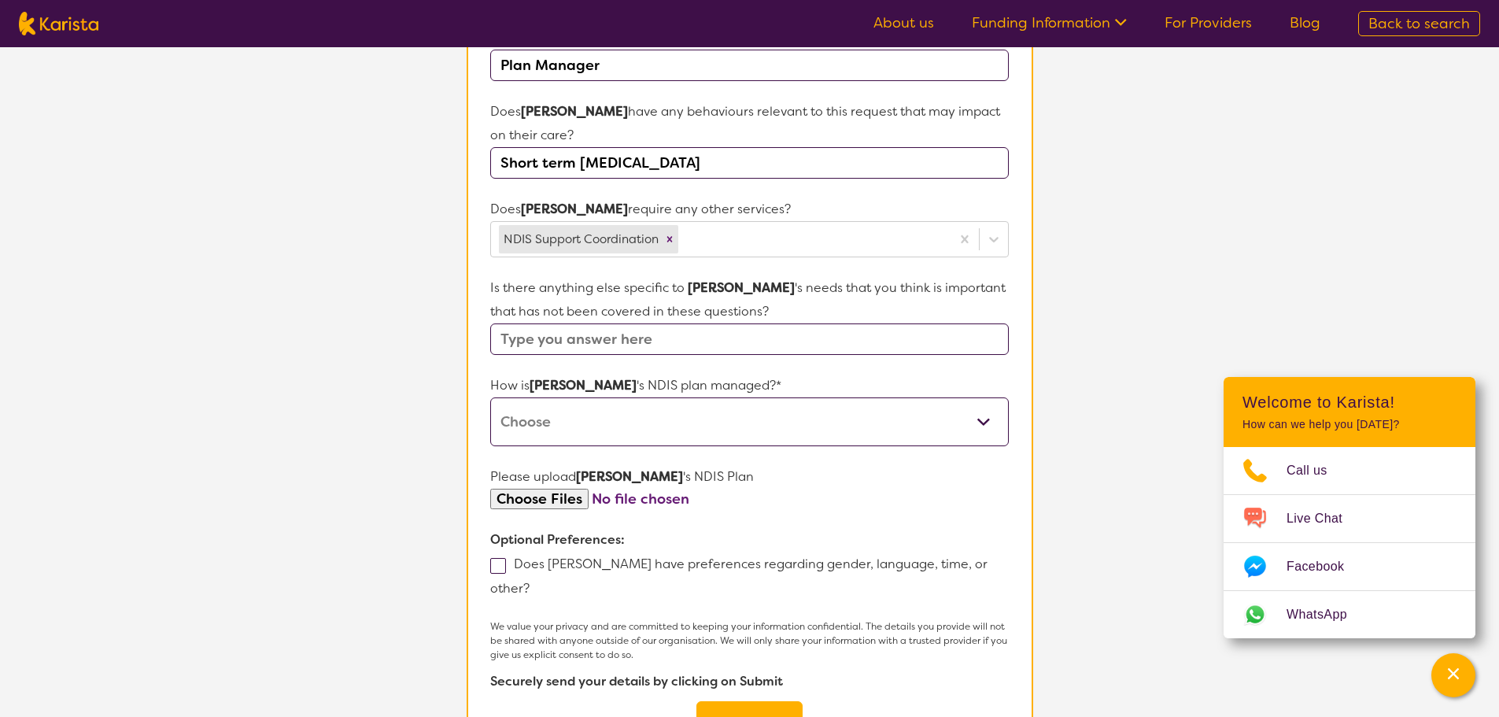
click at [538, 324] on input "text" at bounding box center [749, 339] width 518 height 31
type input "No"
click at [556, 416] on select "Self-managed NDIS plan Managed by a registered plan management provider (not th…" at bounding box center [749, 421] width 518 height 49
click at [377, 466] on section "L About You 2 Participant Details 3 Confirmation Participant Details & Service …" at bounding box center [749, 135] width 1499 height 1414
